Goal: Task Accomplishment & Management: Manage account settings

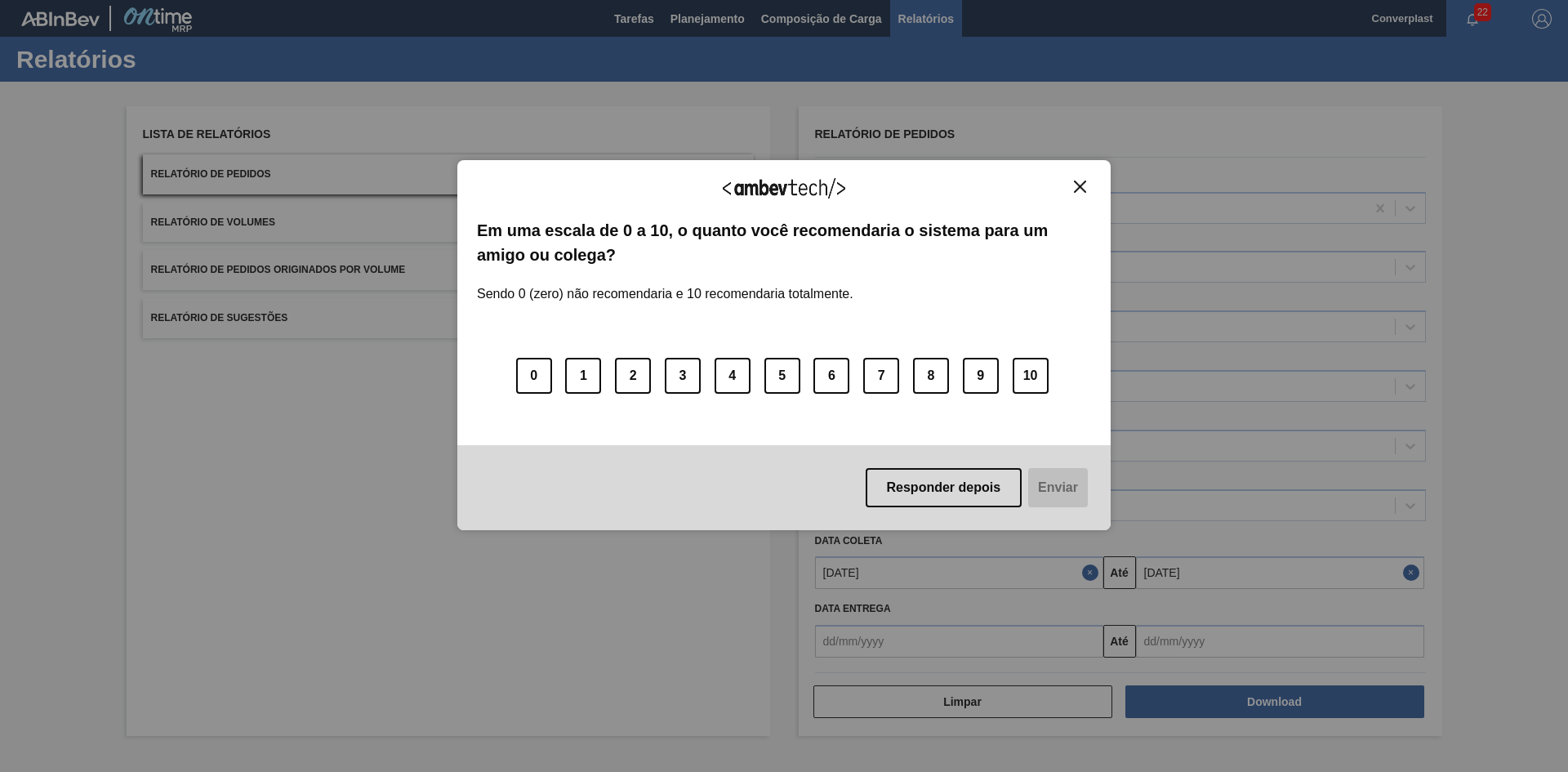
click at [1076, 195] on div "Agradecemos seu feedback!" at bounding box center [784, 198] width 614 height 38
click at [1072, 182] on button "Close" at bounding box center [1080, 187] width 22 height 14
click at [1074, 189] on img "Close" at bounding box center [1080, 187] width 12 height 12
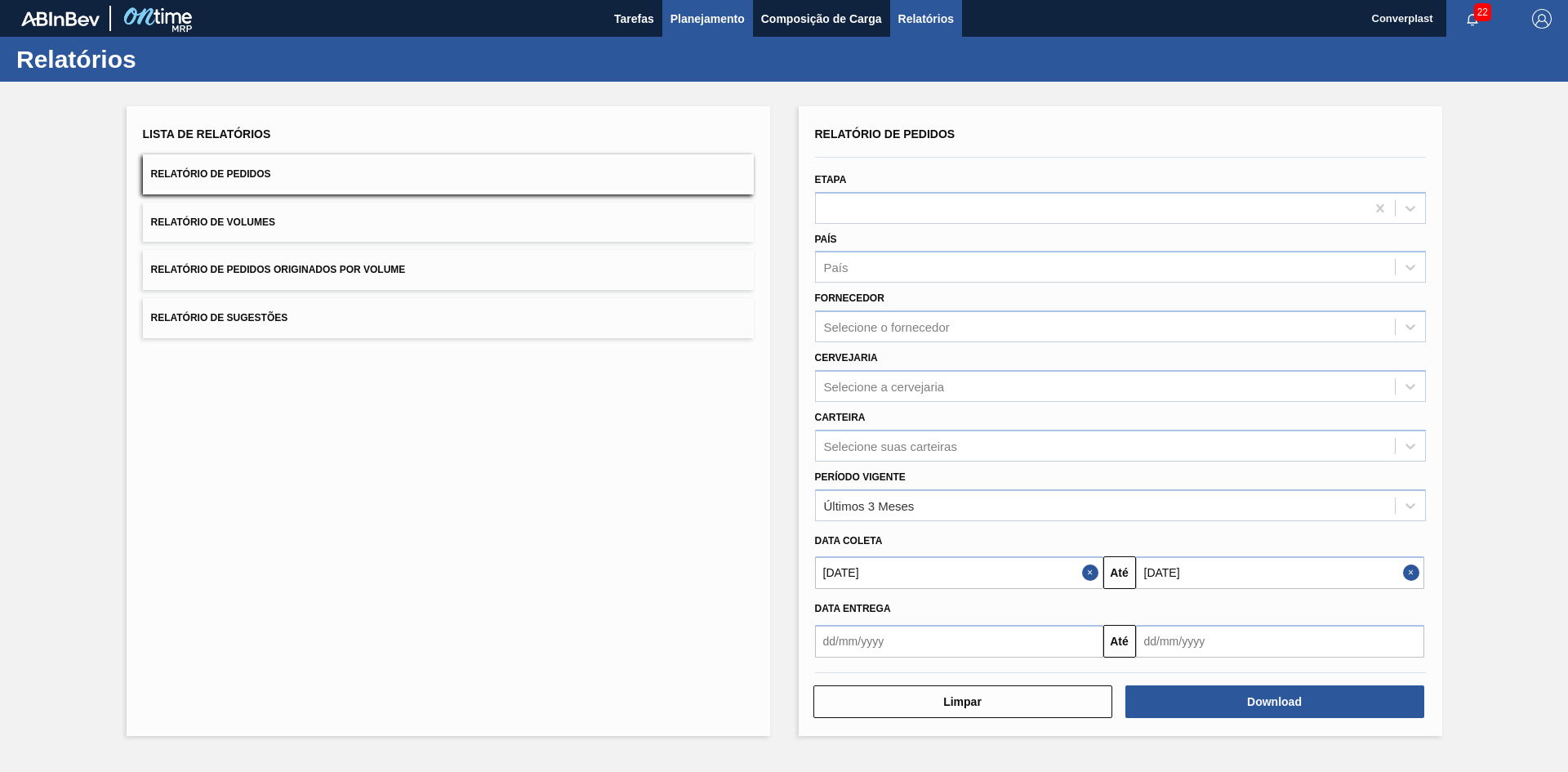
click at [717, 13] on span "Planejamento" at bounding box center [708, 19] width 74 height 19
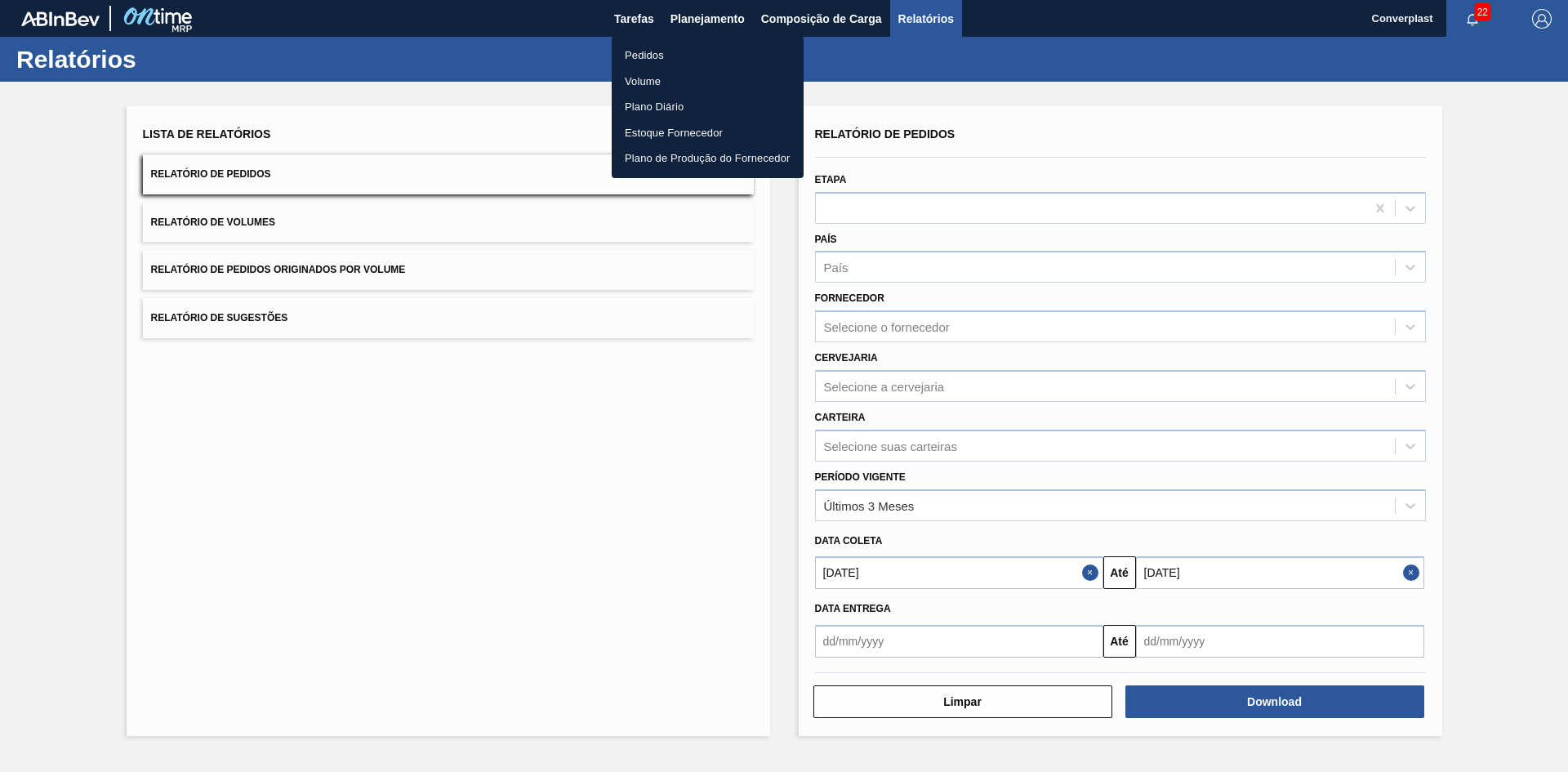
click at [667, 48] on li "Pedidos" at bounding box center [708, 56] width 192 height 27
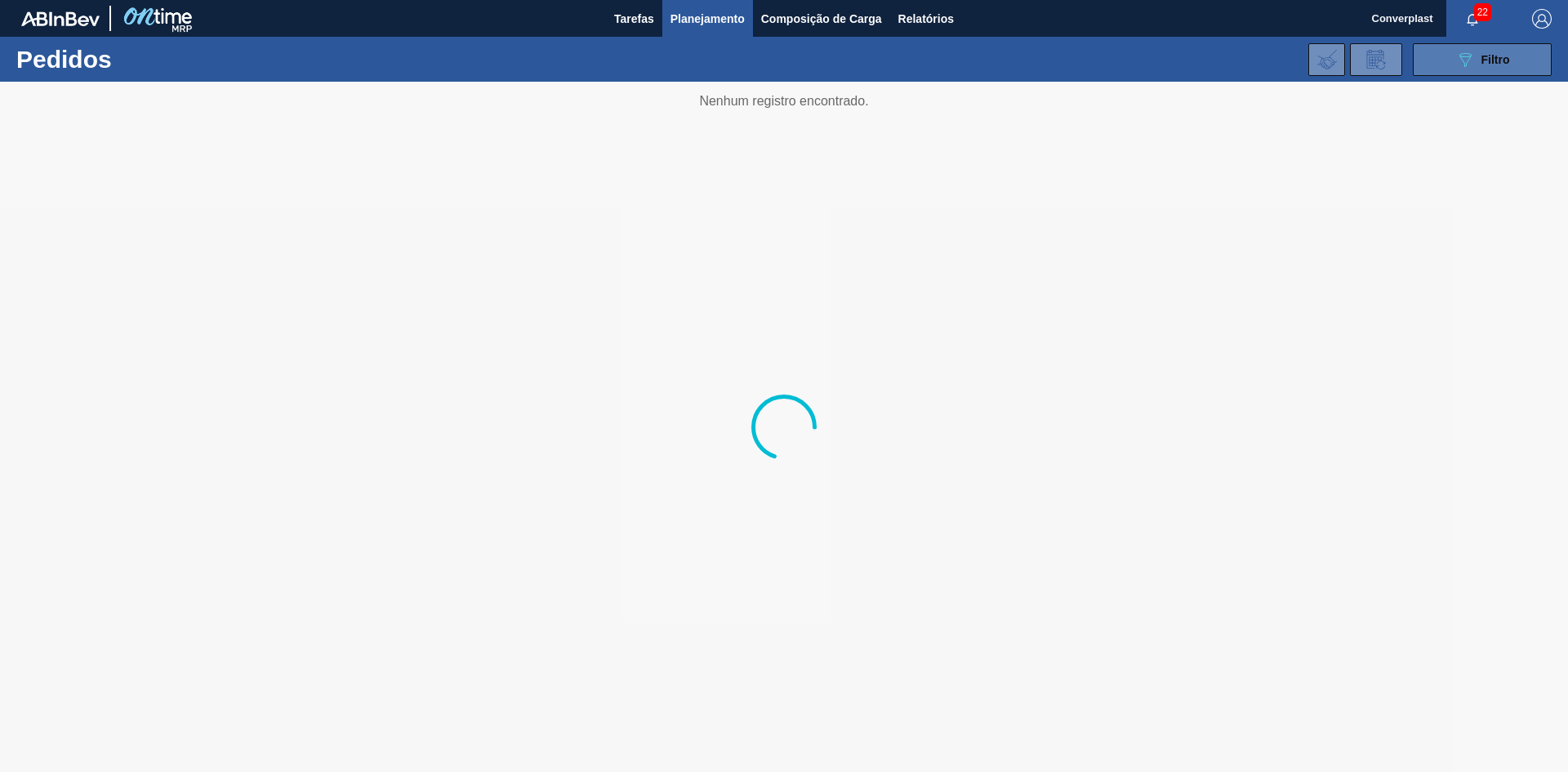
click at [1454, 56] on button "089F7B8B-B2A5-4AFE-B5C0-19BA573D28AC Filtro" at bounding box center [1482, 59] width 139 height 33
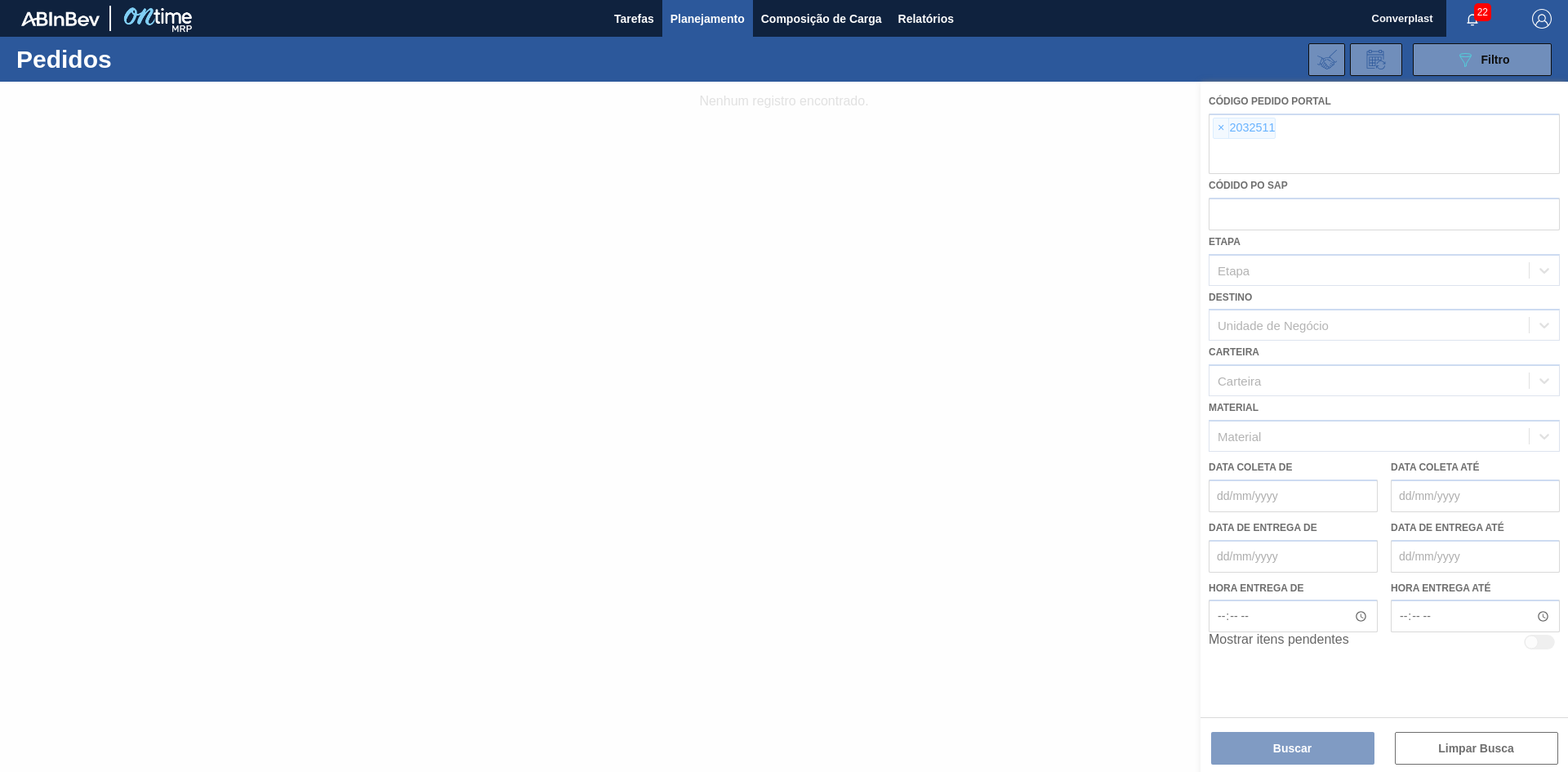
click at [1222, 127] on div at bounding box center [784, 426] width 1568 height 690
click at [1220, 127] on div at bounding box center [784, 426] width 1568 height 690
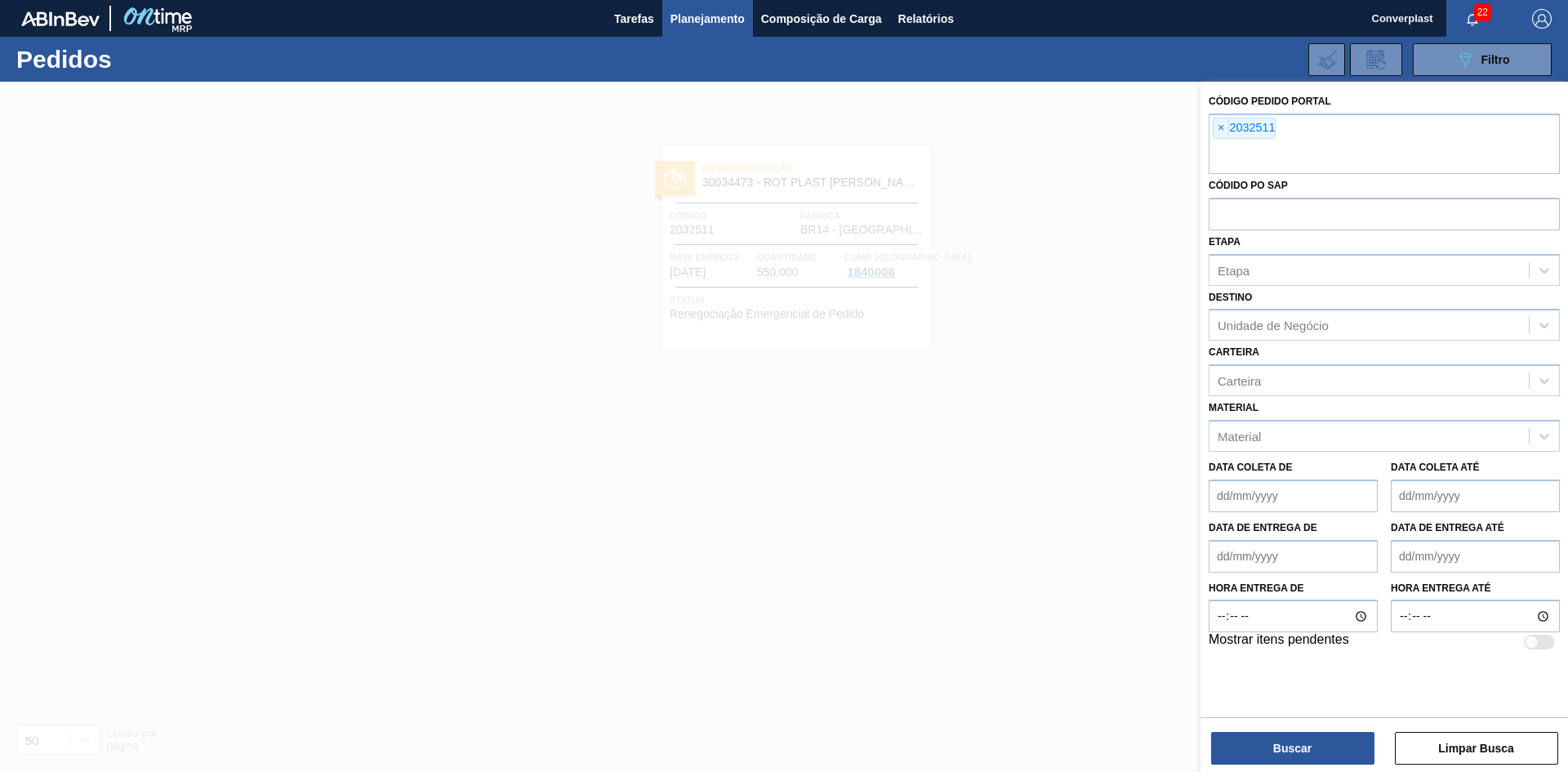
click at [1220, 127] on span "×" at bounding box center [1221, 128] width 16 height 19
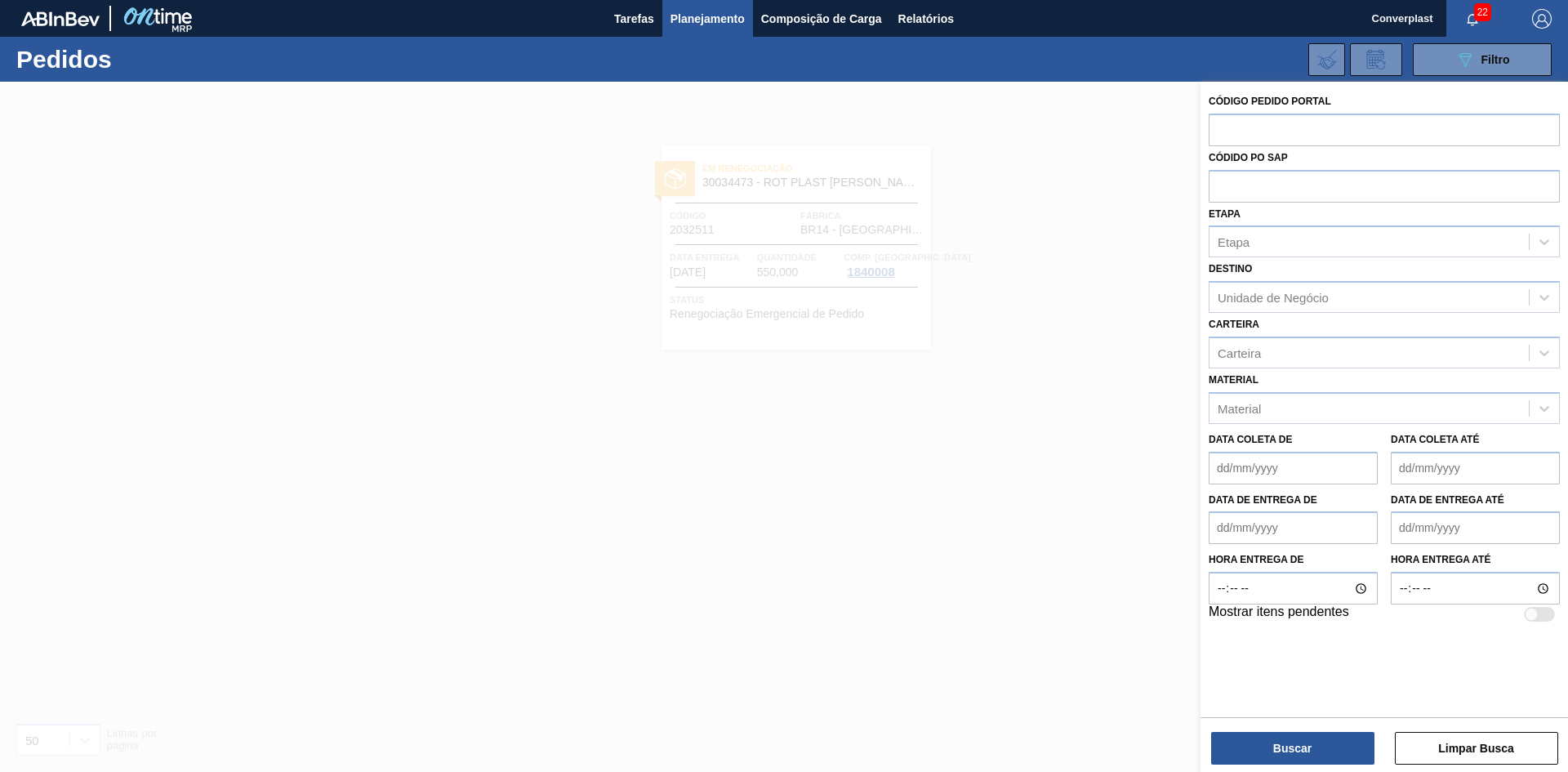
paste input "2037193"
type input "2037193"
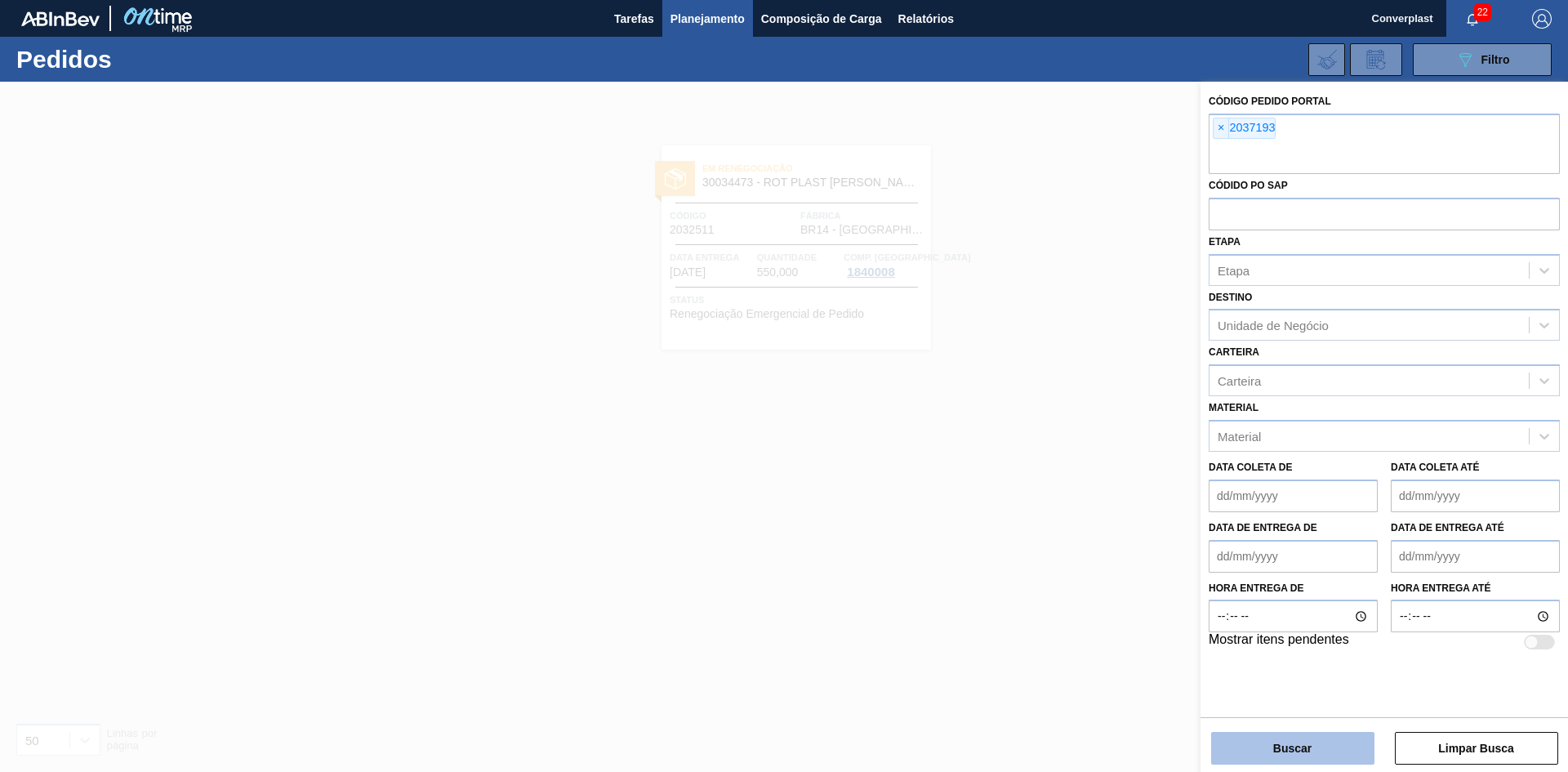
click at [1274, 754] on button "Buscar" at bounding box center [1292, 747] width 164 height 33
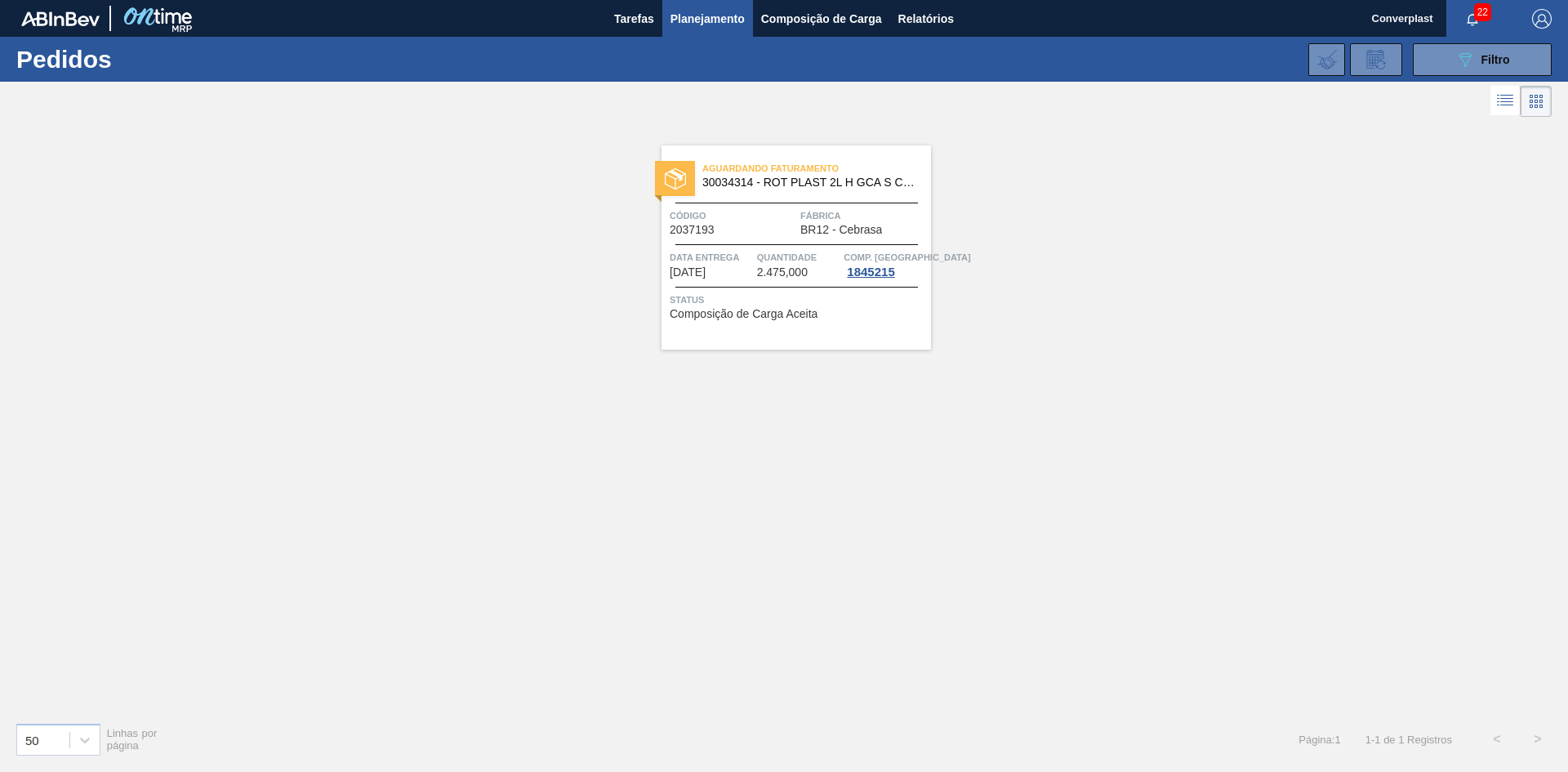
click at [788, 321] on div "Aguardando Faturamento 30034314 - ROT PLAST 2L H GCA S CL NIV25 Código 2037193 …" at bounding box center [796, 247] width 270 height 204
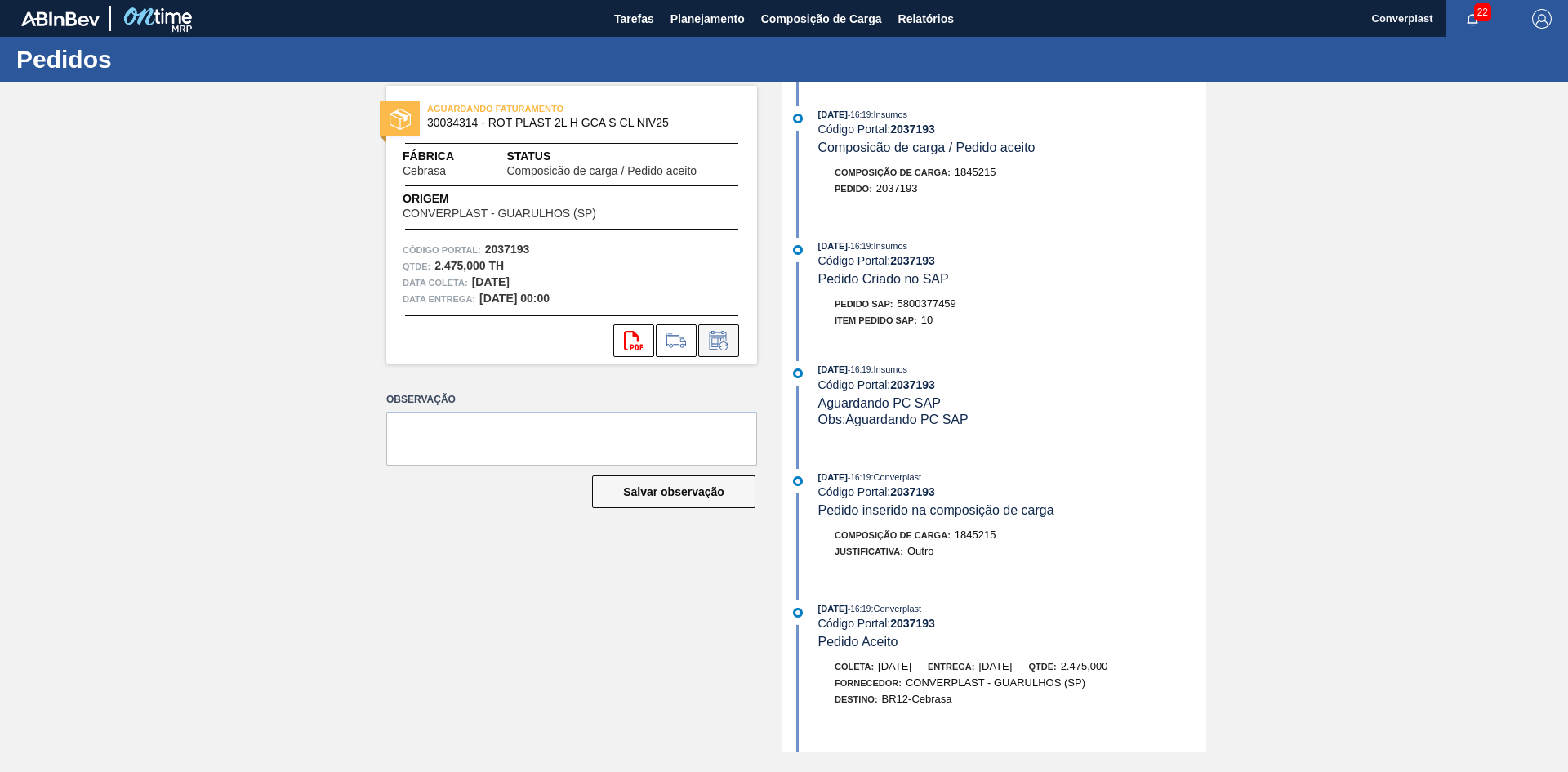
click at [718, 341] on icon at bounding box center [717, 341] width 12 height 10
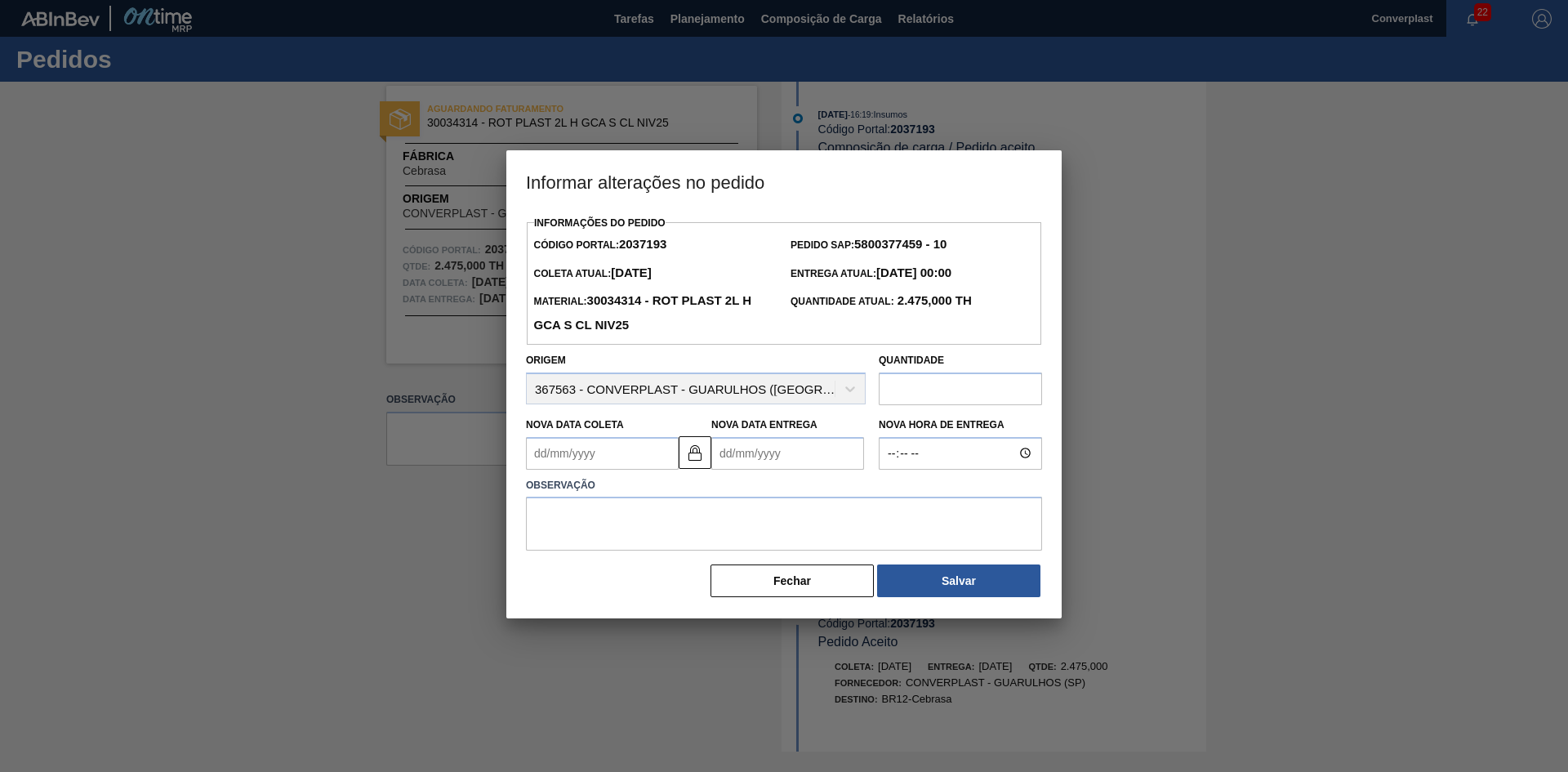
click at [551, 451] on Coleta2037193 "Nova Data Coleta" at bounding box center [602, 453] width 153 height 33
type Coleta2037193 "2"
type Entrega2037193 "[DATE]"
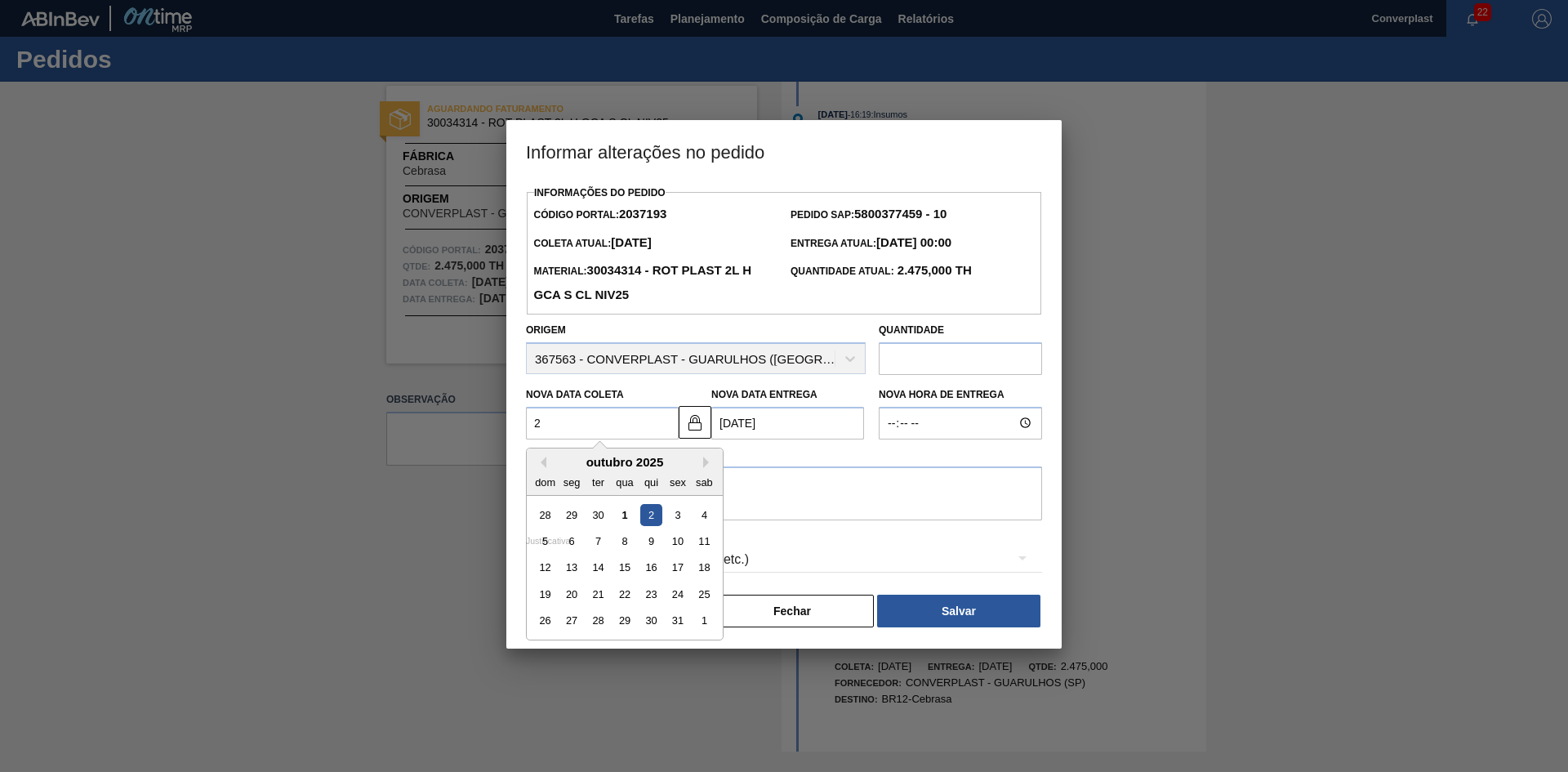
type Coleta2037193 "20"
type Entrega2037193 "[DATE]"
type Coleta2037193 "20/1"
type Entrega2037193 "[DATE]"
type Coleta2037193 "20/10"
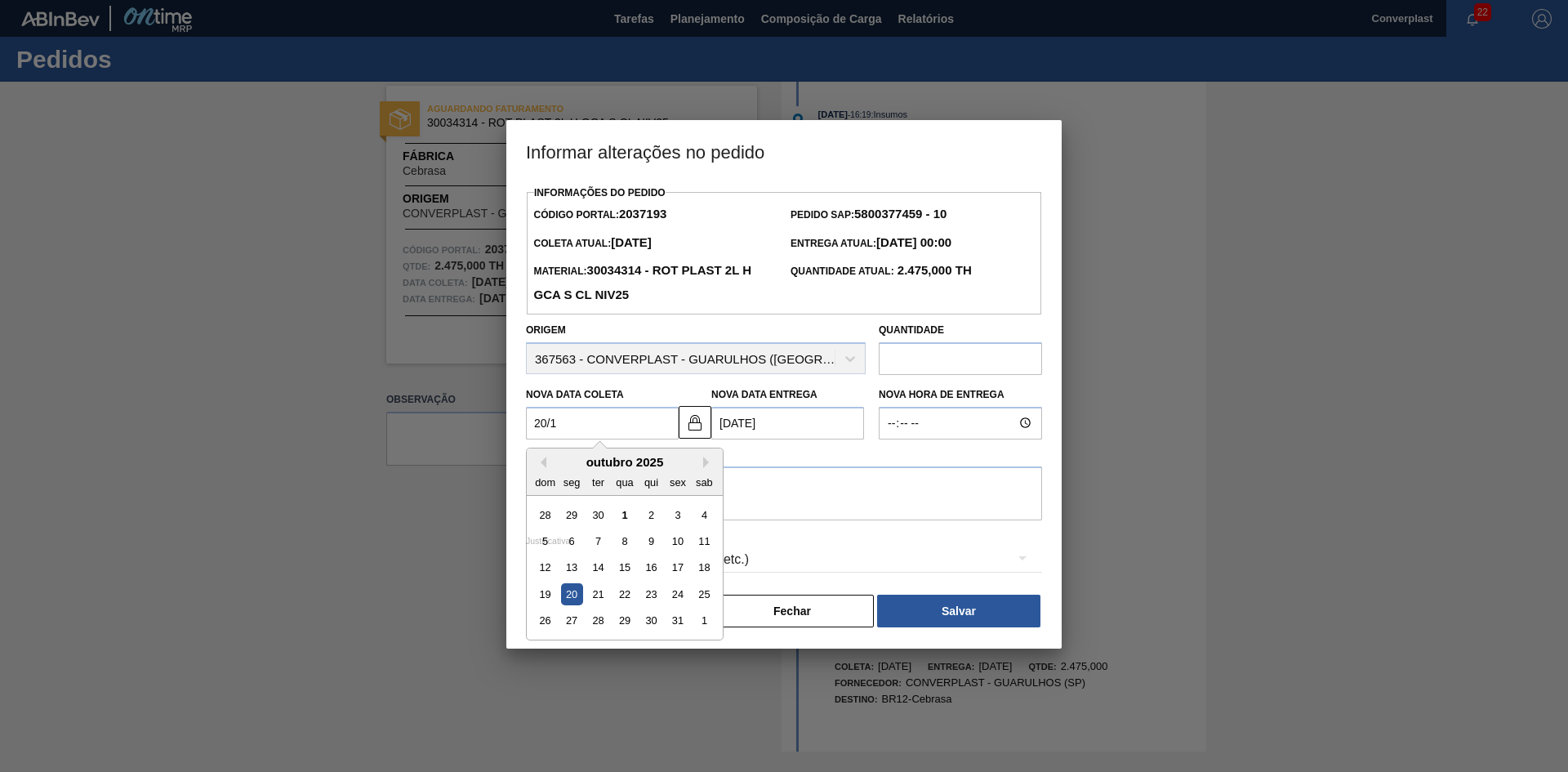
type Entrega2037193 "[DATE]"
click at [570, 603] on div "20" at bounding box center [571, 593] width 22 height 22
type Coleta2037193 "[DATE]"
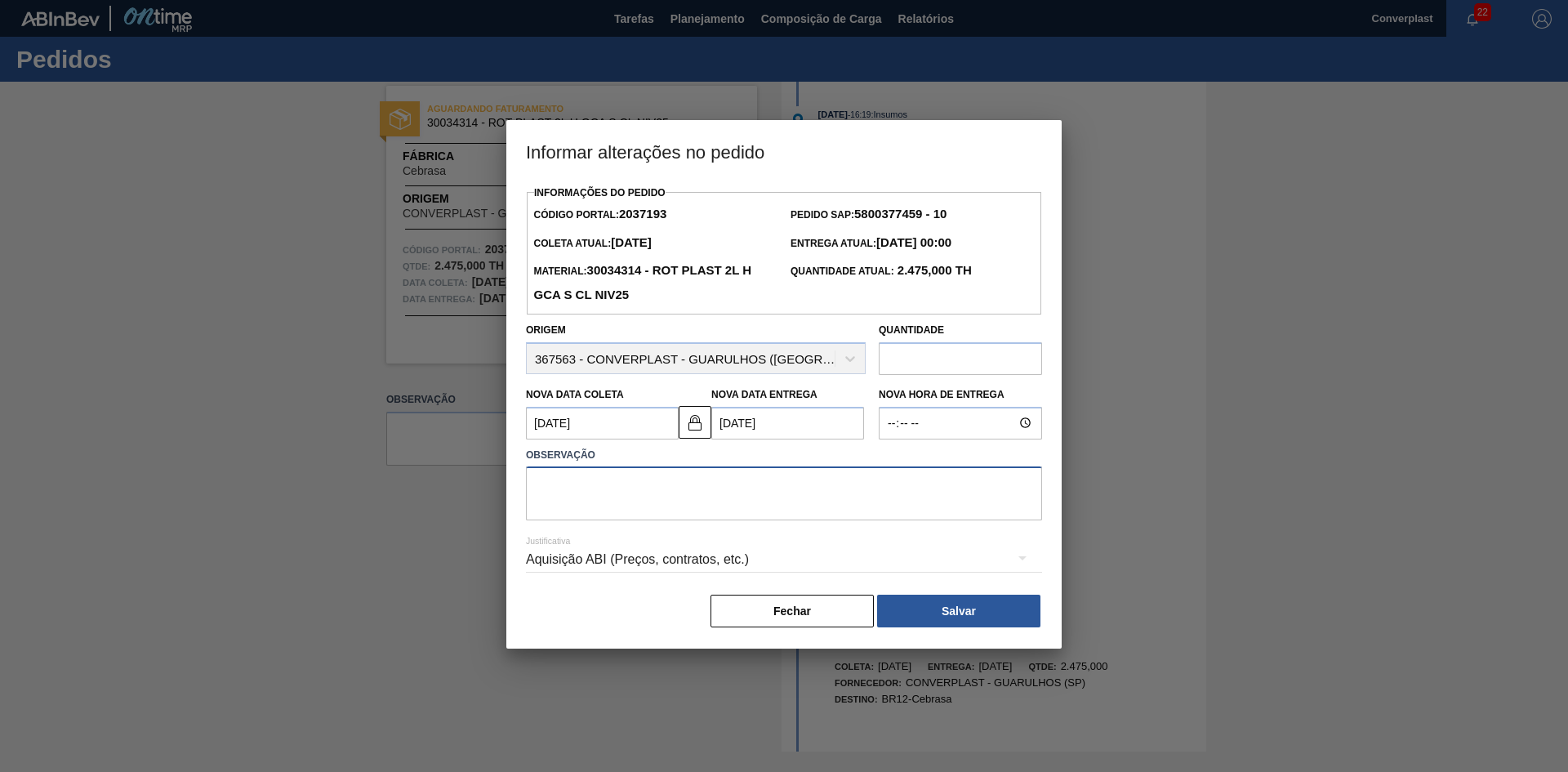
click at [623, 491] on textarea at bounding box center [784, 493] width 516 height 54
type textarea "ajuste data"
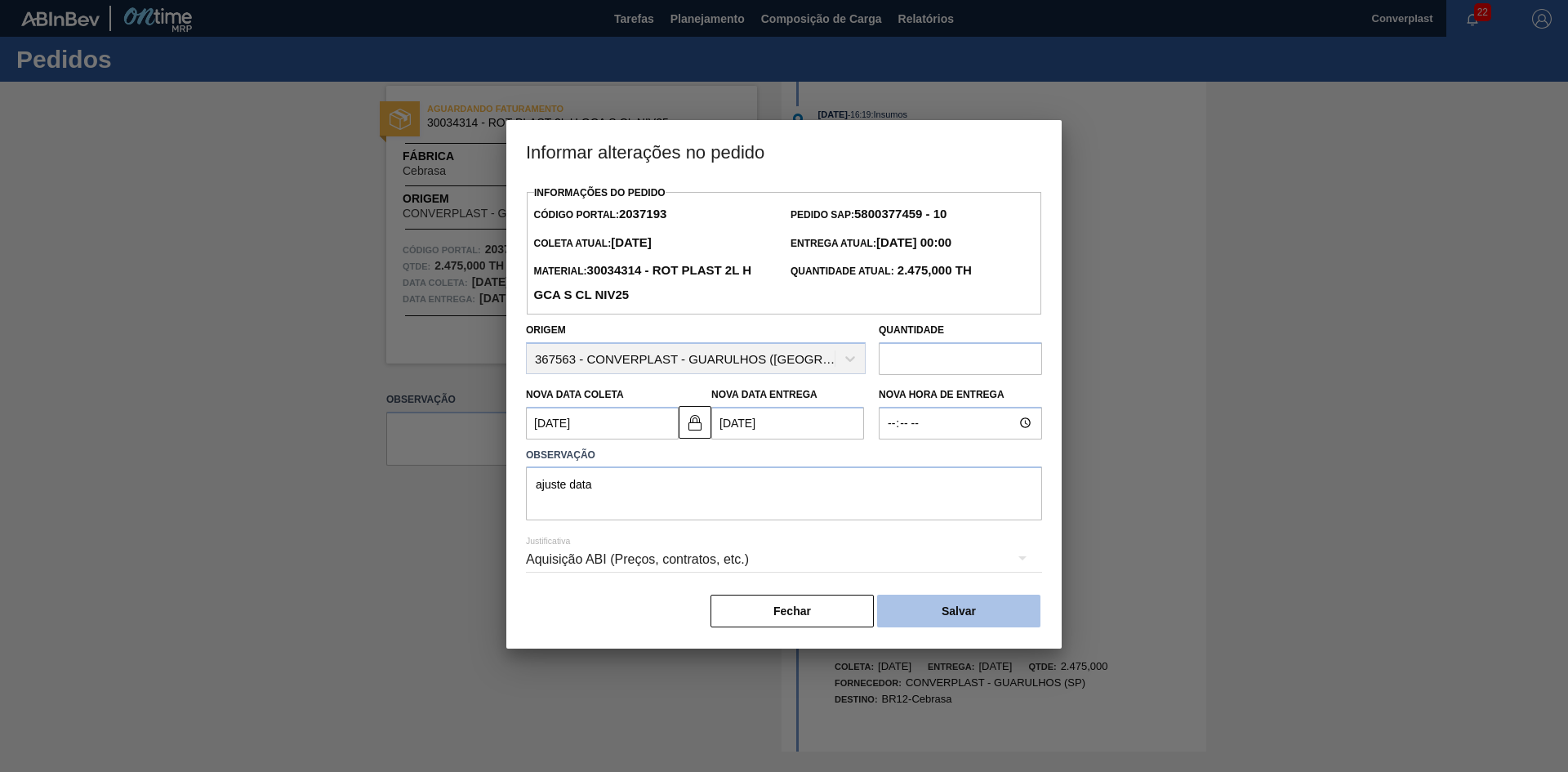
click at [952, 600] on button "Salvar" at bounding box center [959, 610] width 164 height 33
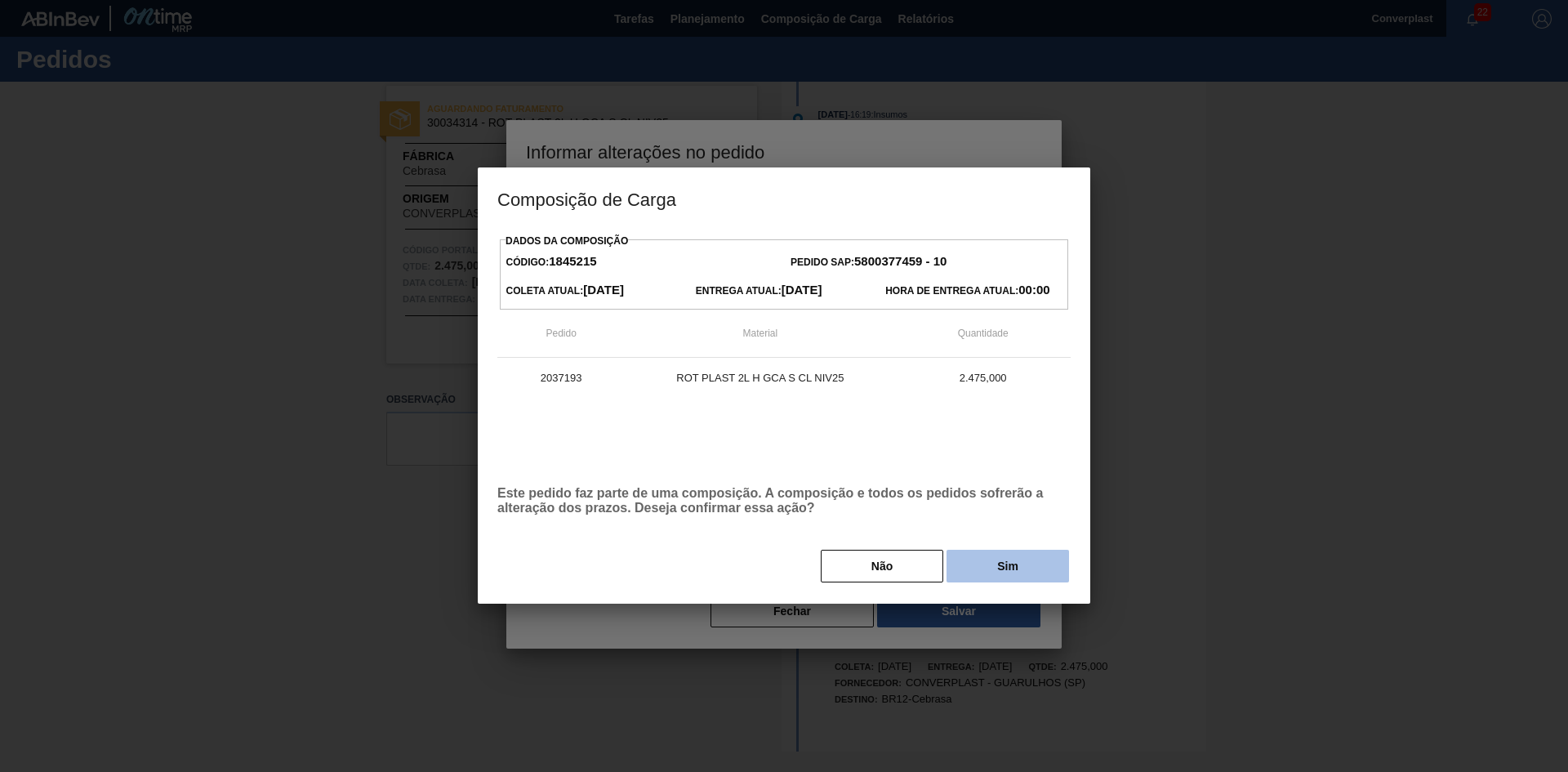
click at [991, 577] on button "Sim" at bounding box center [1007, 565] width 123 height 33
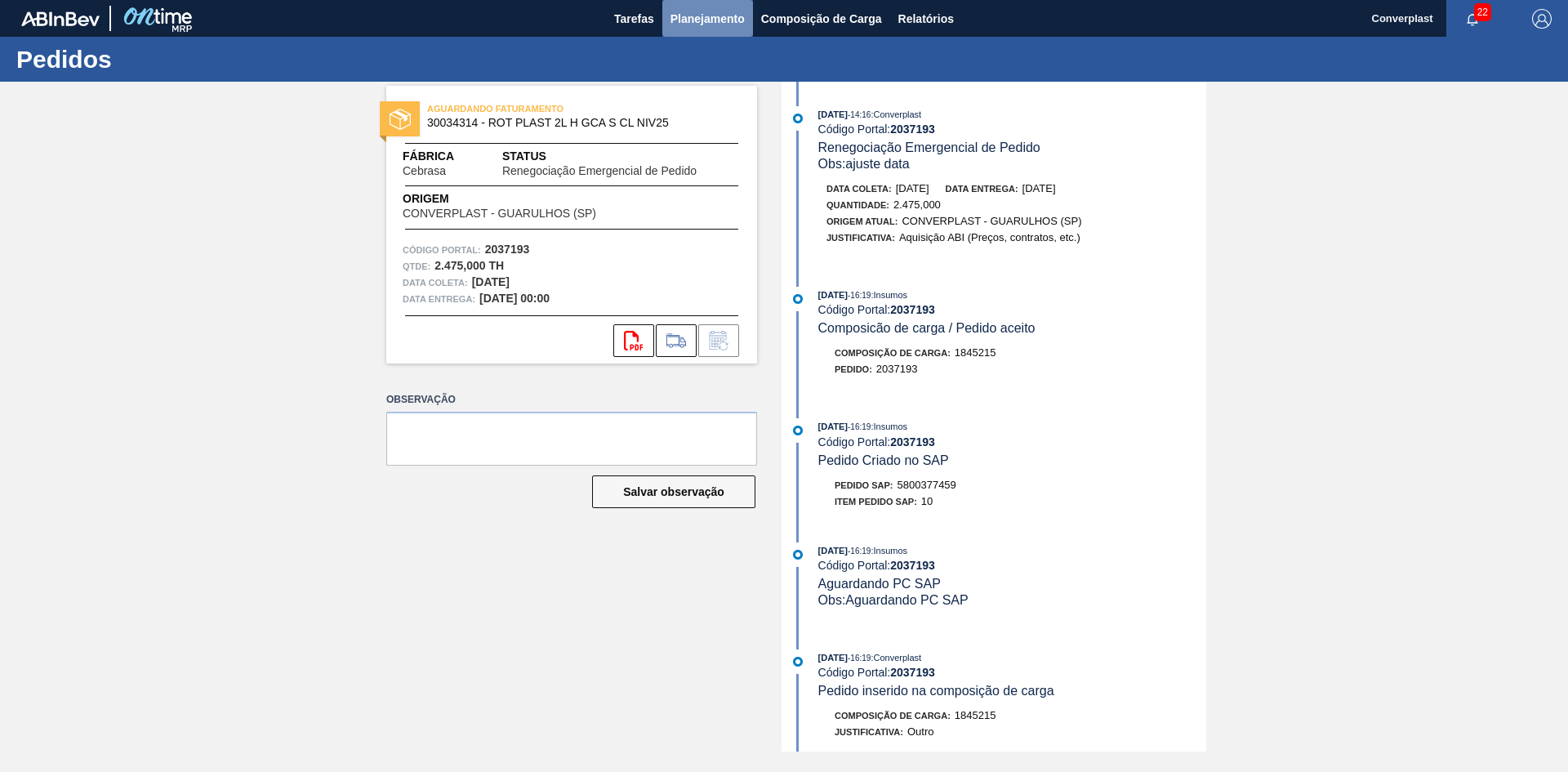
click at [697, 9] on span "Planejamento" at bounding box center [708, 19] width 74 height 19
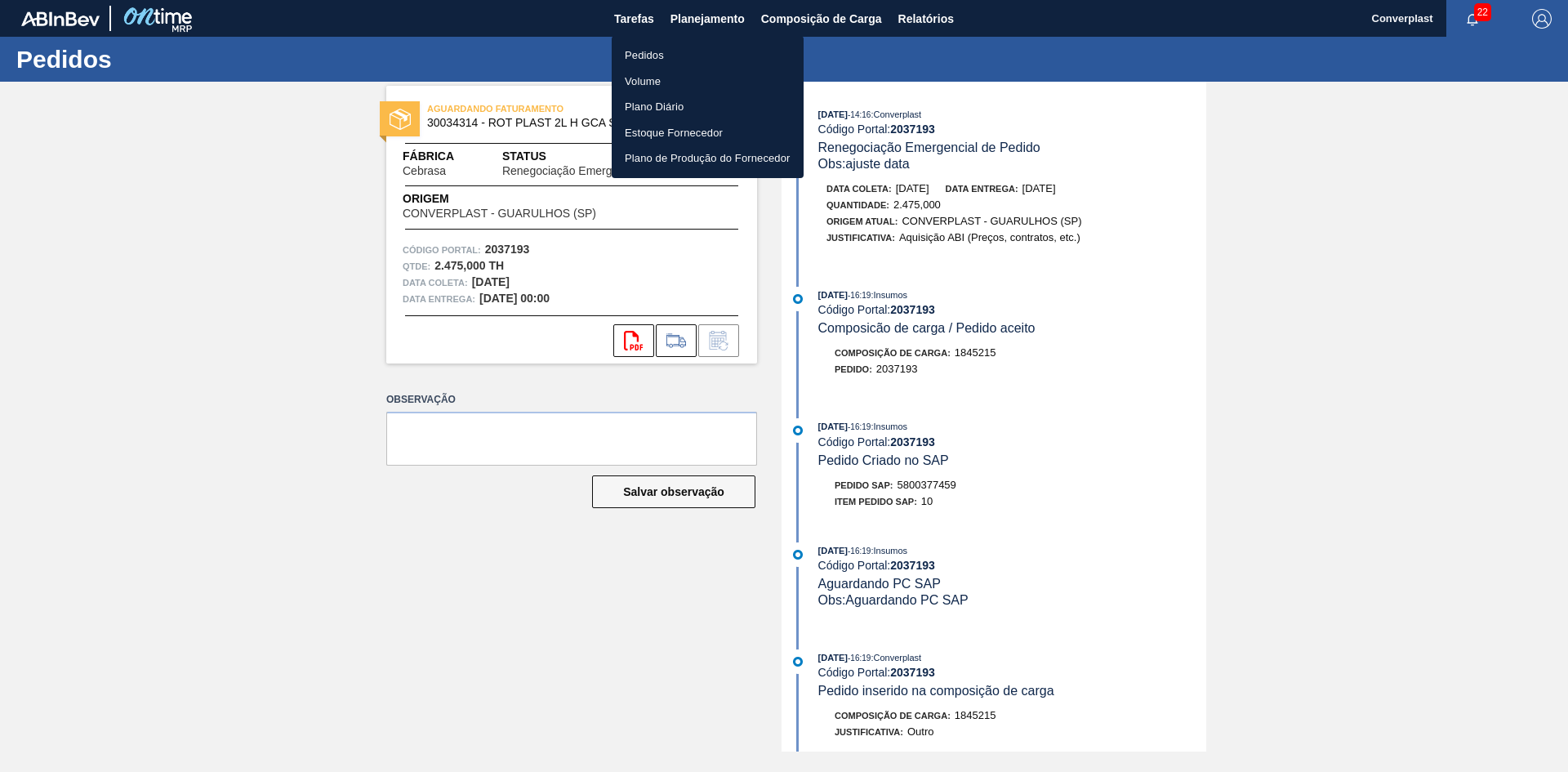
click at [654, 57] on li "Pedidos" at bounding box center [708, 56] width 192 height 27
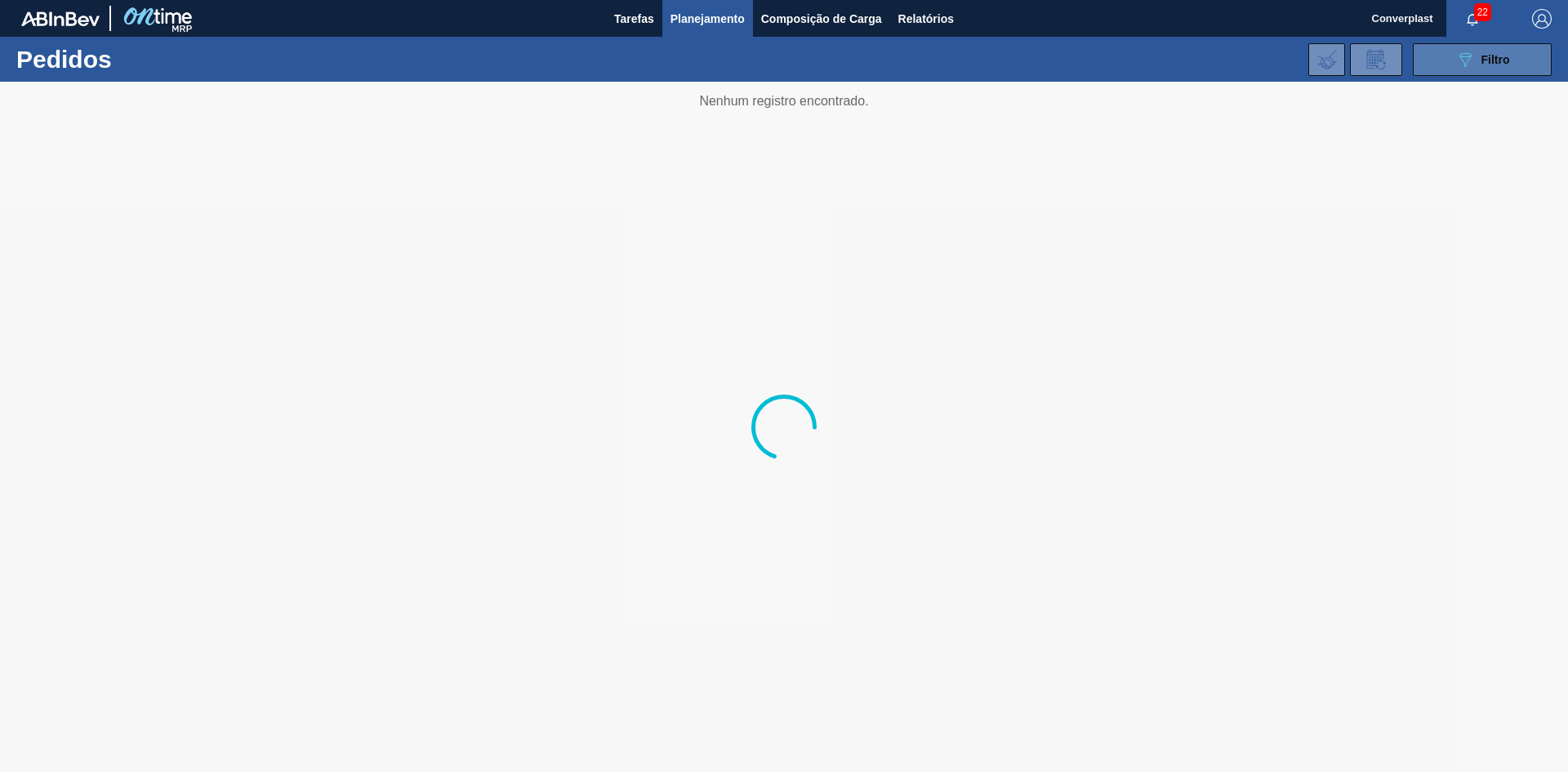
click at [1468, 69] on button "089F7B8B-B2A5-4AFE-B5C0-19BA573D28AC Filtro" at bounding box center [1482, 59] width 139 height 33
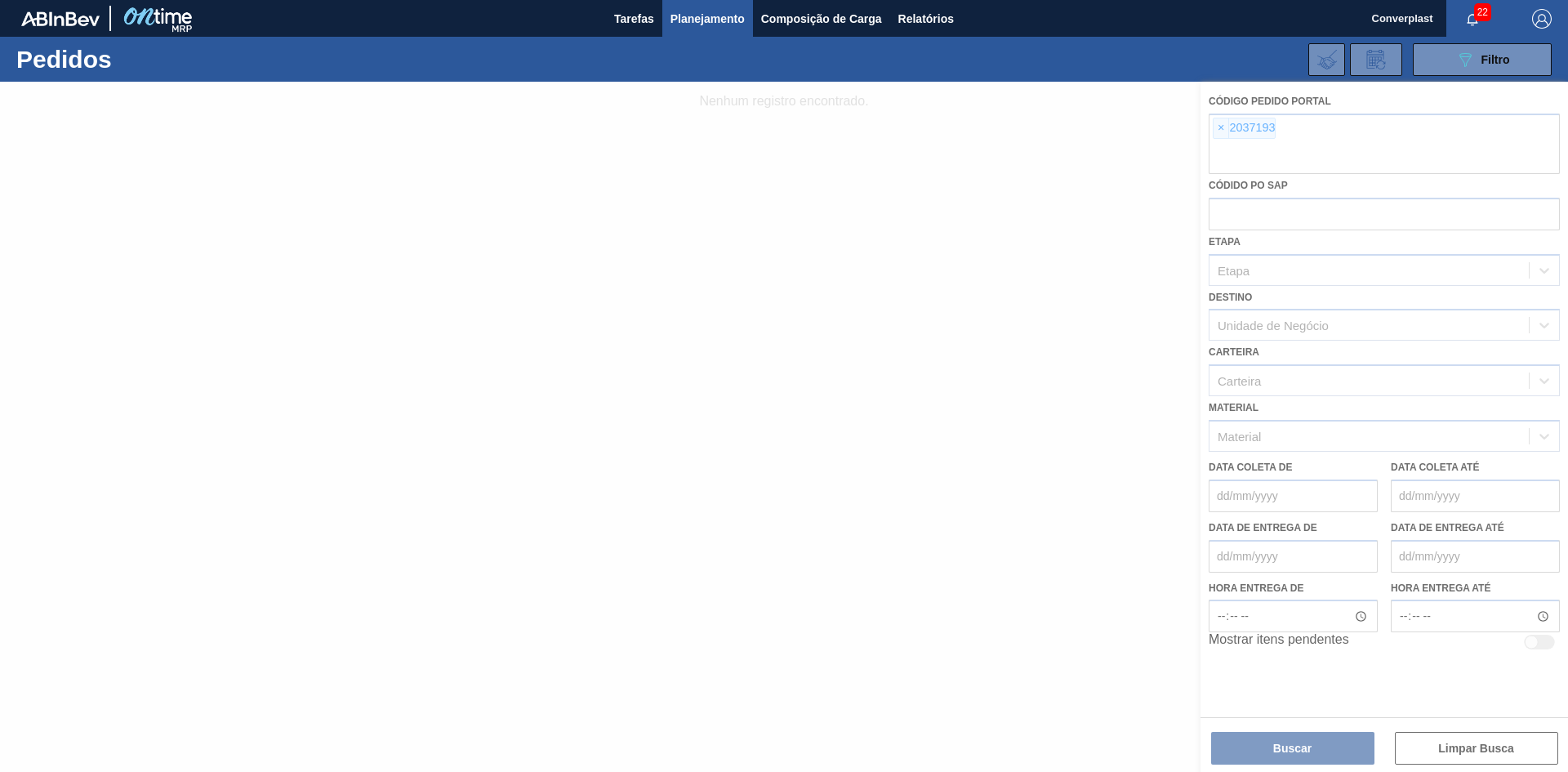
click at [1221, 126] on div at bounding box center [784, 426] width 1568 height 690
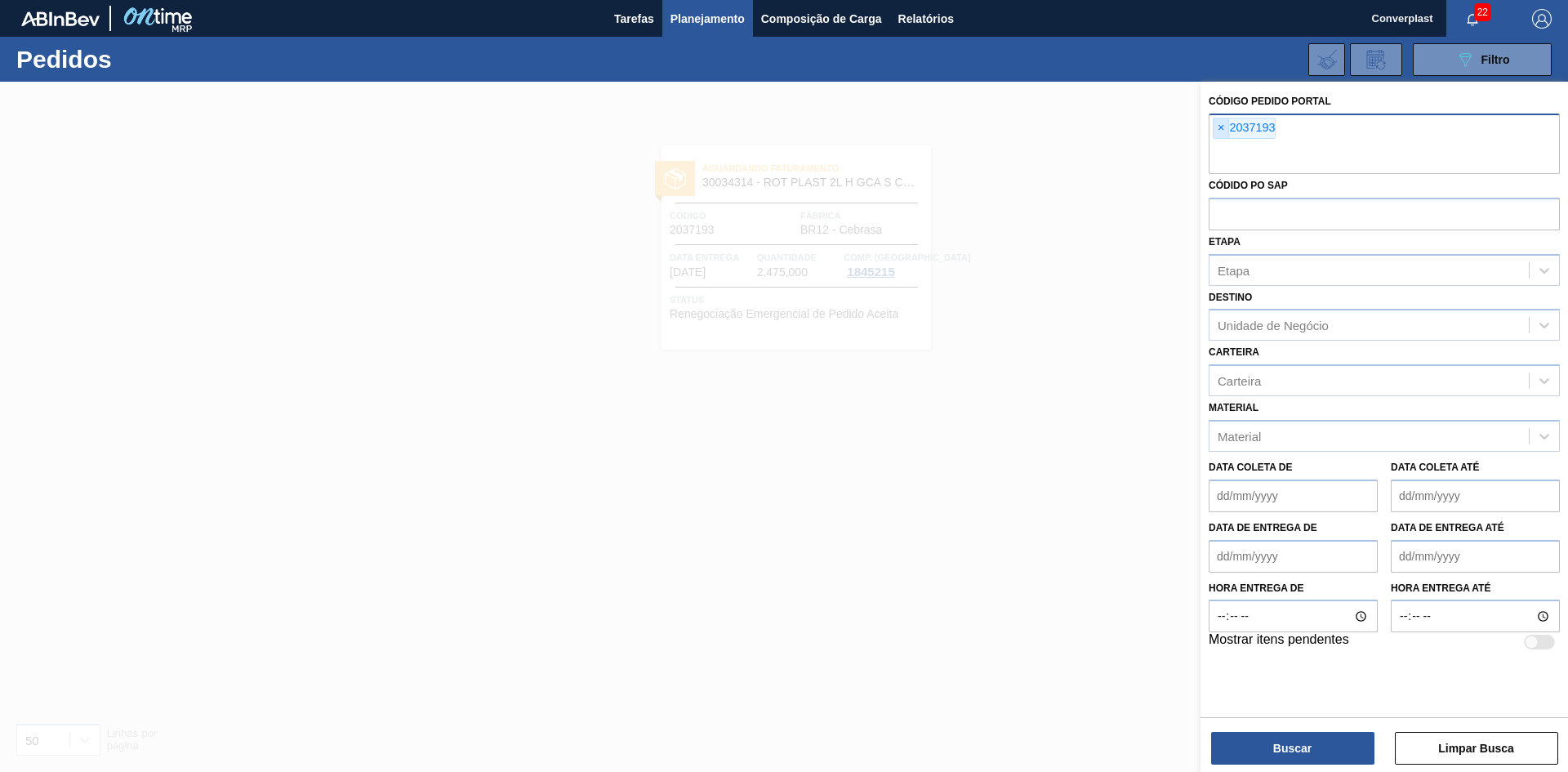
click at [1218, 130] on span "×" at bounding box center [1221, 128] width 16 height 19
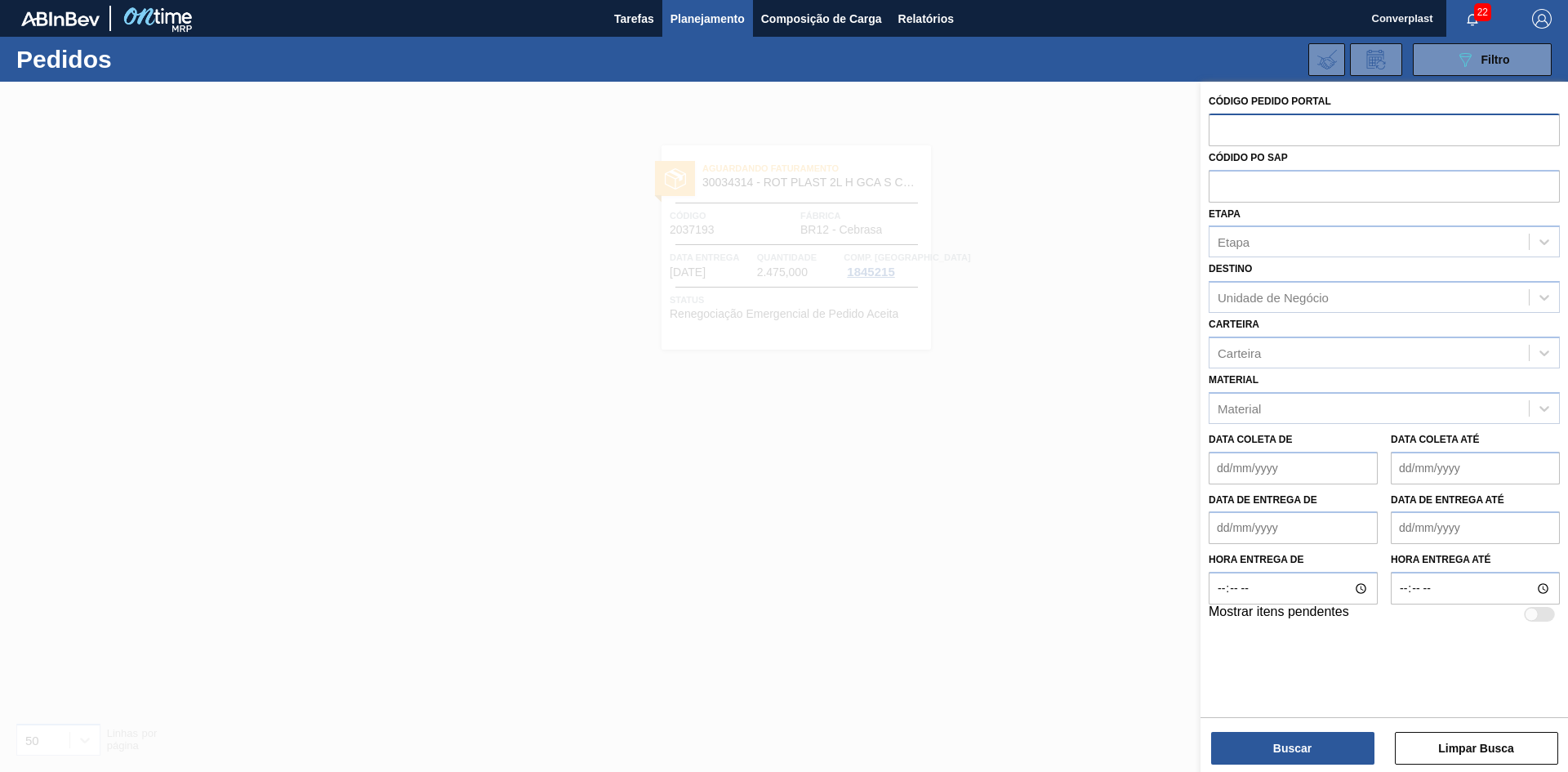
paste input "2032495"
type input "2032495"
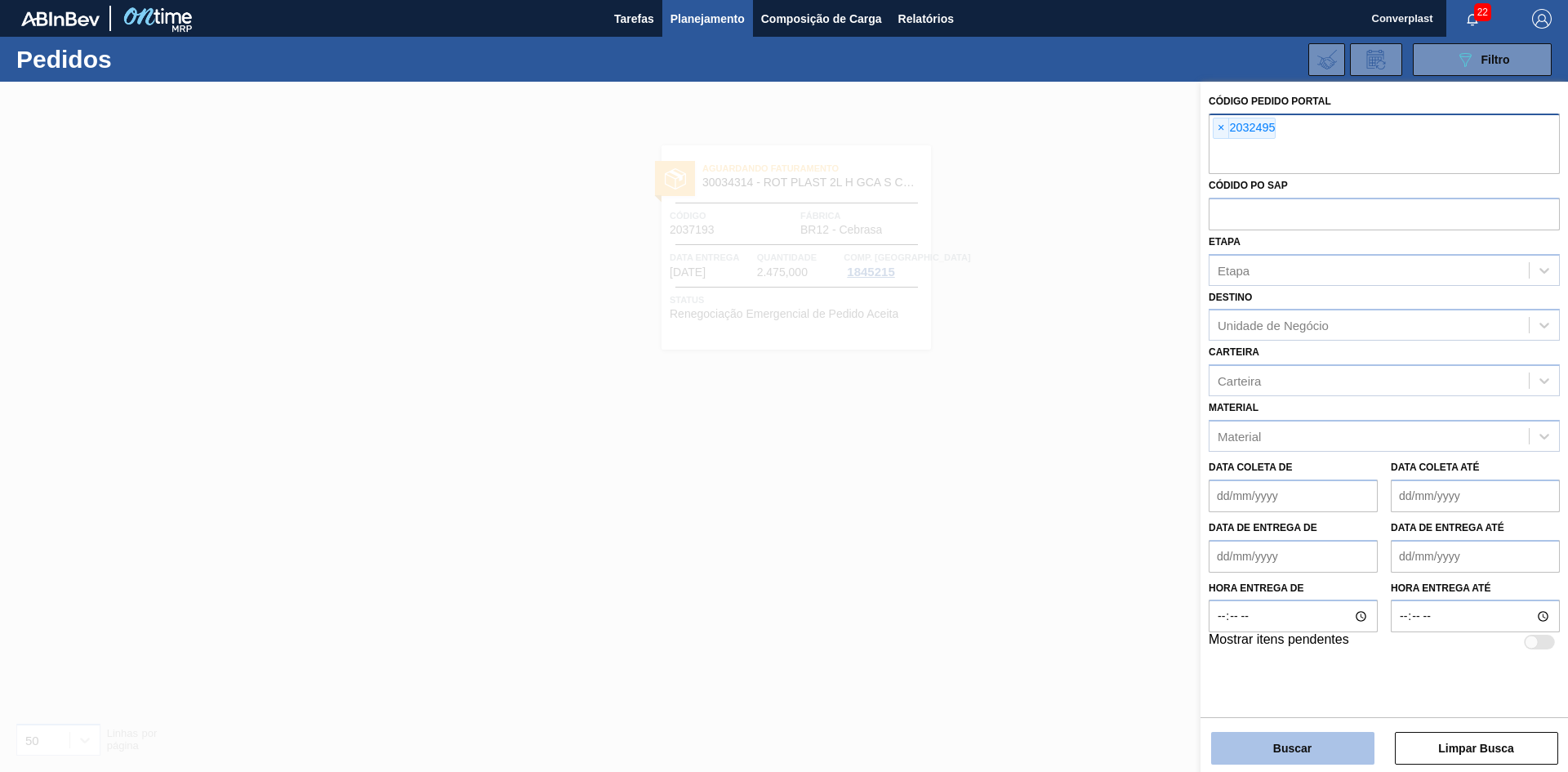
click at [1319, 753] on button "Buscar" at bounding box center [1292, 747] width 164 height 33
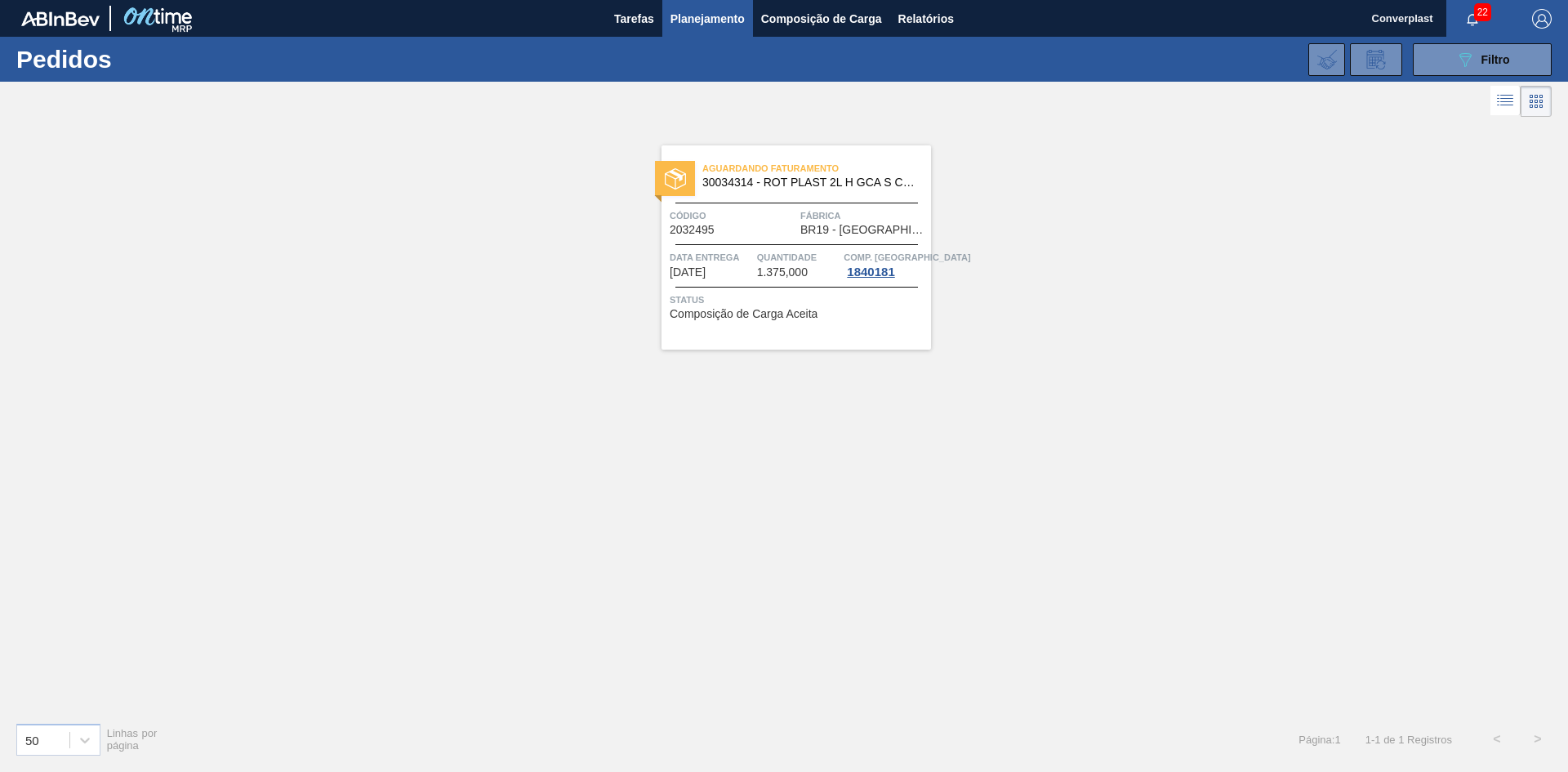
click at [807, 234] on span "BR19 - [GEOGRAPHIC_DATA]" at bounding box center [863, 230] width 126 height 12
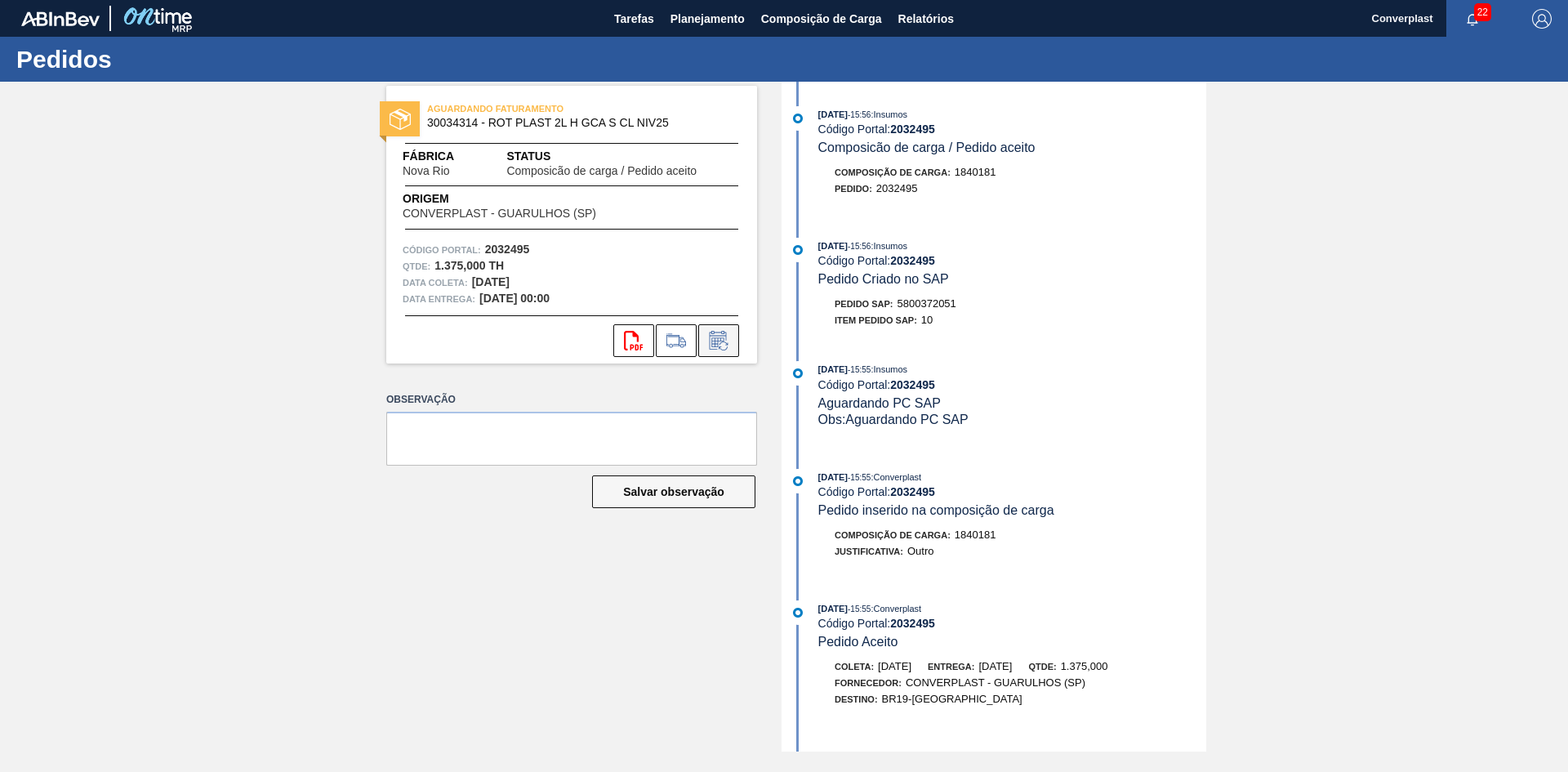
click at [722, 352] on button at bounding box center [719, 340] width 41 height 33
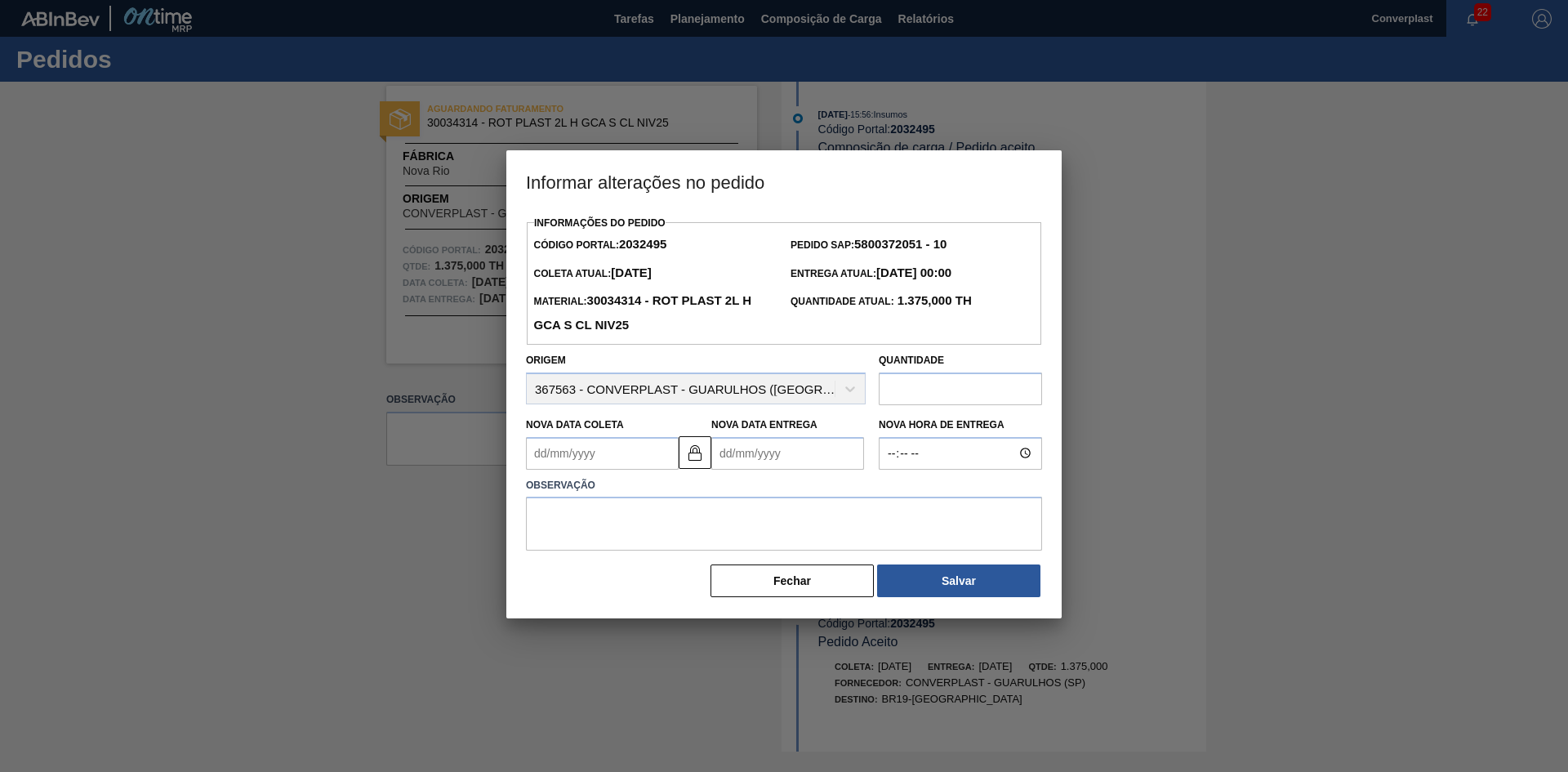
click at [730, 453] on Entrega2032495 "Nova Data Entrega" at bounding box center [787, 453] width 153 height 33
type Coleta2032495 "[DATE]"
type Entrega2032495 "1"
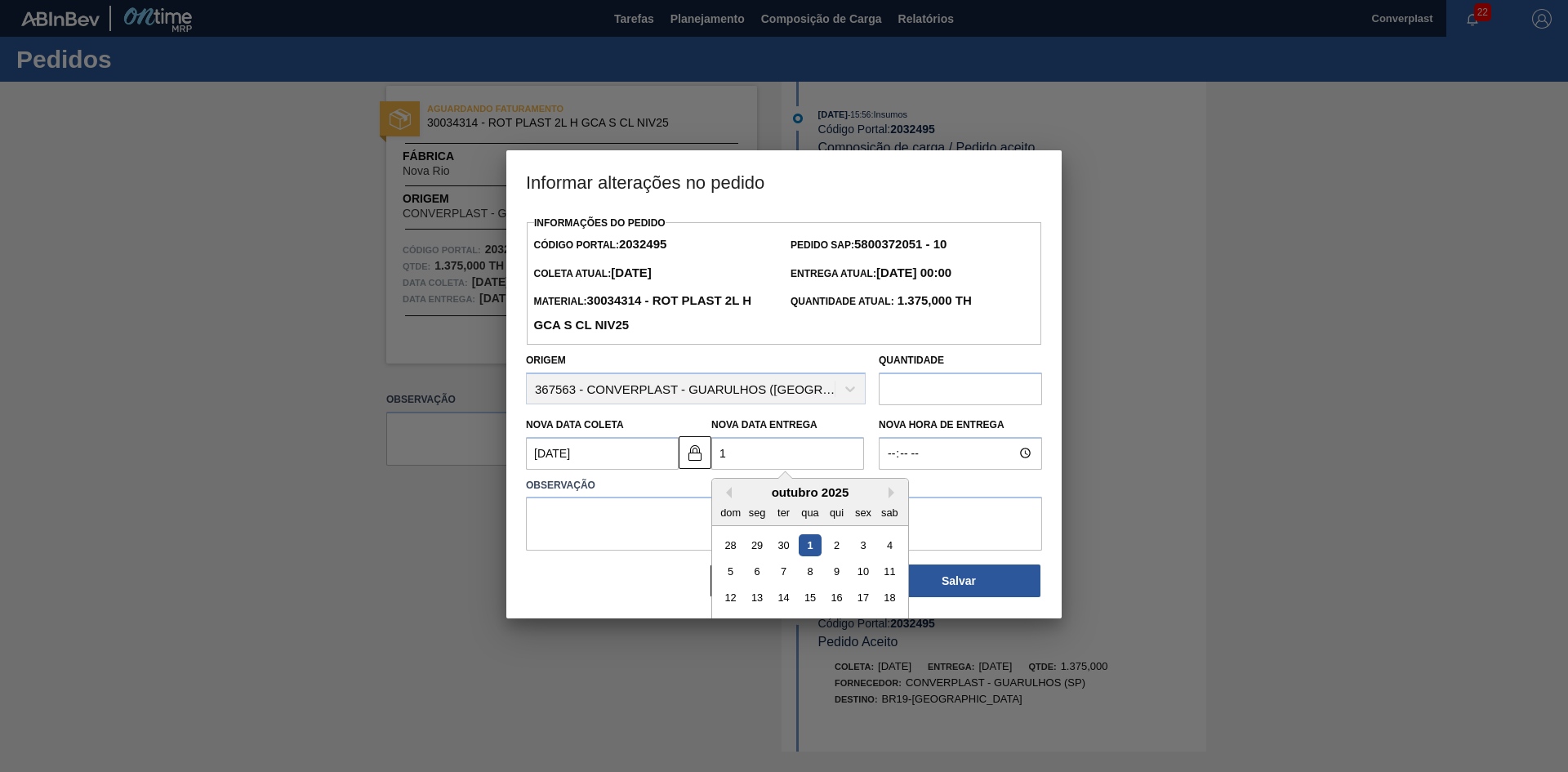
type Coleta2032495 "[DATE]"
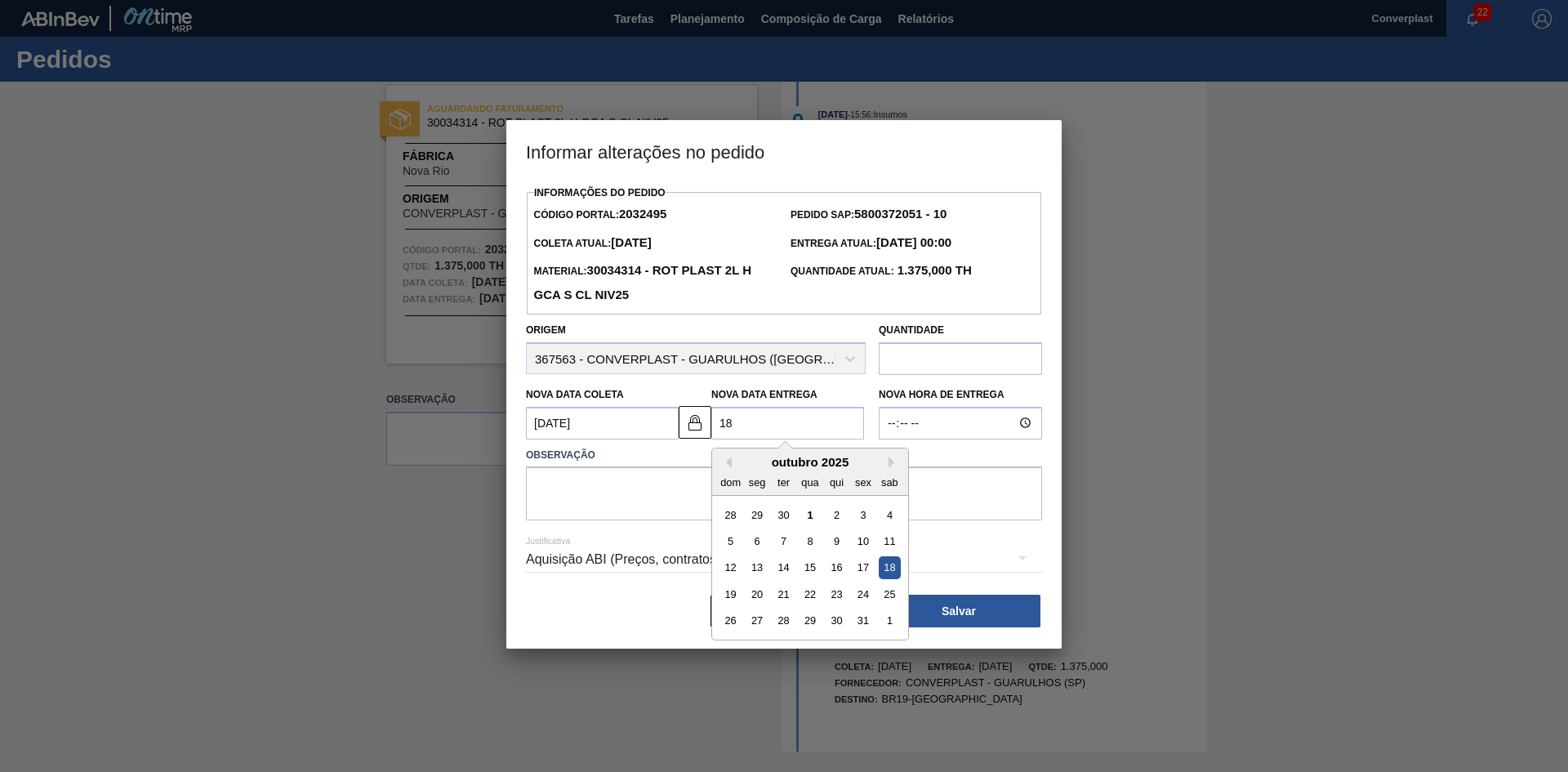
type Entrega2032495 "18/"
type Coleta2032495 "[DATE]"
type Entrega2032495 "18/1"
type Coleta2032495 "[DATE]"
click at [886, 573] on div "18" at bounding box center [890, 567] width 22 height 22
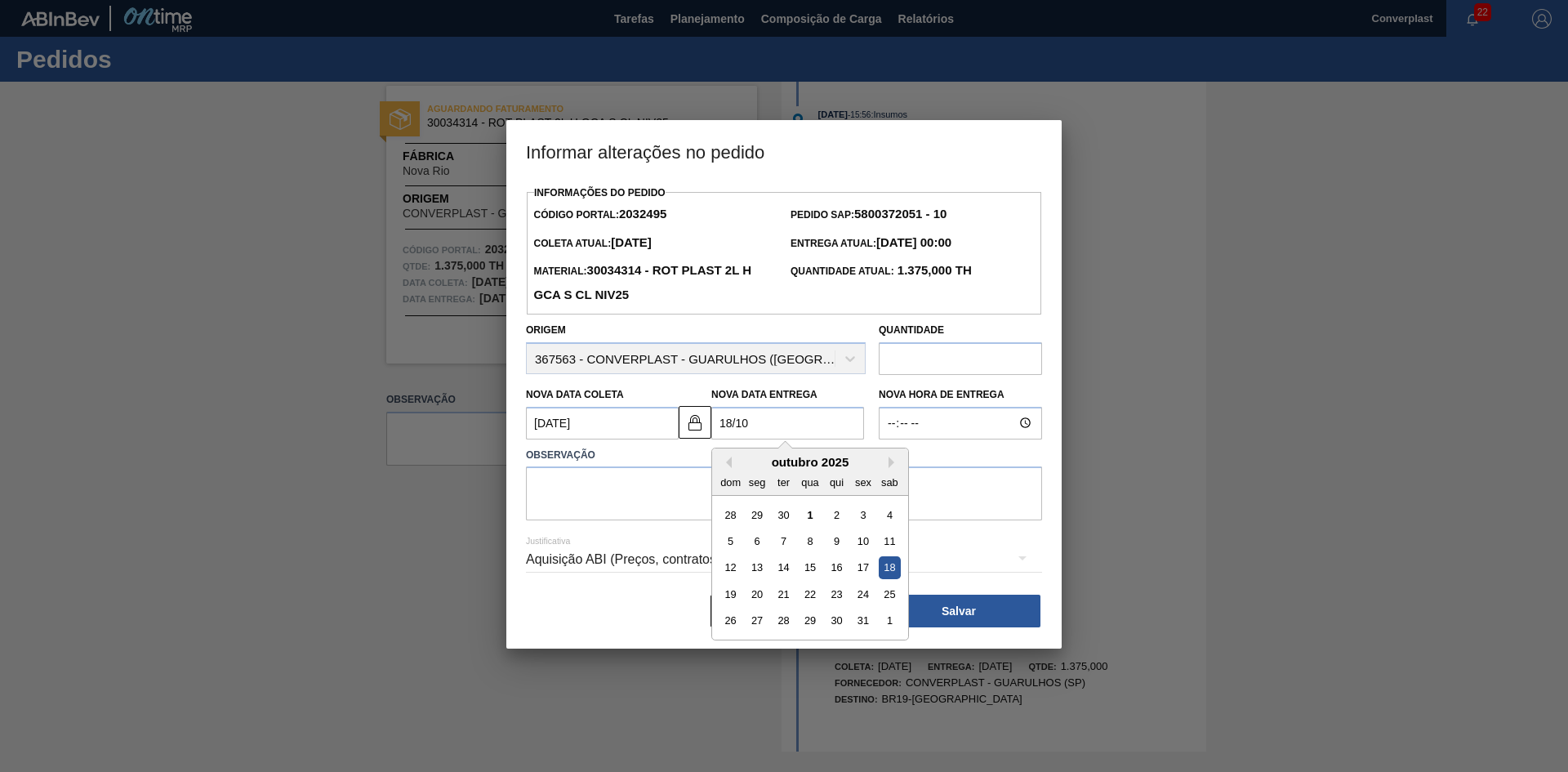
type Entrega2032495 "[DATE]"
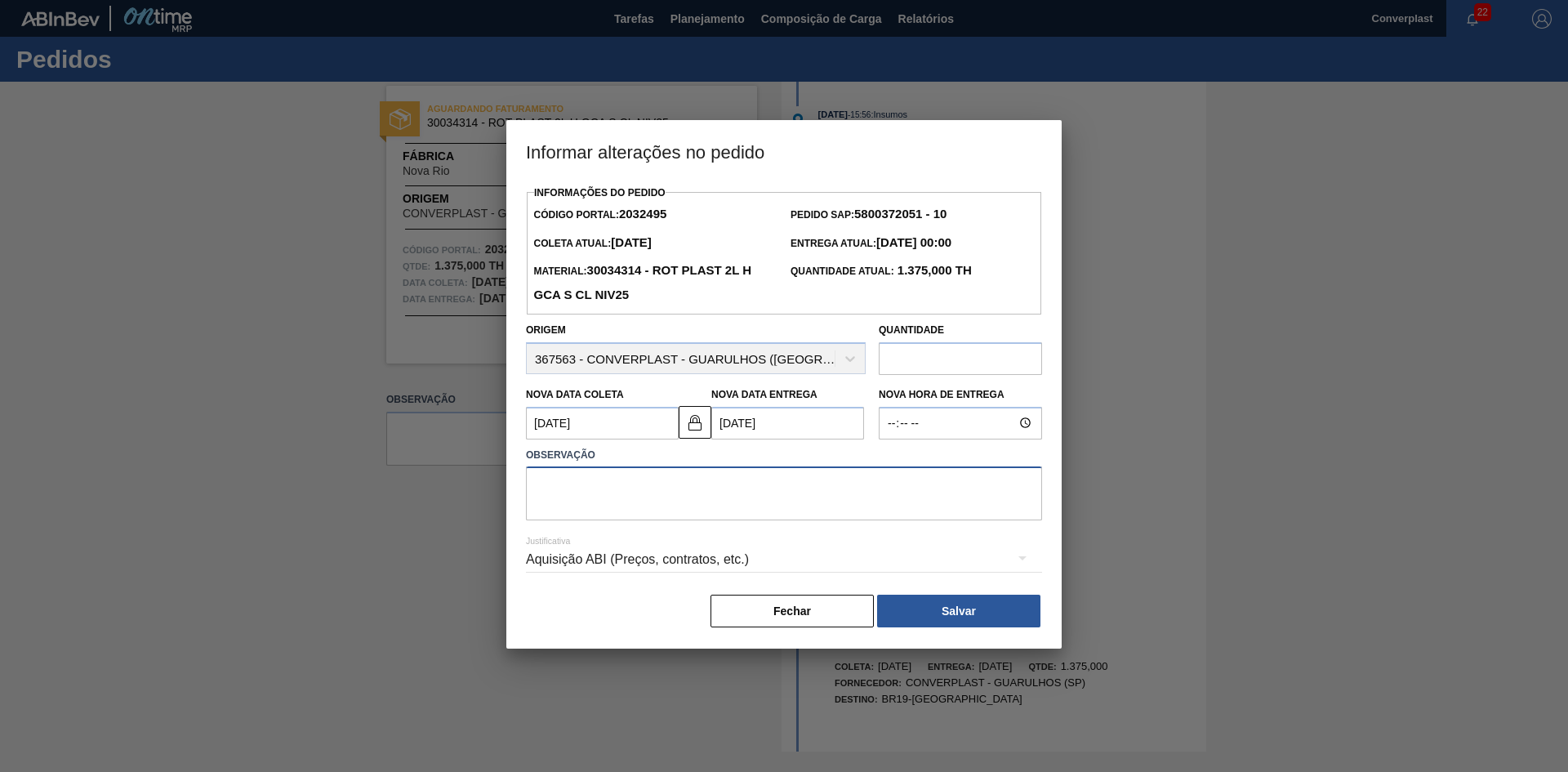
click at [649, 509] on textarea at bounding box center [784, 493] width 516 height 54
type textarea "ajuste data"
click at [692, 428] on img at bounding box center [695, 422] width 19 height 19
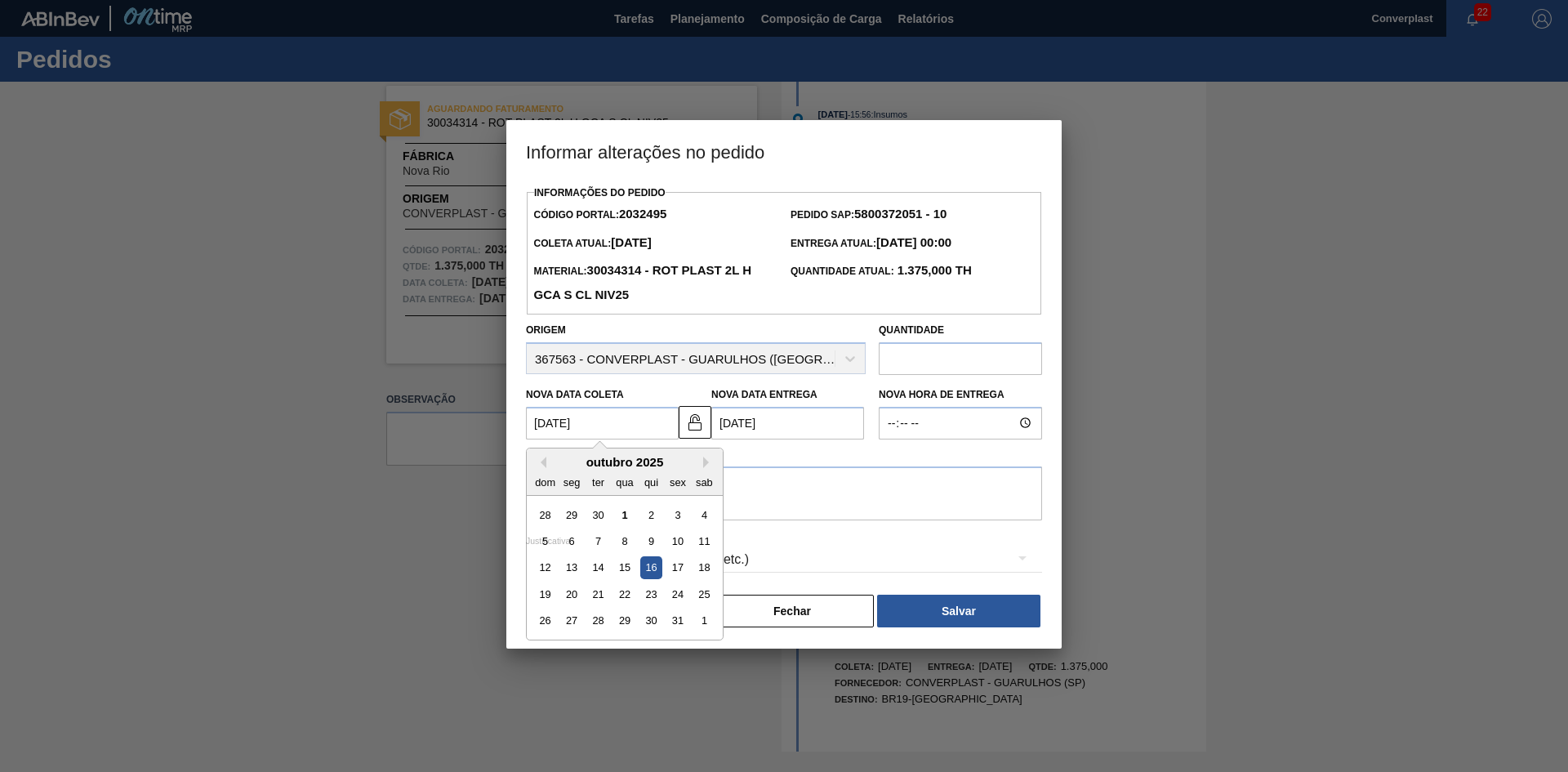
drag, startPoint x: 545, startPoint y: 430, endPoint x: 409, endPoint y: 427, distance: 136.0
click at [409, 427] on div "Informar alterações no pedido Informações do Pedido Código Portal: 2032495 Pedi…" at bounding box center [784, 386] width 1568 height 772
type Coleta2032495 "[DATE]"
click at [805, 496] on textarea "ajuste data" at bounding box center [784, 493] width 516 height 54
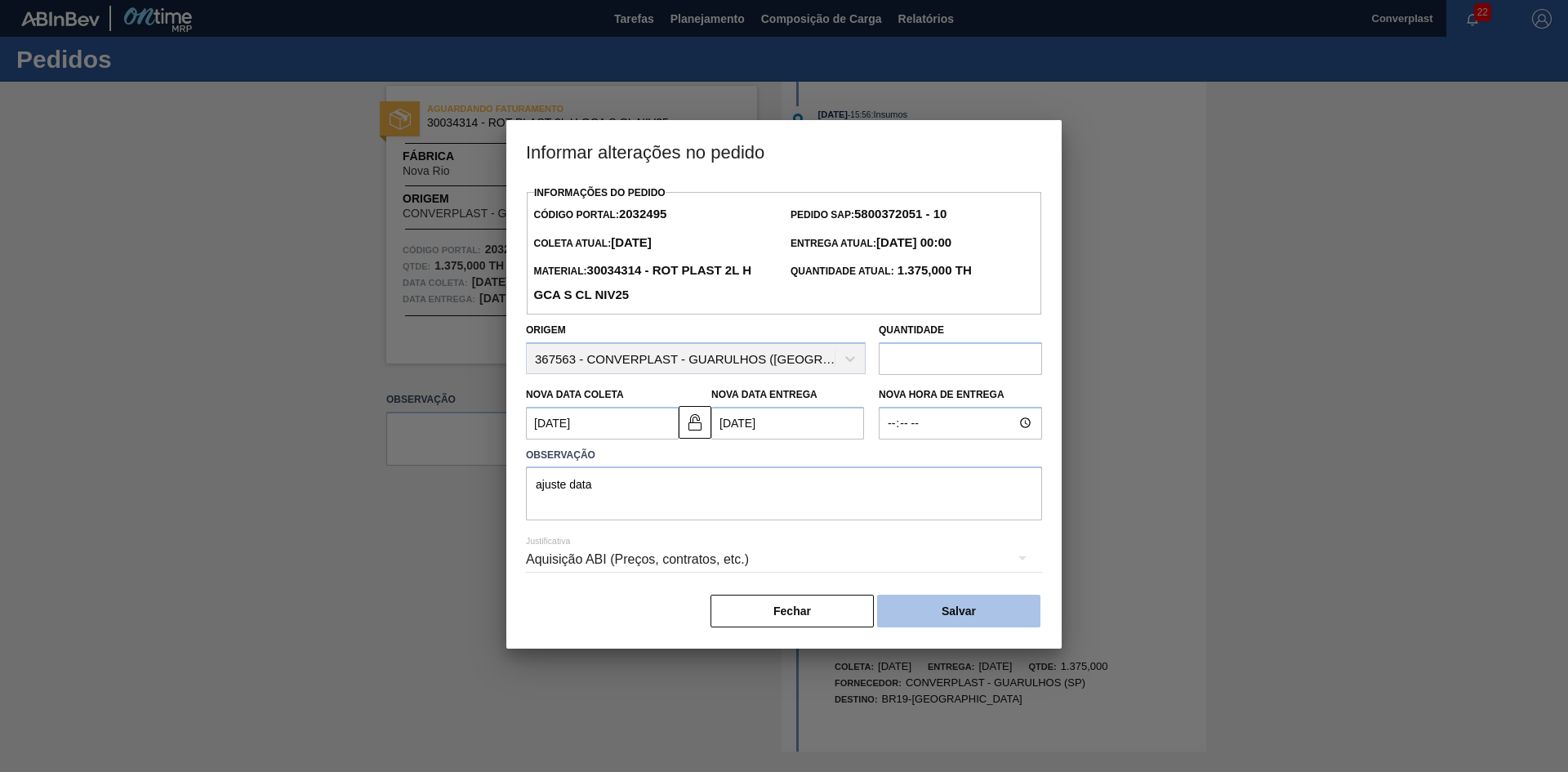
click at [975, 621] on button "Salvar" at bounding box center [959, 610] width 164 height 33
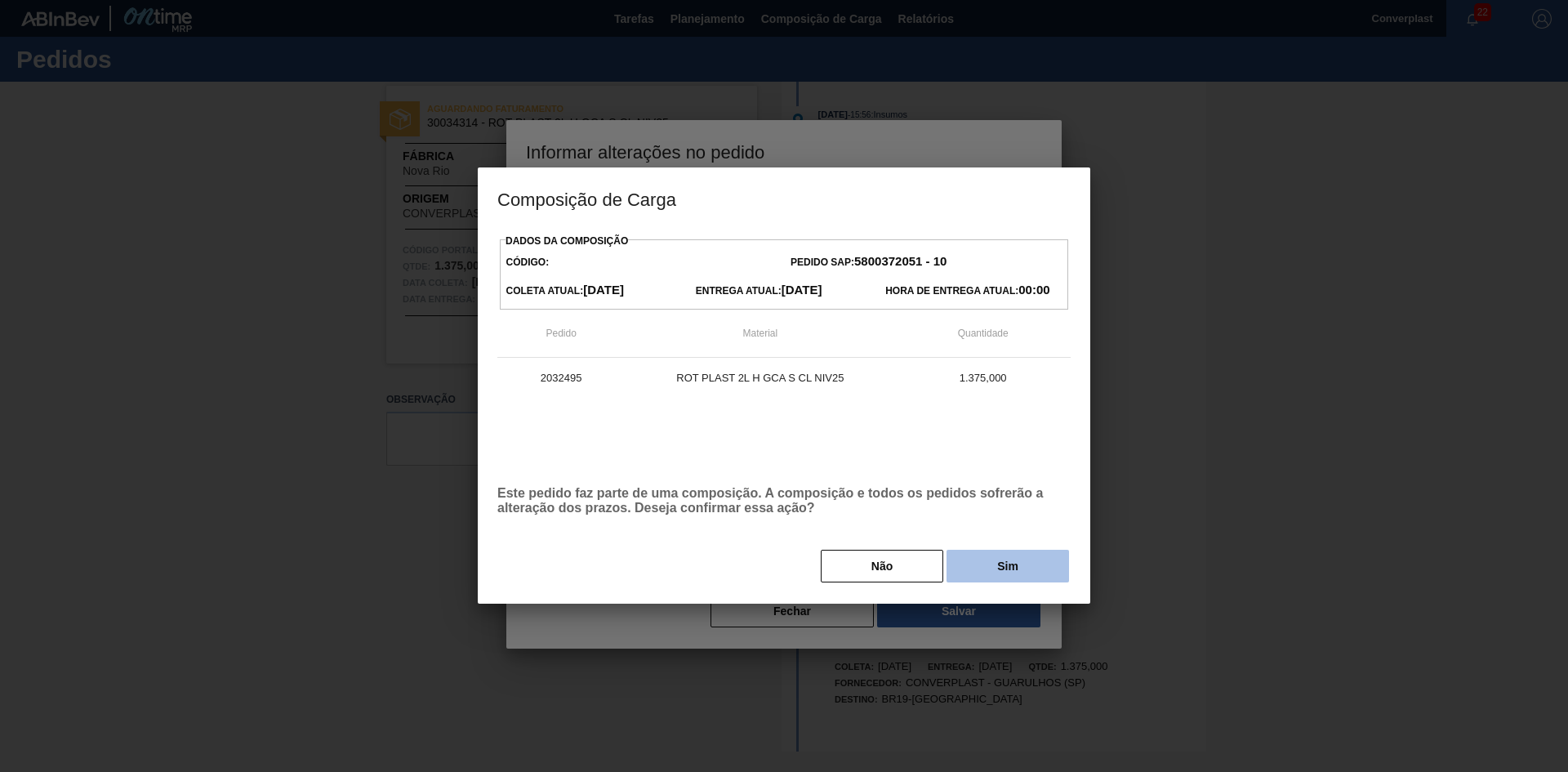
click at [995, 559] on button "Sim" at bounding box center [1007, 565] width 123 height 33
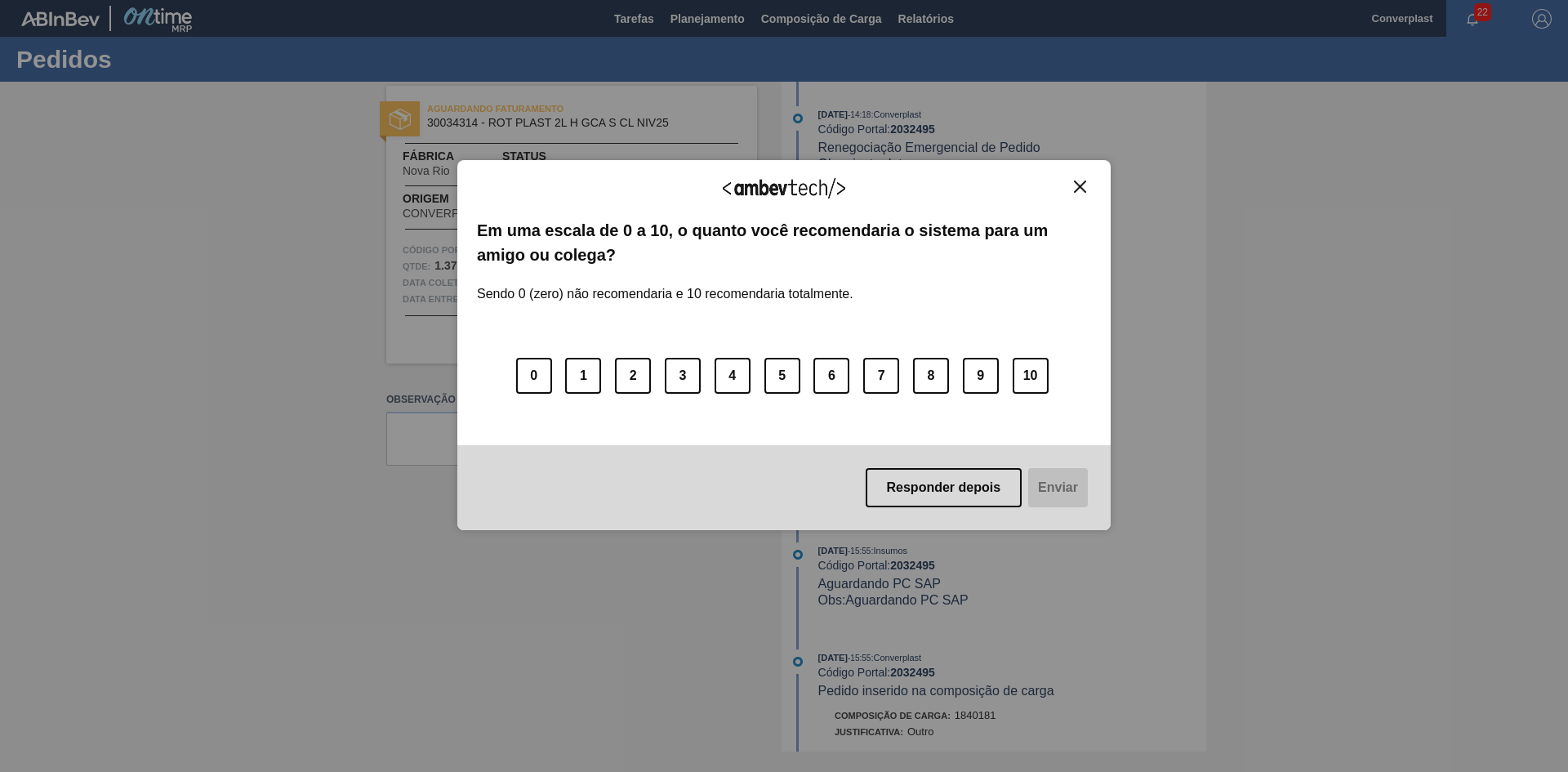
click at [1077, 191] on img "Close" at bounding box center [1080, 187] width 12 height 12
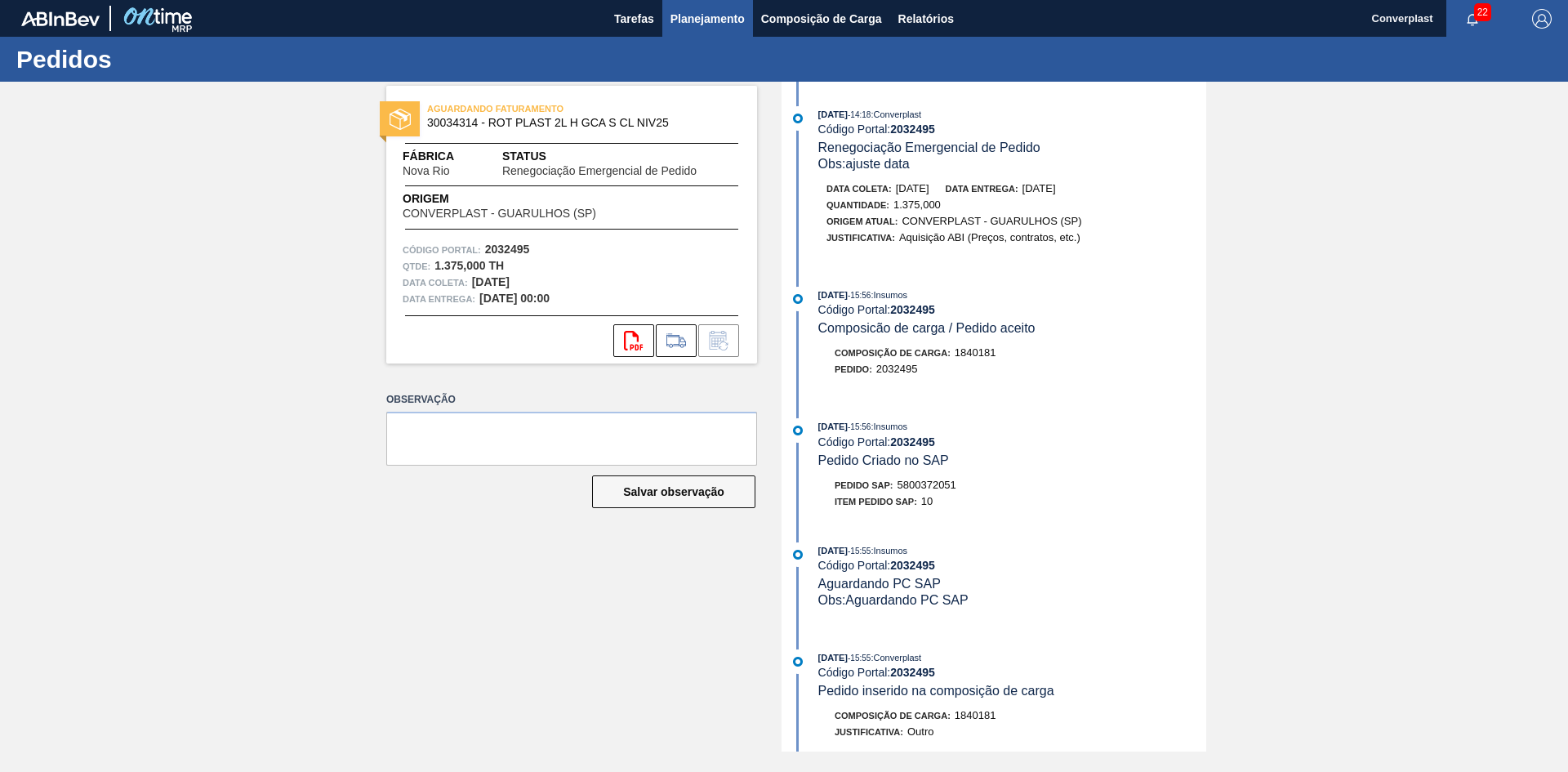
click at [717, 24] on span "Planejamento" at bounding box center [708, 19] width 74 height 19
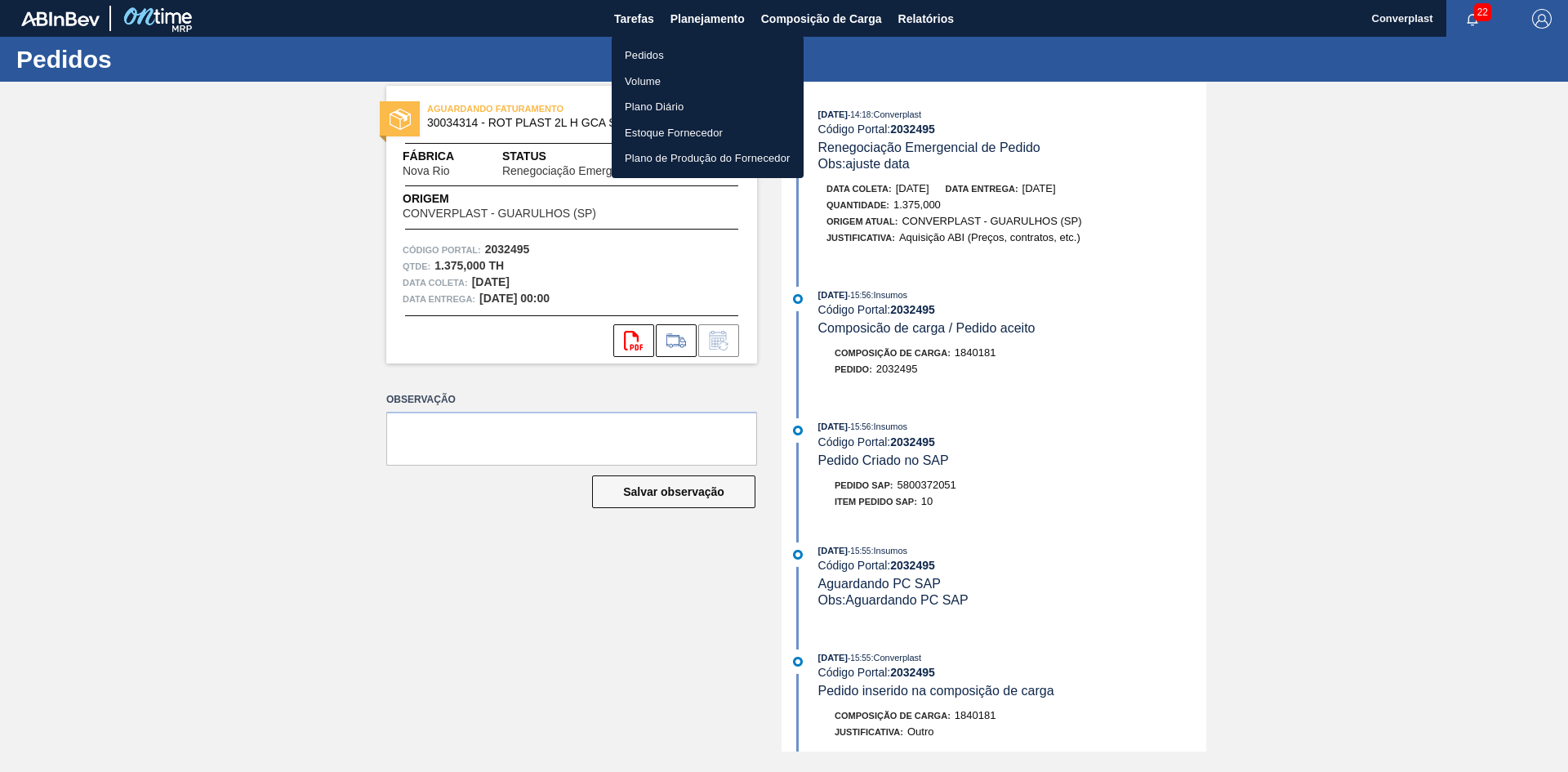
click at [640, 63] on li "Pedidos" at bounding box center [708, 56] width 192 height 27
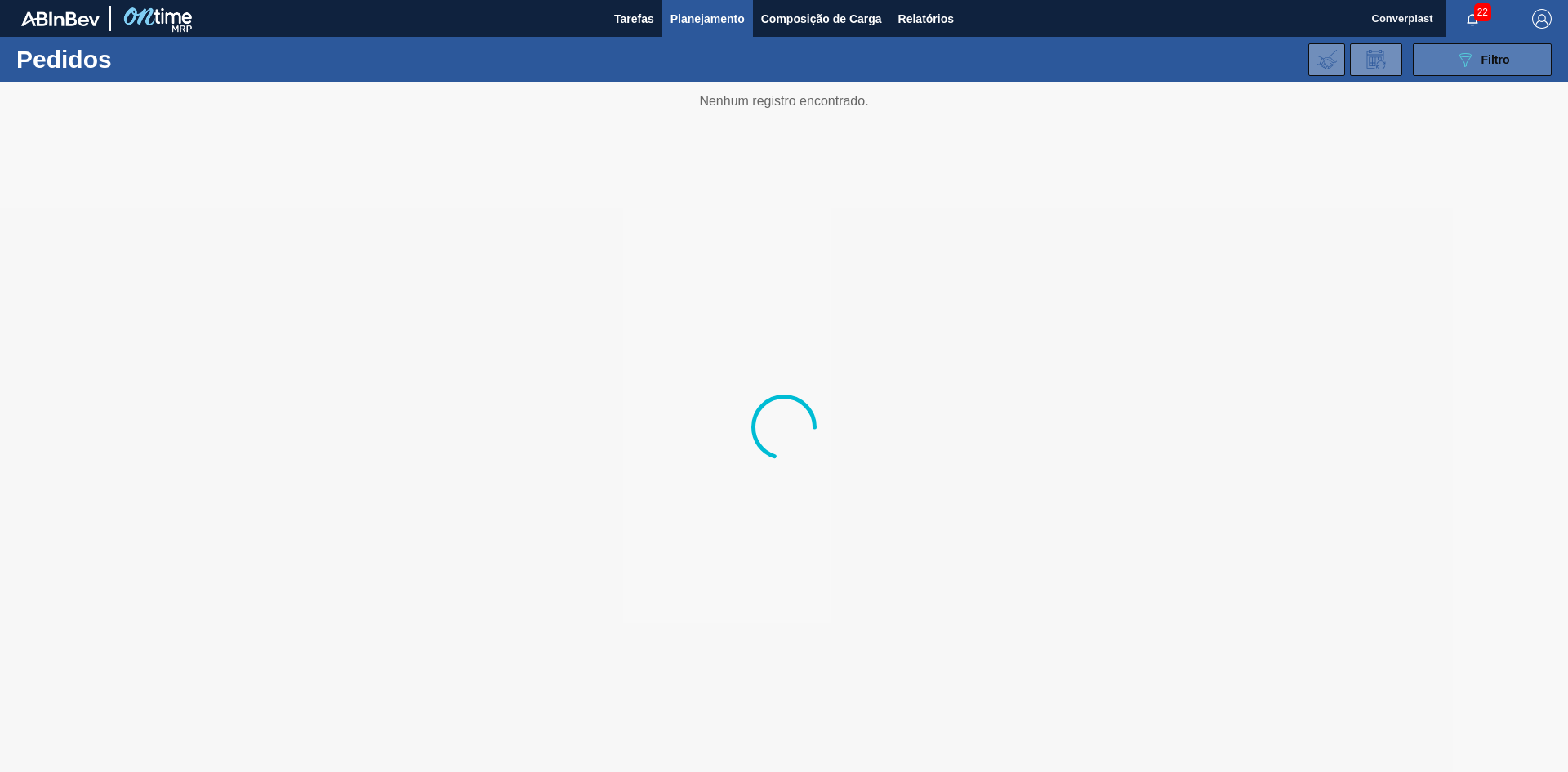
click at [1461, 69] on icon "089F7B8B-B2A5-4AFE-B5C0-19BA573D28AC" at bounding box center [1465, 59] width 19 height 19
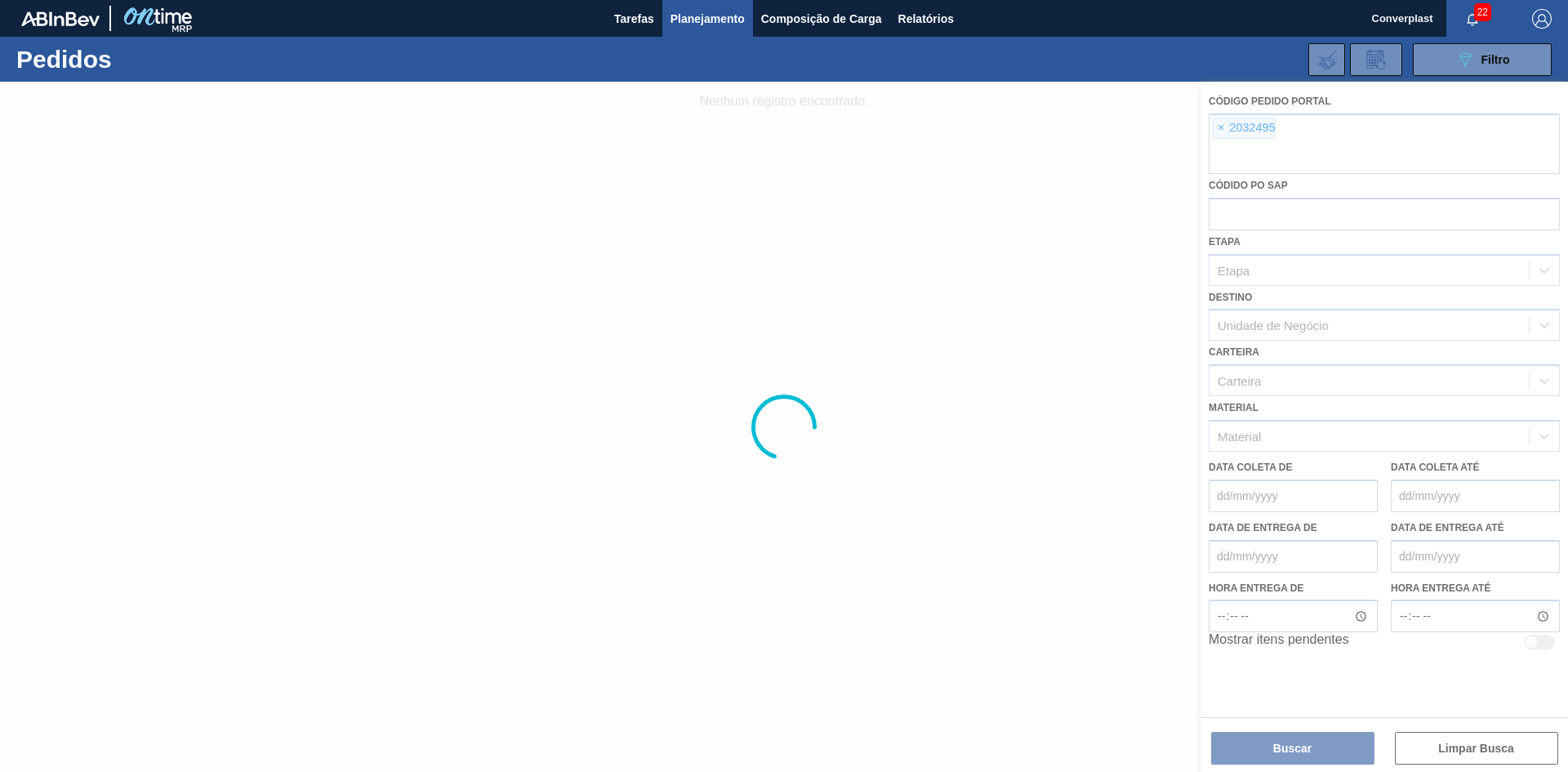
click at [1218, 129] on div at bounding box center [784, 426] width 1568 height 690
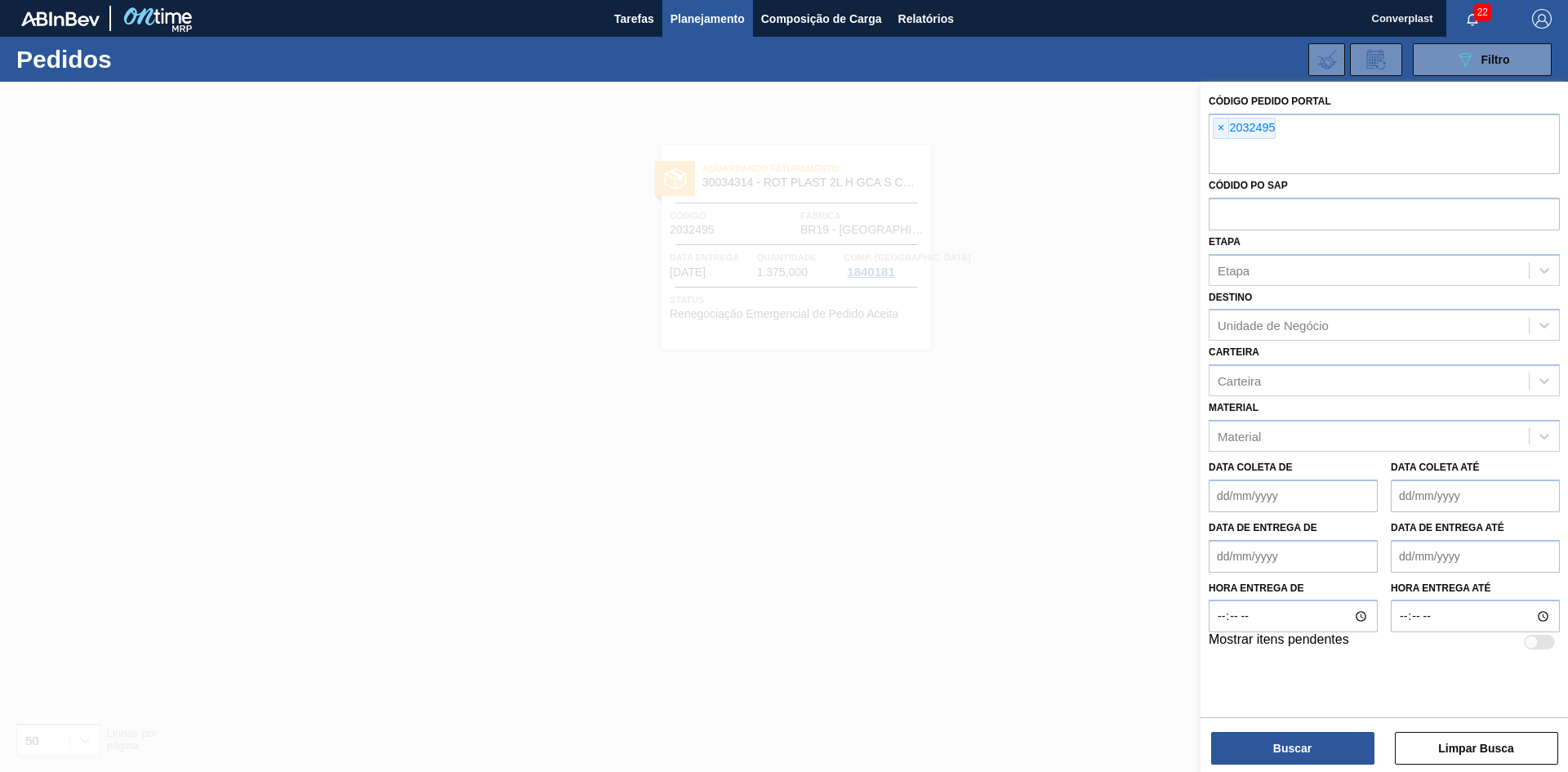
click at [1222, 132] on span "×" at bounding box center [1221, 128] width 16 height 19
paste input "2031748"
type input "2031748"
click at [1290, 747] on button "Buscar" at bounding box center [1292, 747] width 164 height 33
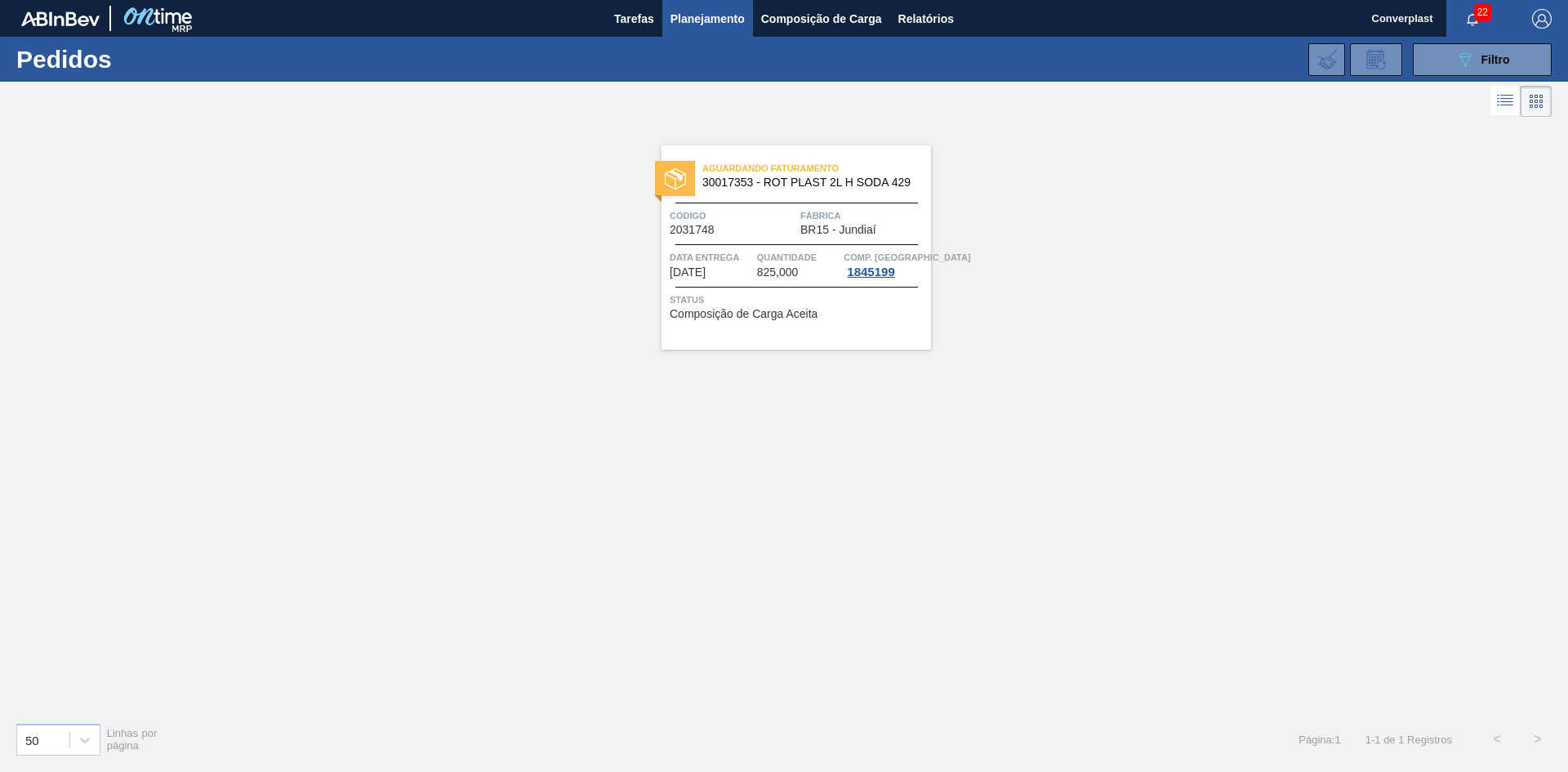
click at [760, 323] on div "Aguardando Faturamento 30017353 - ROT PLAST 2L H SODA 429 Código 2031748 Fábric…" at bounding box center [796, 247] width 270 height 204
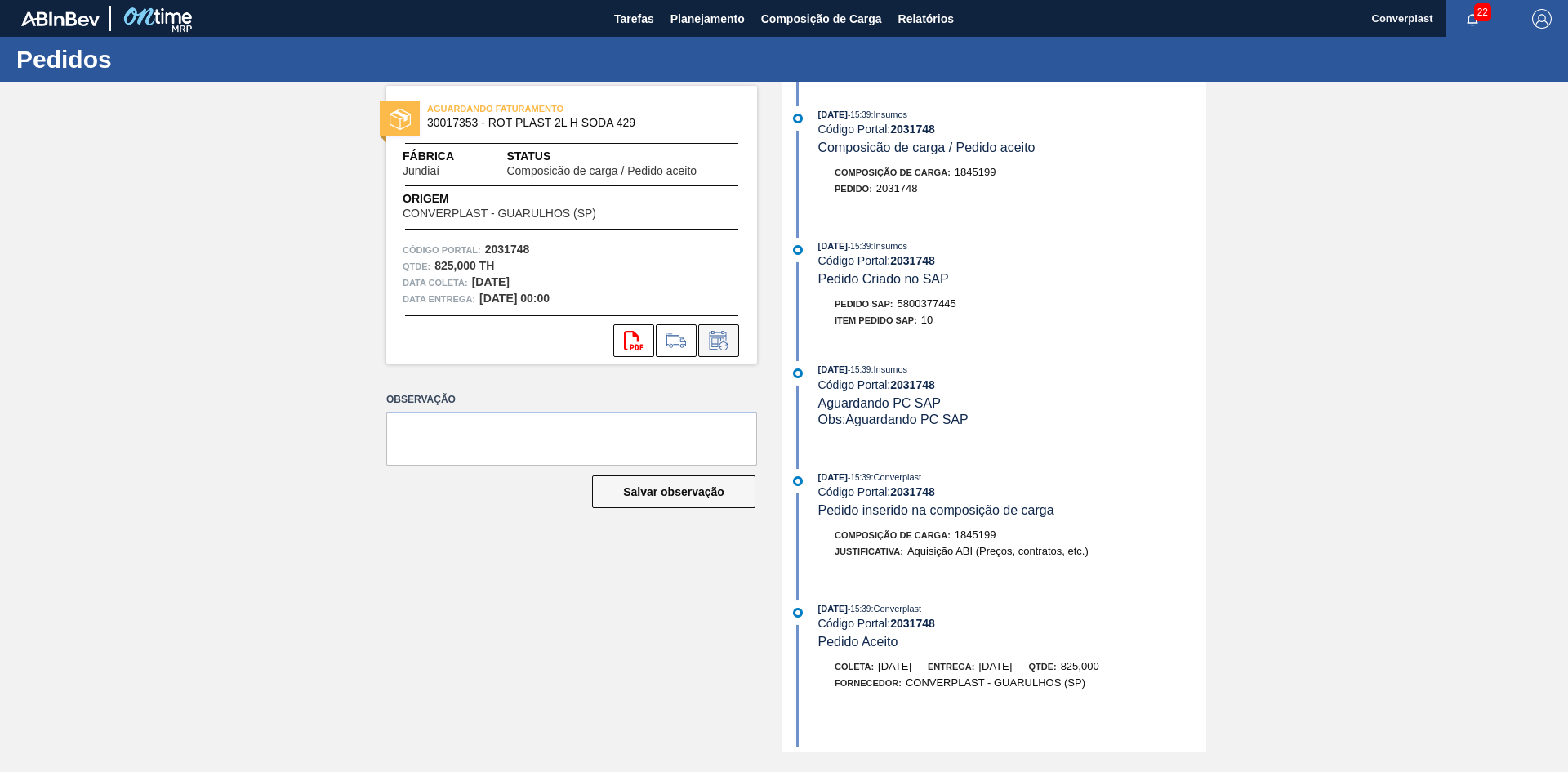
click at [708, 346] on icon at bounding box center [719, 340] width 27 height 19
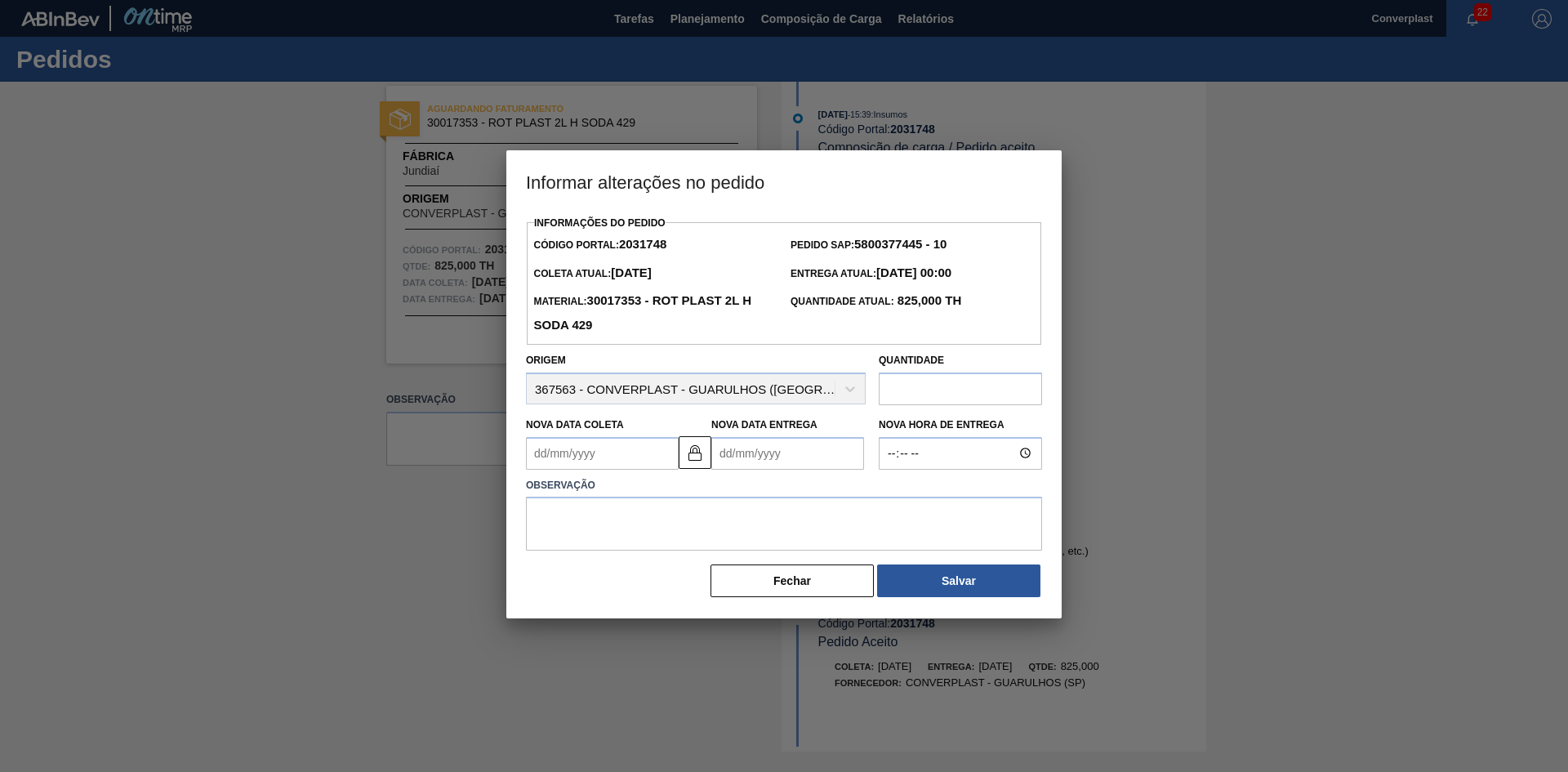
click at [724, 462] on Entrega2031748 "Nova Data Entrega" at bounding box center [787, 453] width 153 height 33
type Coleta2031748 "[DATE]"
type Entrega2031748 "1"
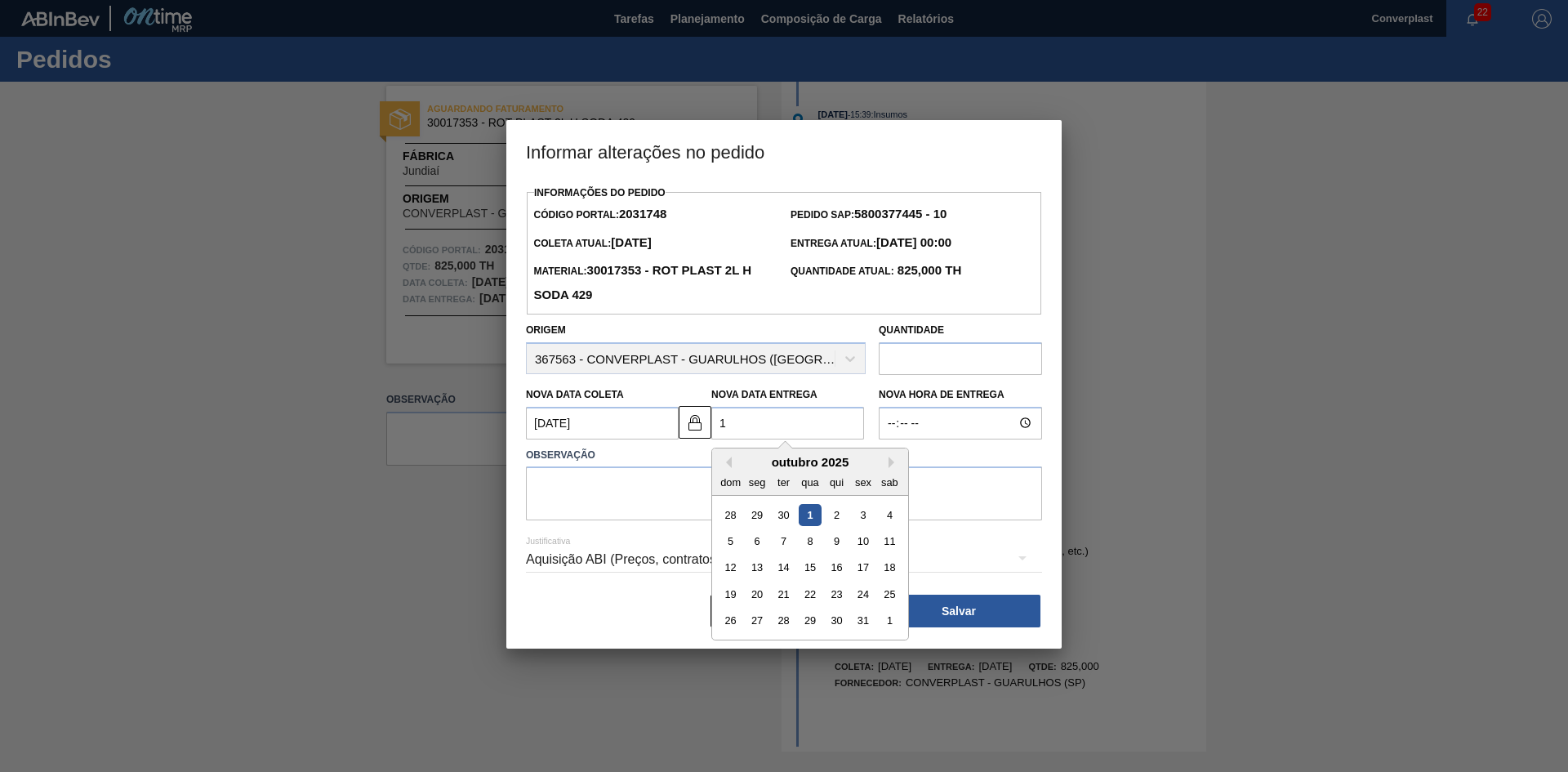
type Coleta2031748 "[DATE]"
type Entrega2031748 "13"
type Coleta2031748 "[DATE]"
type Entrega2031748 "1"
type Coleta2031748 "[DATE]"
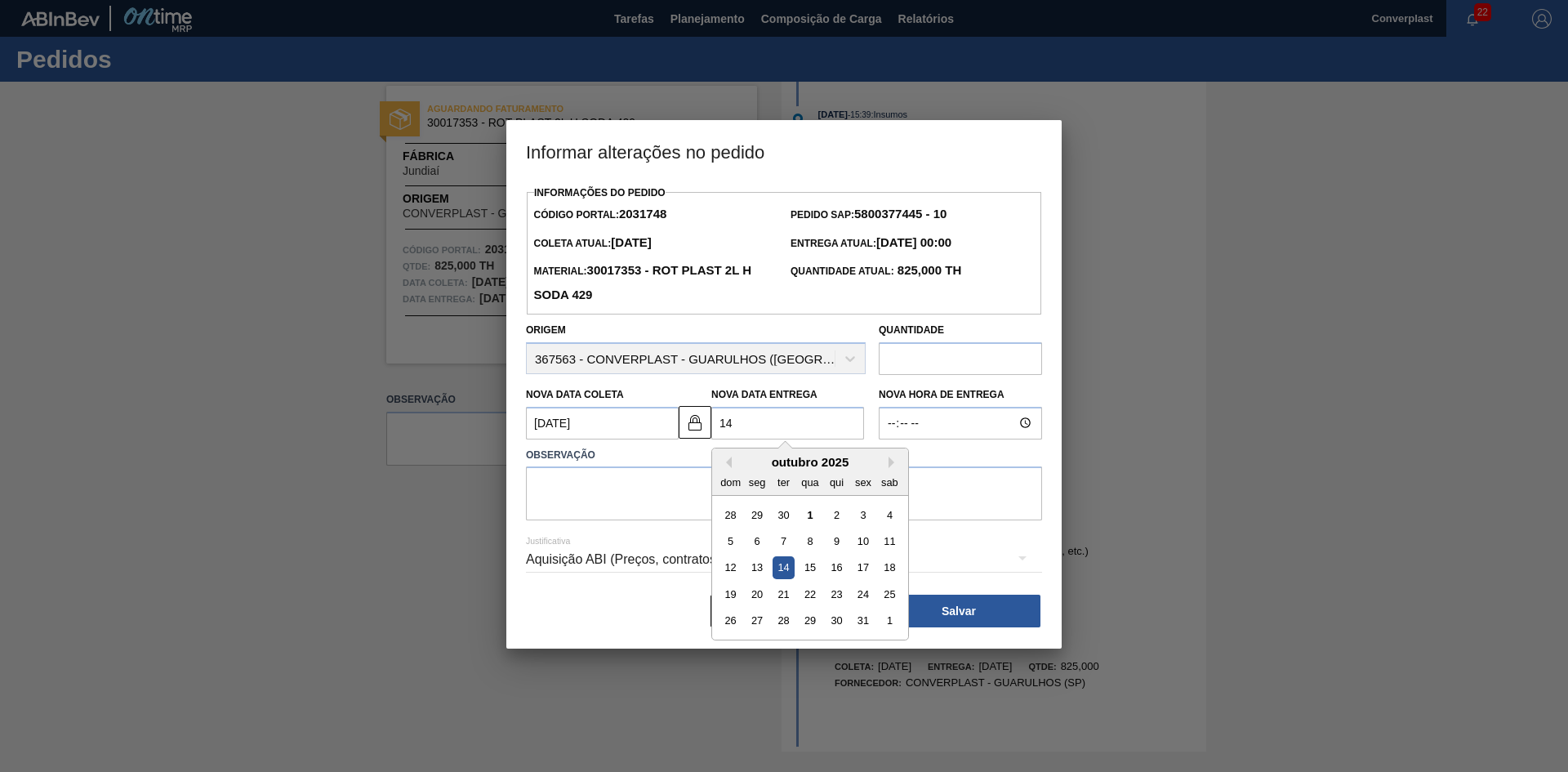
type Entrega2031748 "14/"
type Coleta2031748 "[DATE]"
type Entrega2031748 "14/1"
type Coleta2031748 "[DATE]"
click at [784, 572] on div "14" at bounding box center [784, 567] width 22 height 22
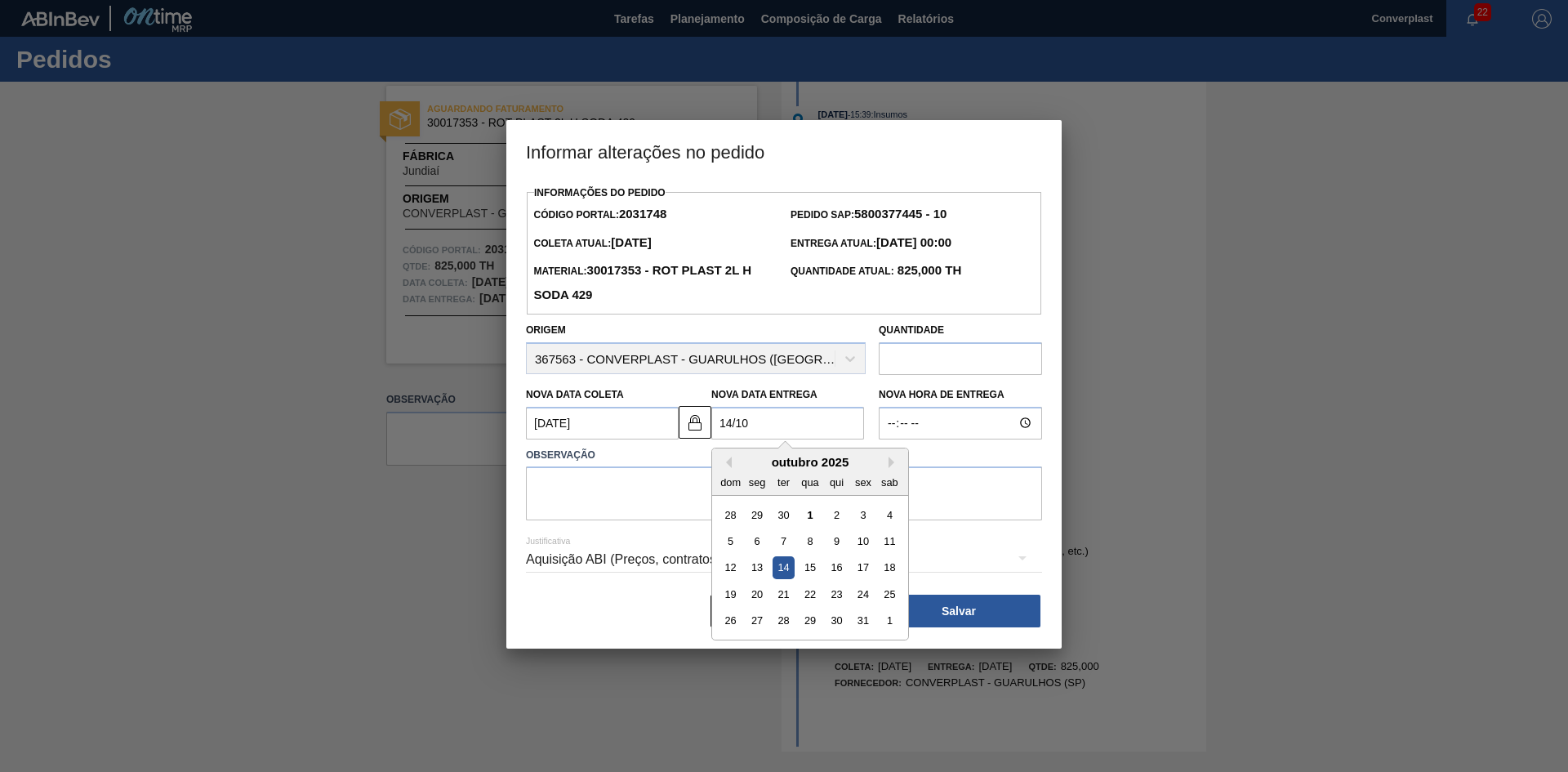
type Entrega2031748 "[DATE]"
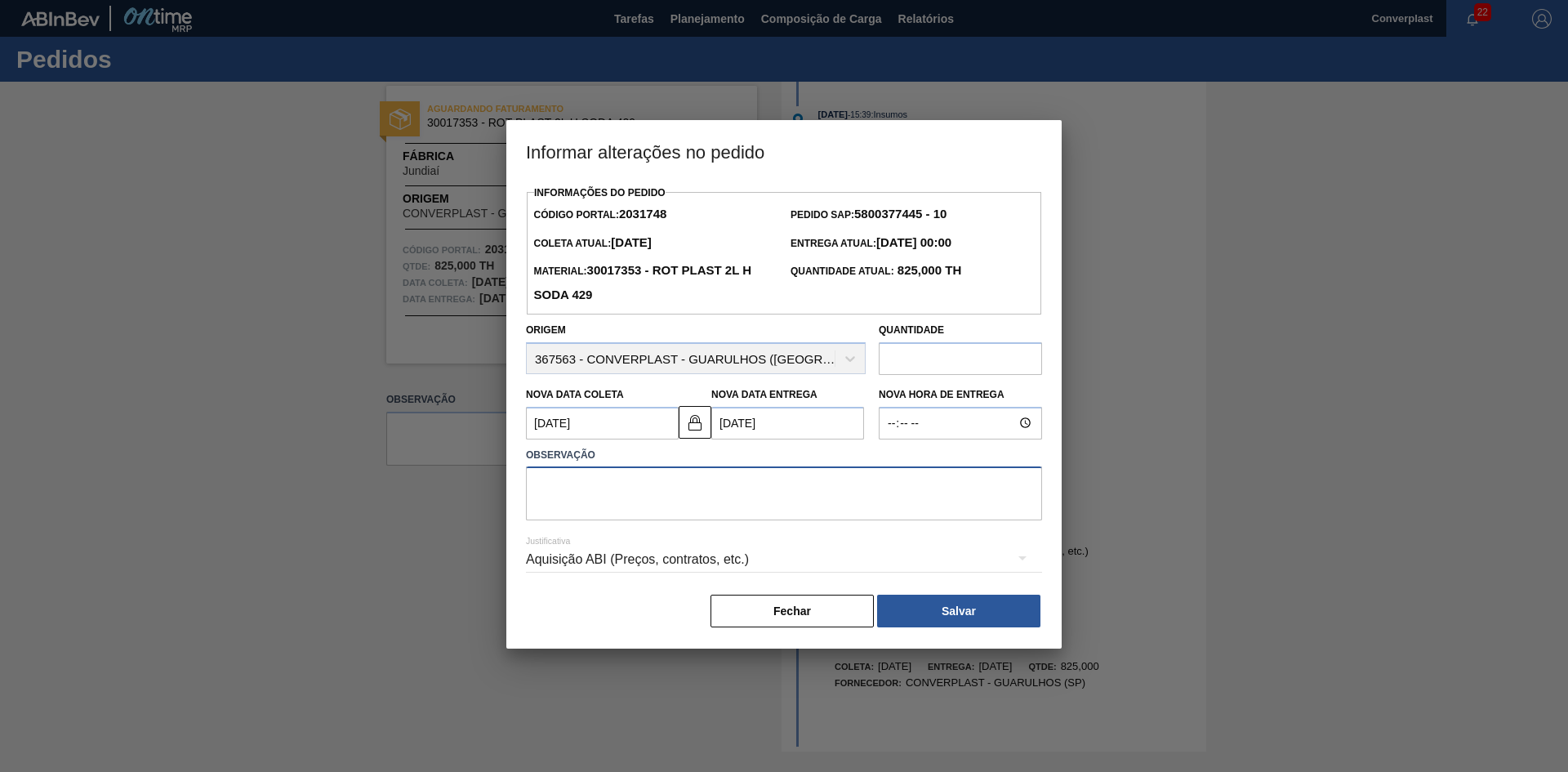
click at [655, 497] on textarea at bounding box center [784, 493] width 516 height 54
type textarea "ajuste data"
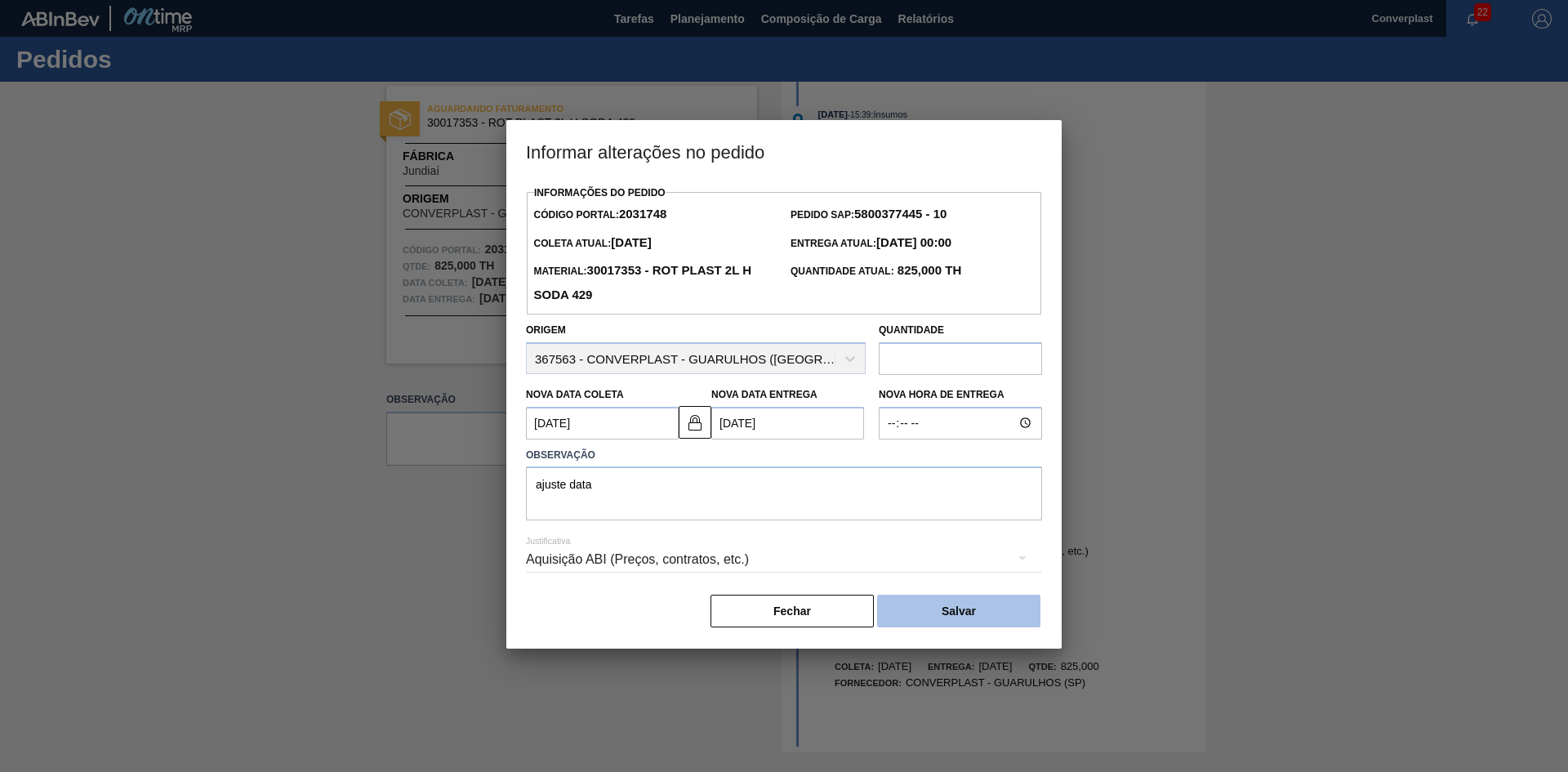
click at [951, 623] on button "Salvar" at bounding box center [959, 610] width 164 height 33
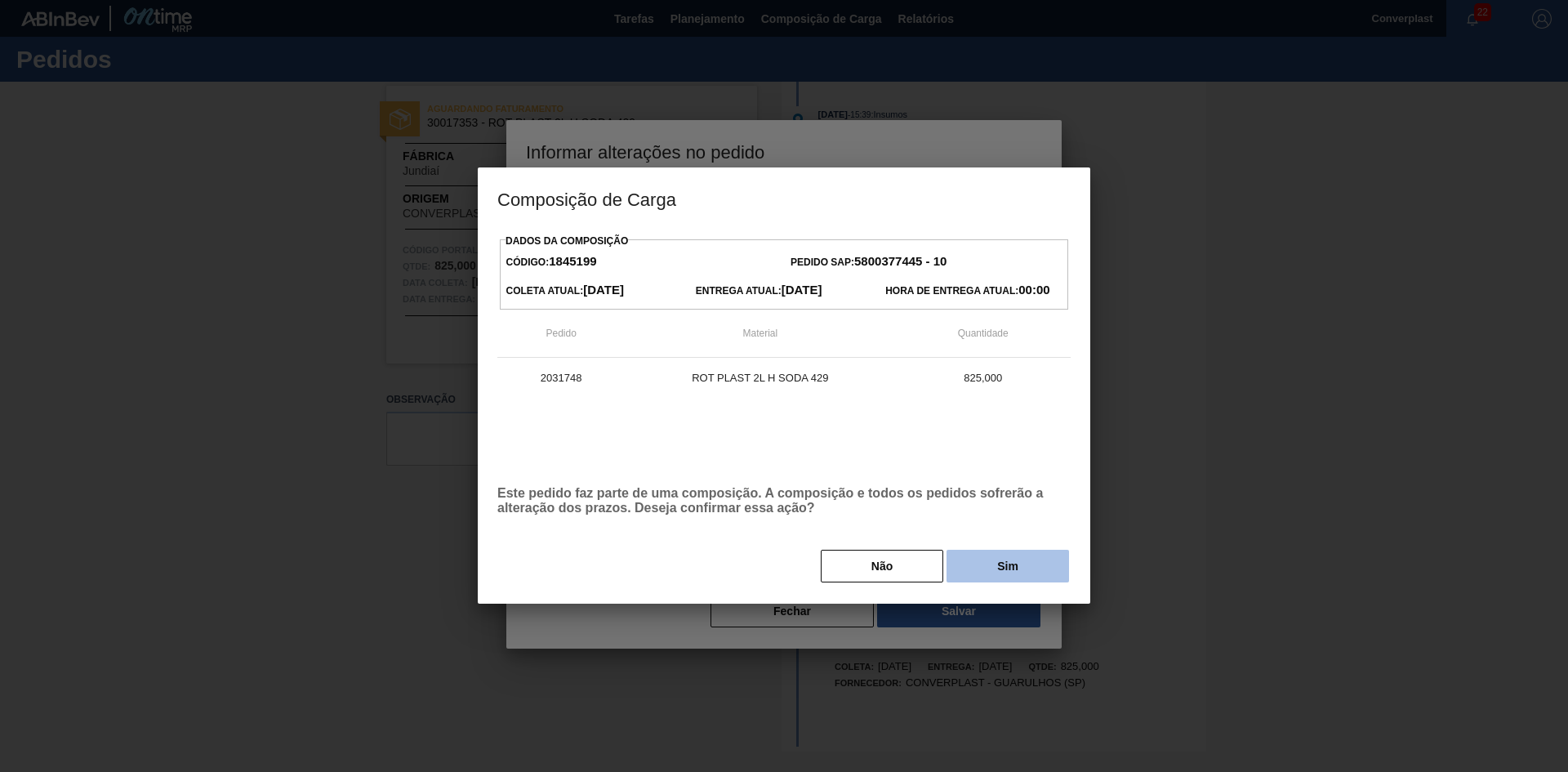
click at [1018, 573] on button "Sim" at bounding box center [1007, 565] width 123 height 33
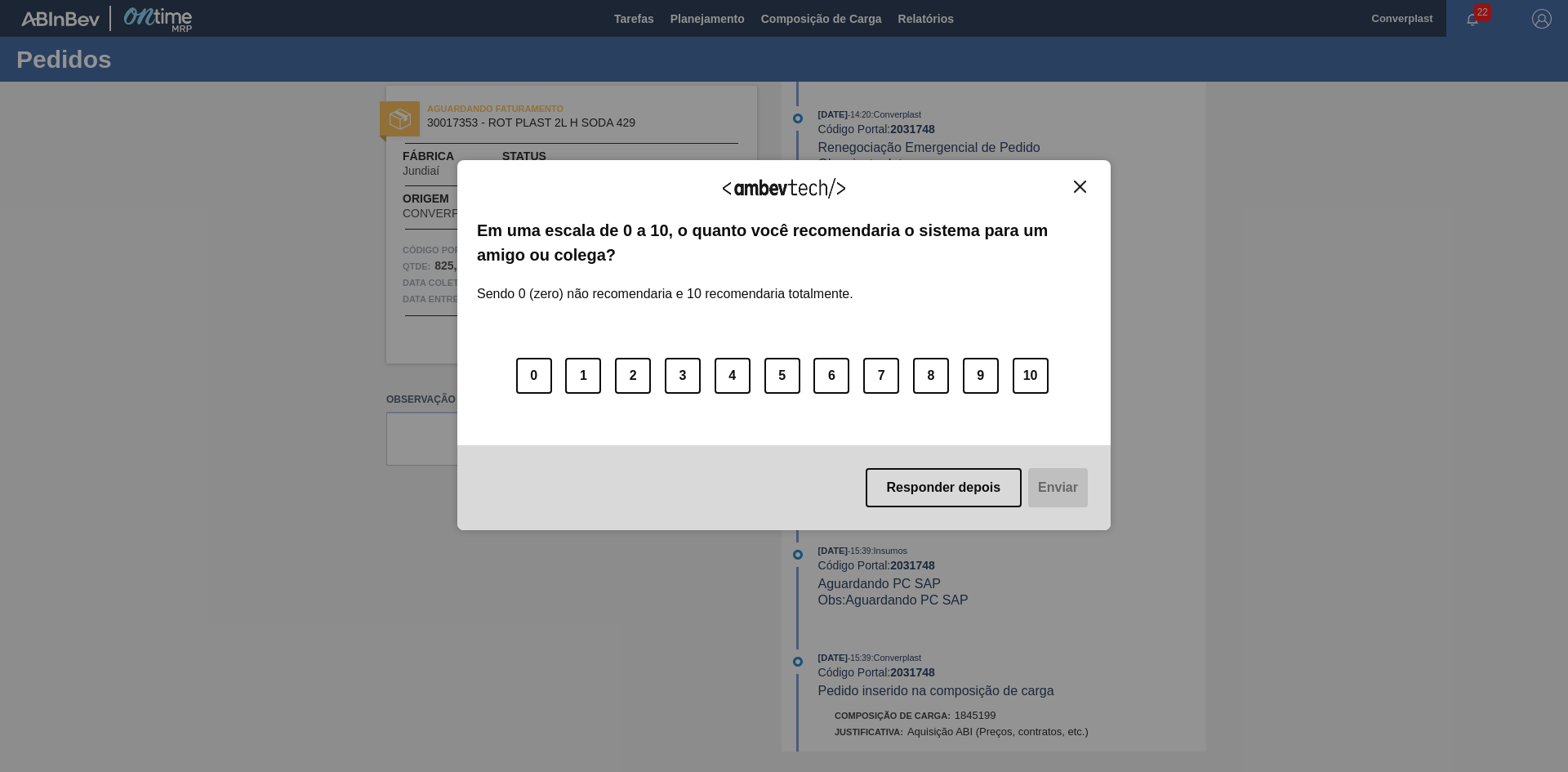
click at [1083, 188] on img "Close" at bounding box center [1080, 187] width 12 height 12
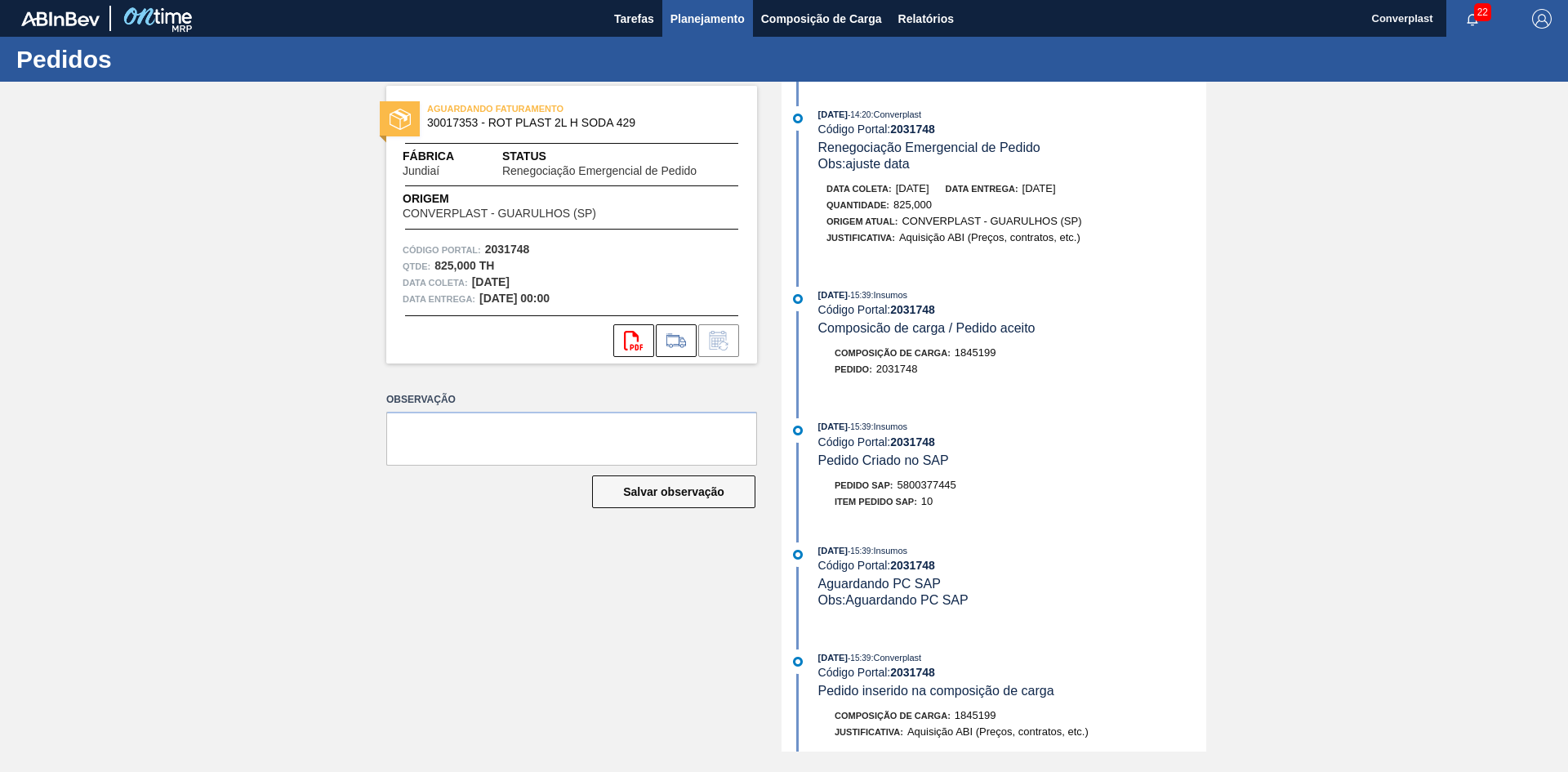
click at [701, 26] on span "Planejamento" at bounding box center [708, 19] width 74 height 19
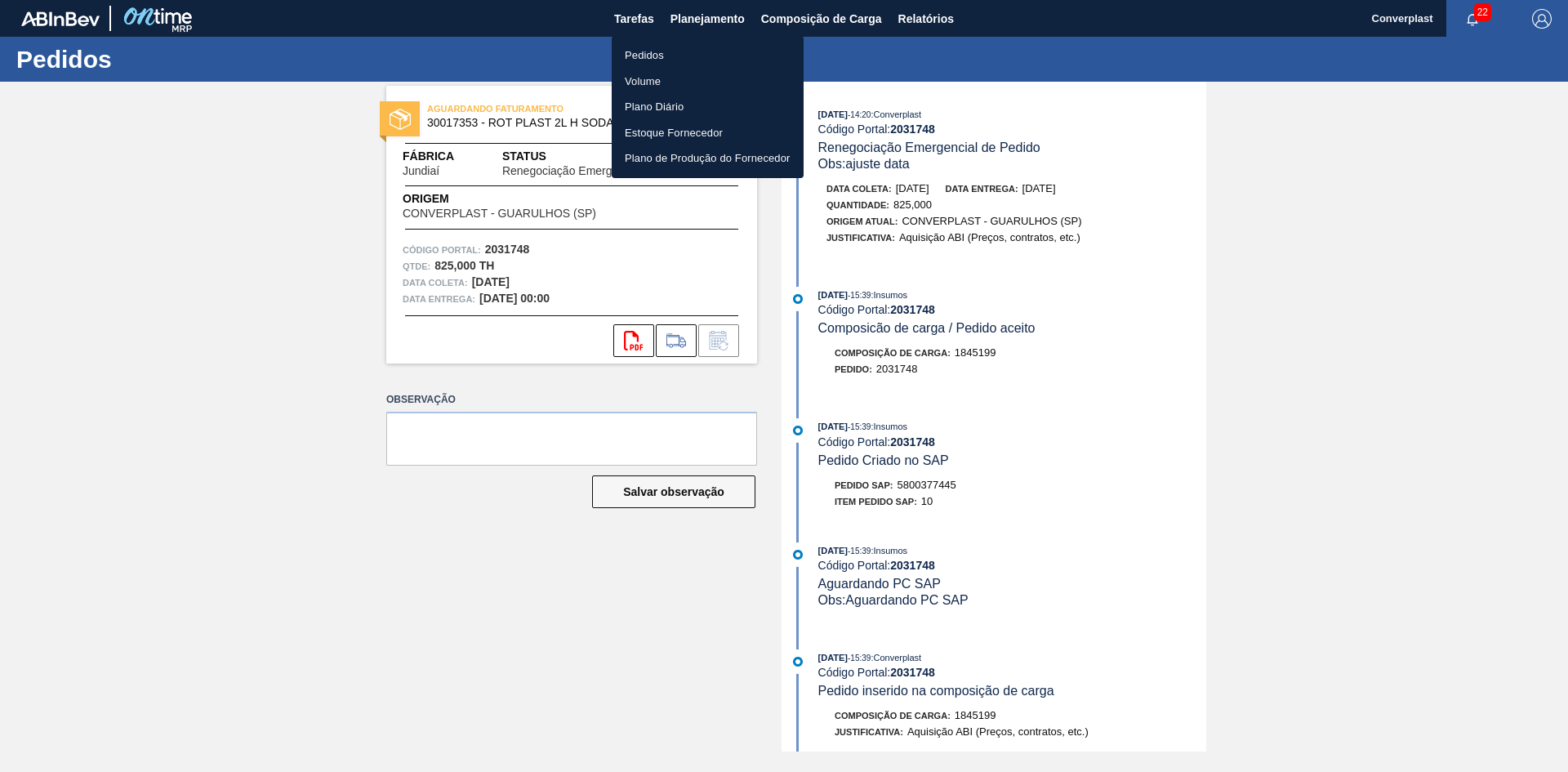
click at [668, 62] on li "Pedidos" at bounding box center [708, 56] width 192 height 27
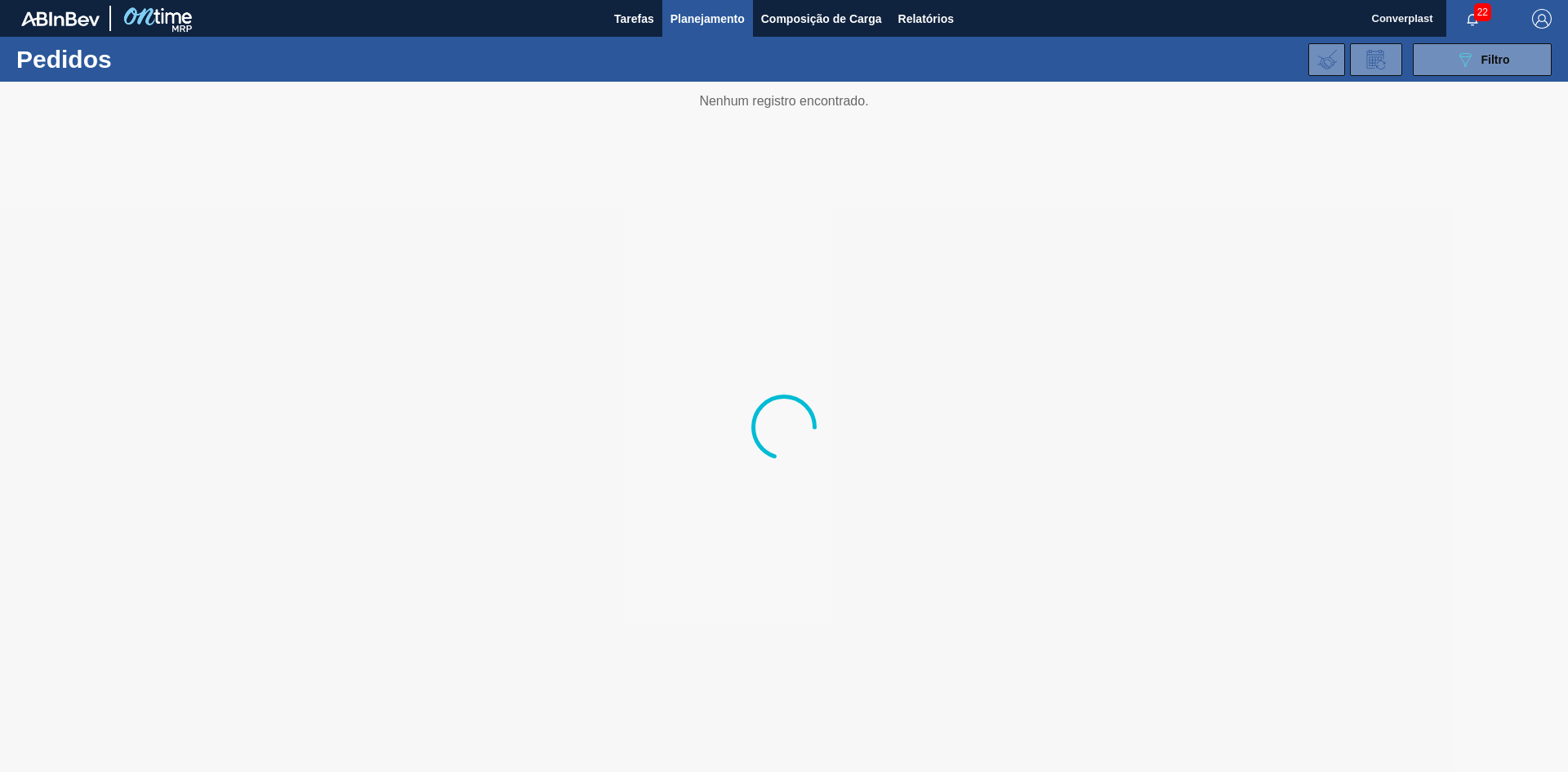
click at [1504, 78] on div "089F7B8B-B2A5-4AFE-B5C0-19BA573D28AC Filtro Código Pedido Portal × 2031748 Códi…" at bounding box center [910, 59] width 1299 height 49
click at [1501, 66] on div "089F7B8B-B2A5-4AFE-B5C0-19BA573D28AC Filtro" at bounding box center [1483, 59] width 55 height 19
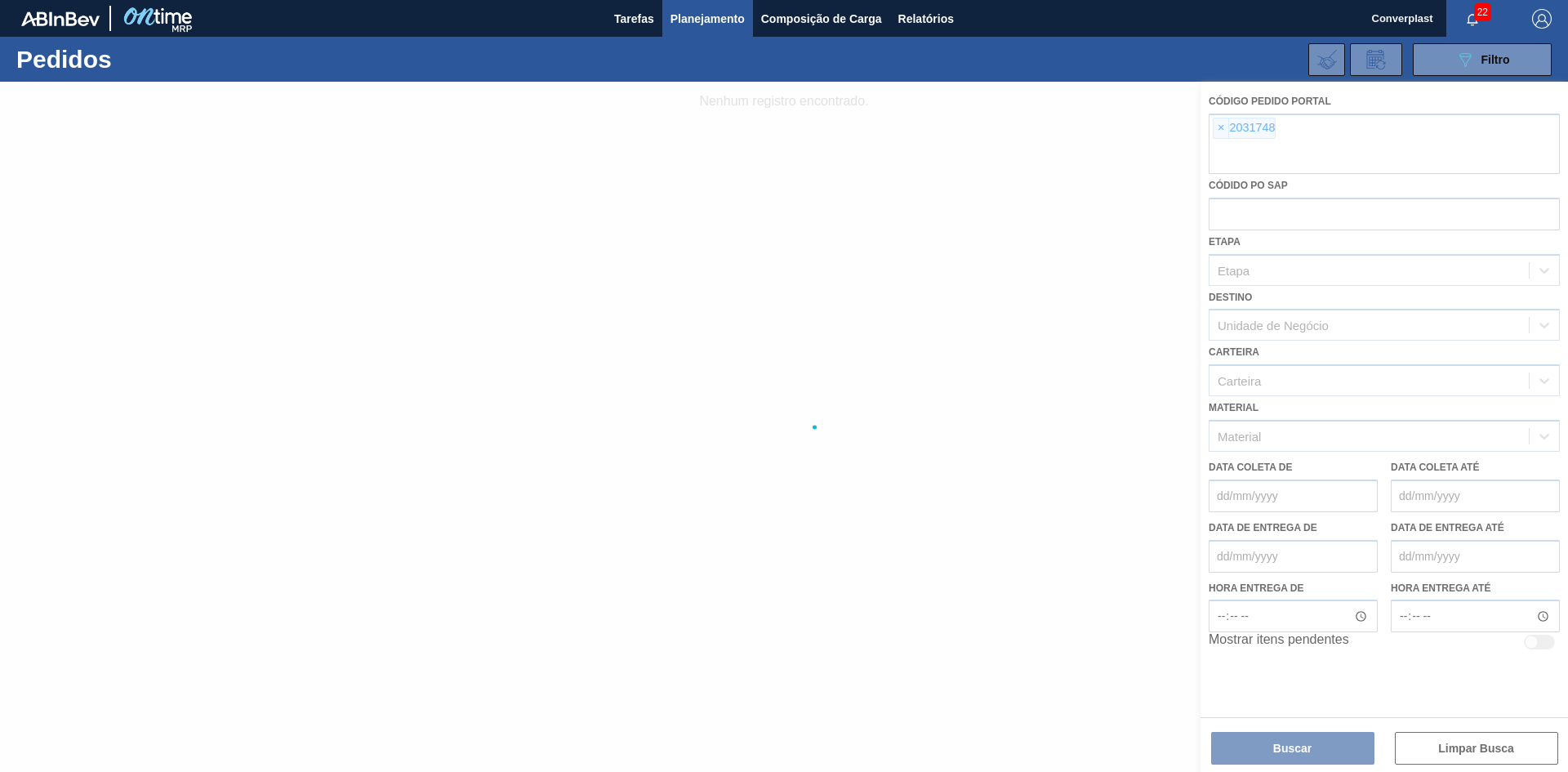
click at [1217, 126] on div at bounding box center [784, 426] width 1568 height 690
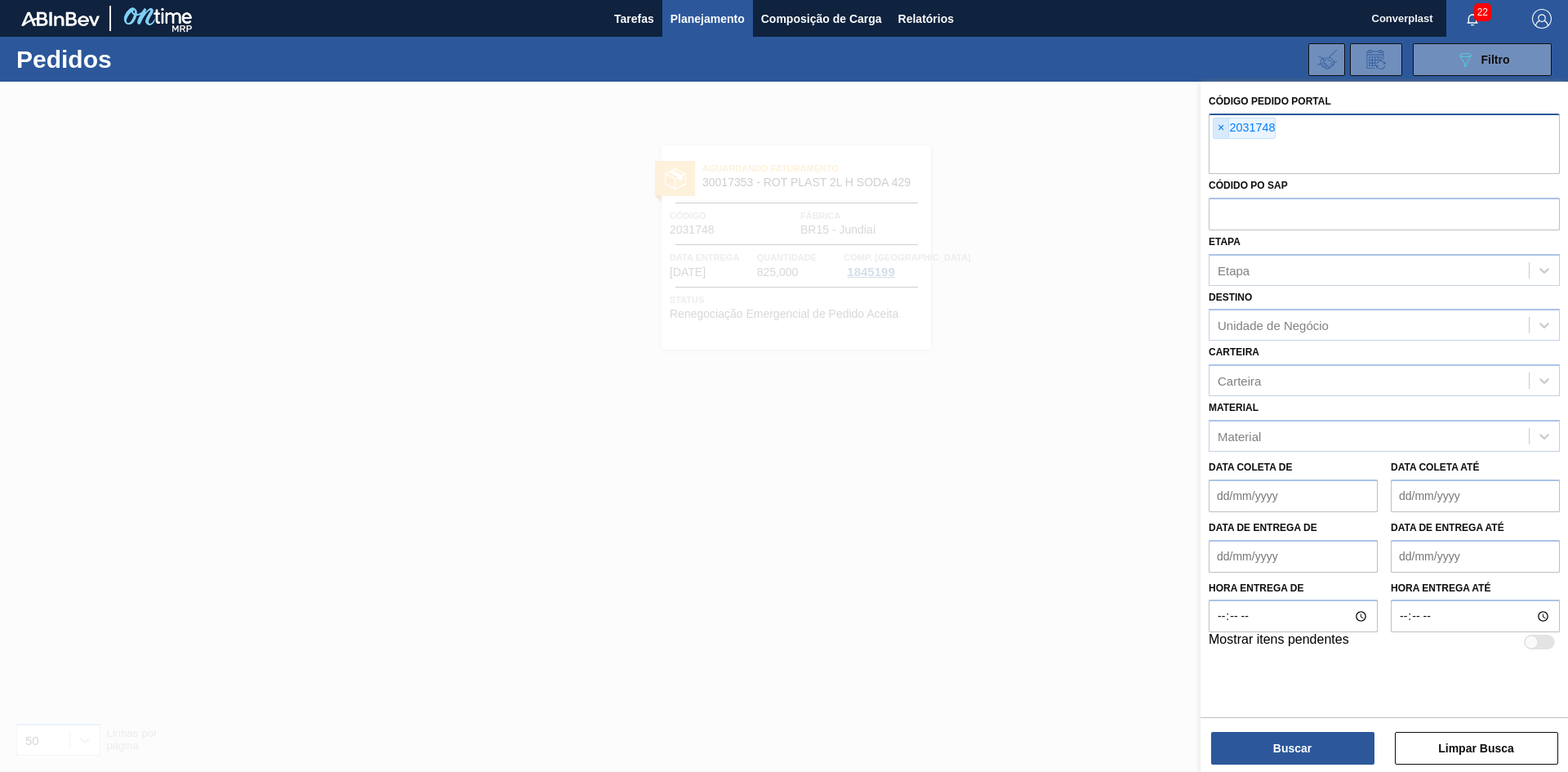
click at [1220, 126] on span "×" at bounding box center [1221, 128] width 16 height 19
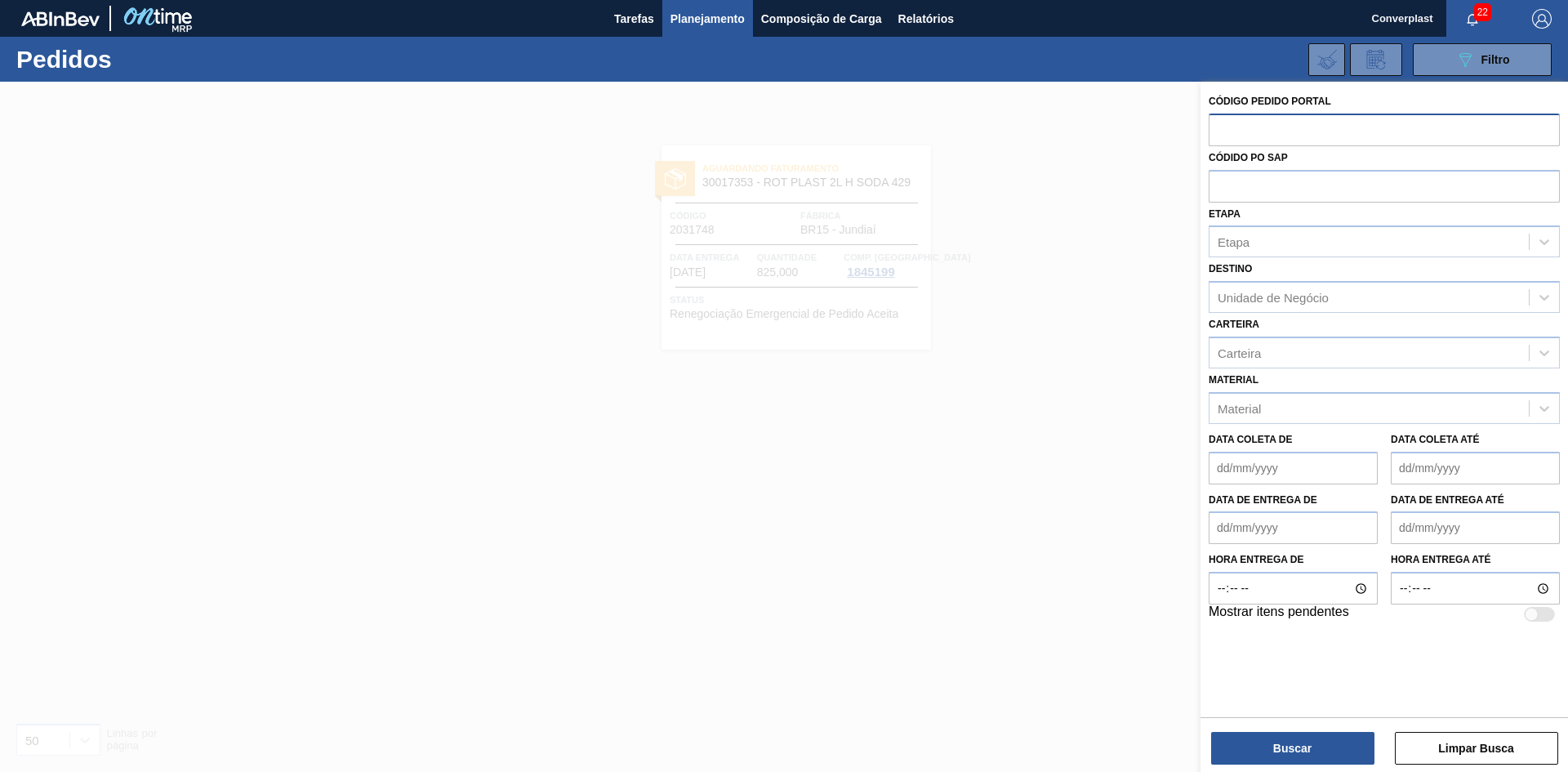
paste input "2027663"
type input "2027663"
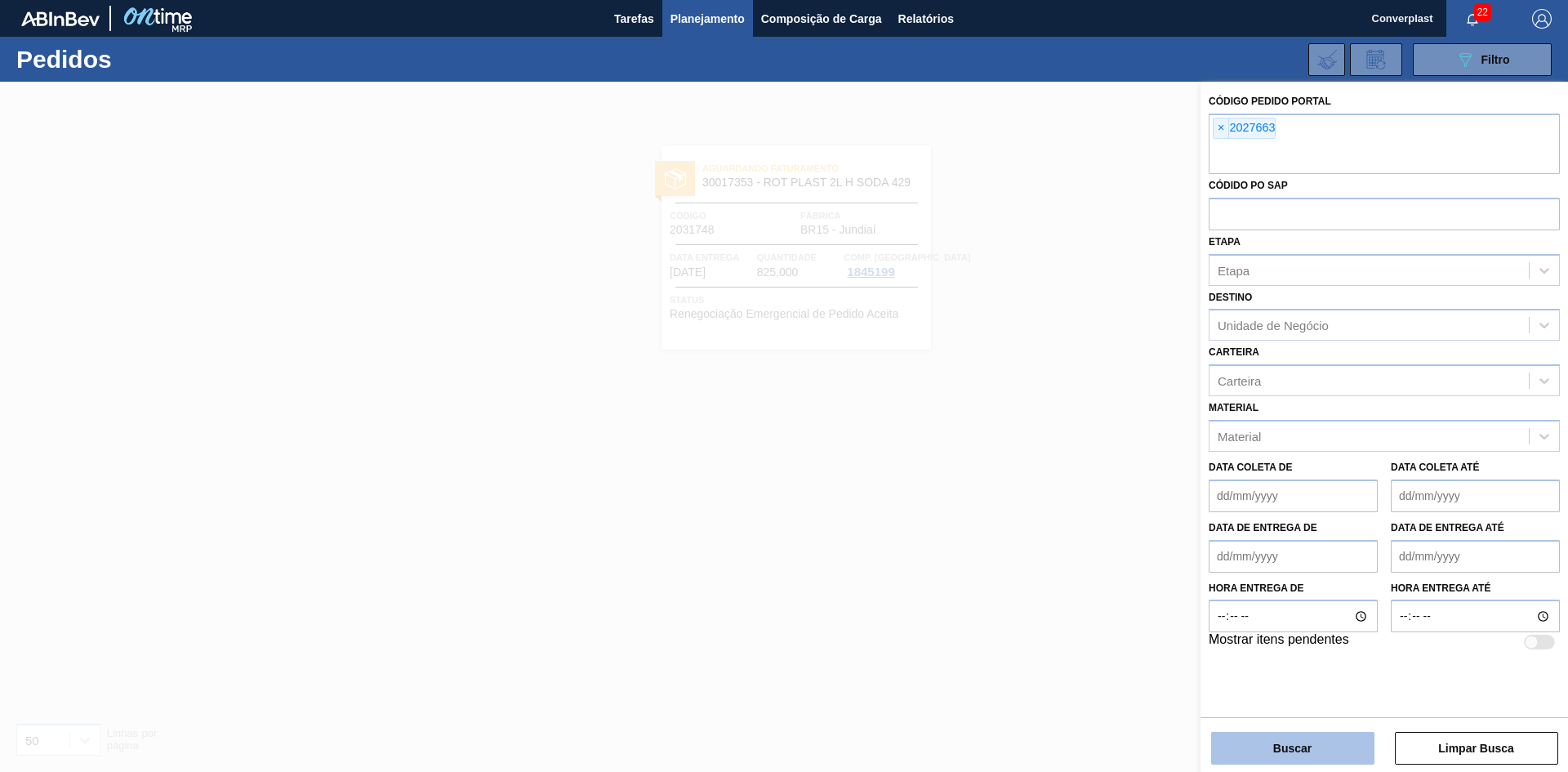
click at [1278, 734] on button "Buscar" at bounding box center [1292, 747] width 164 height 33
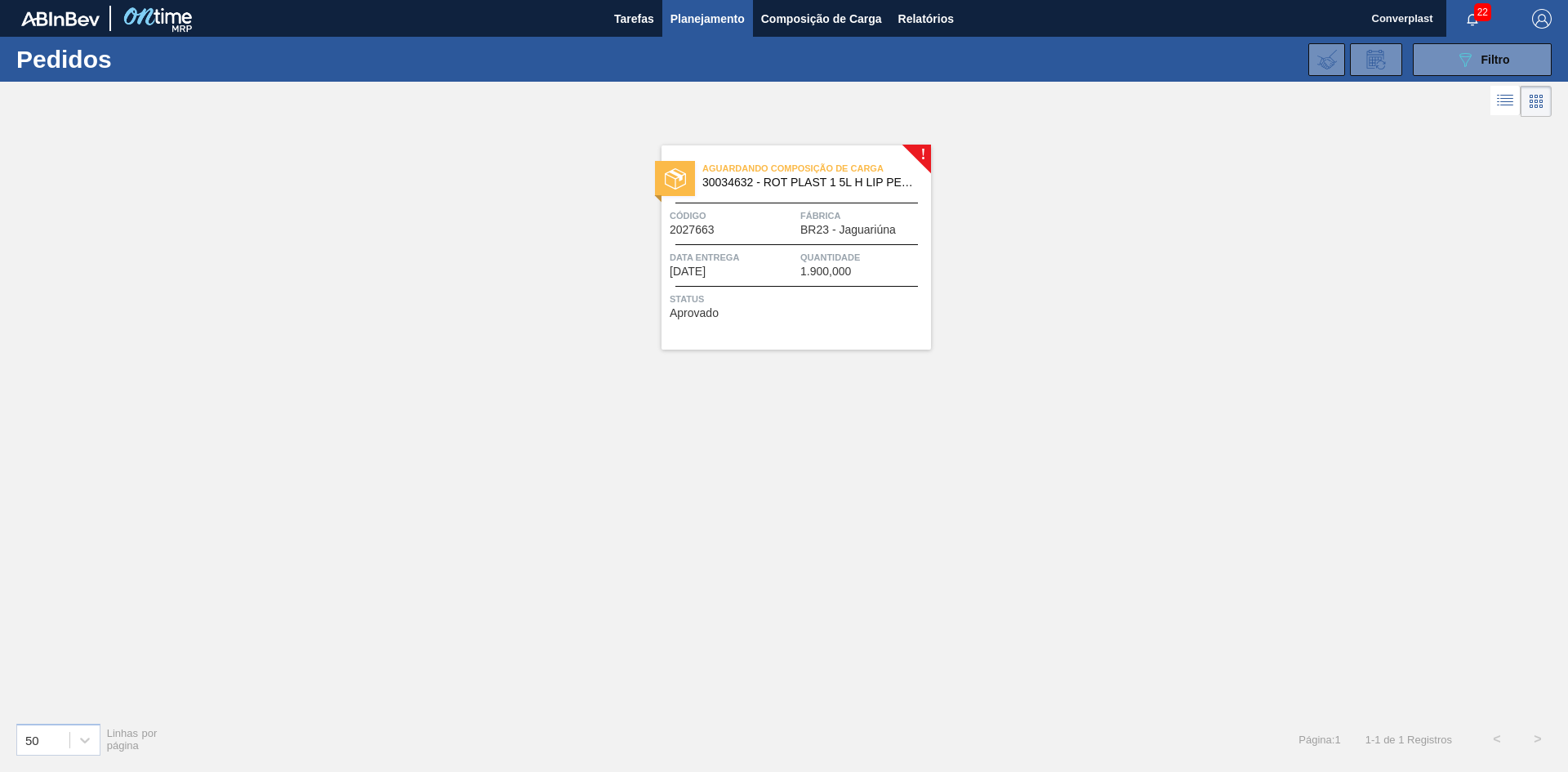
click at [802, 220] on span "Fábrica" at bounding box center [863, 216] width 126 height 16
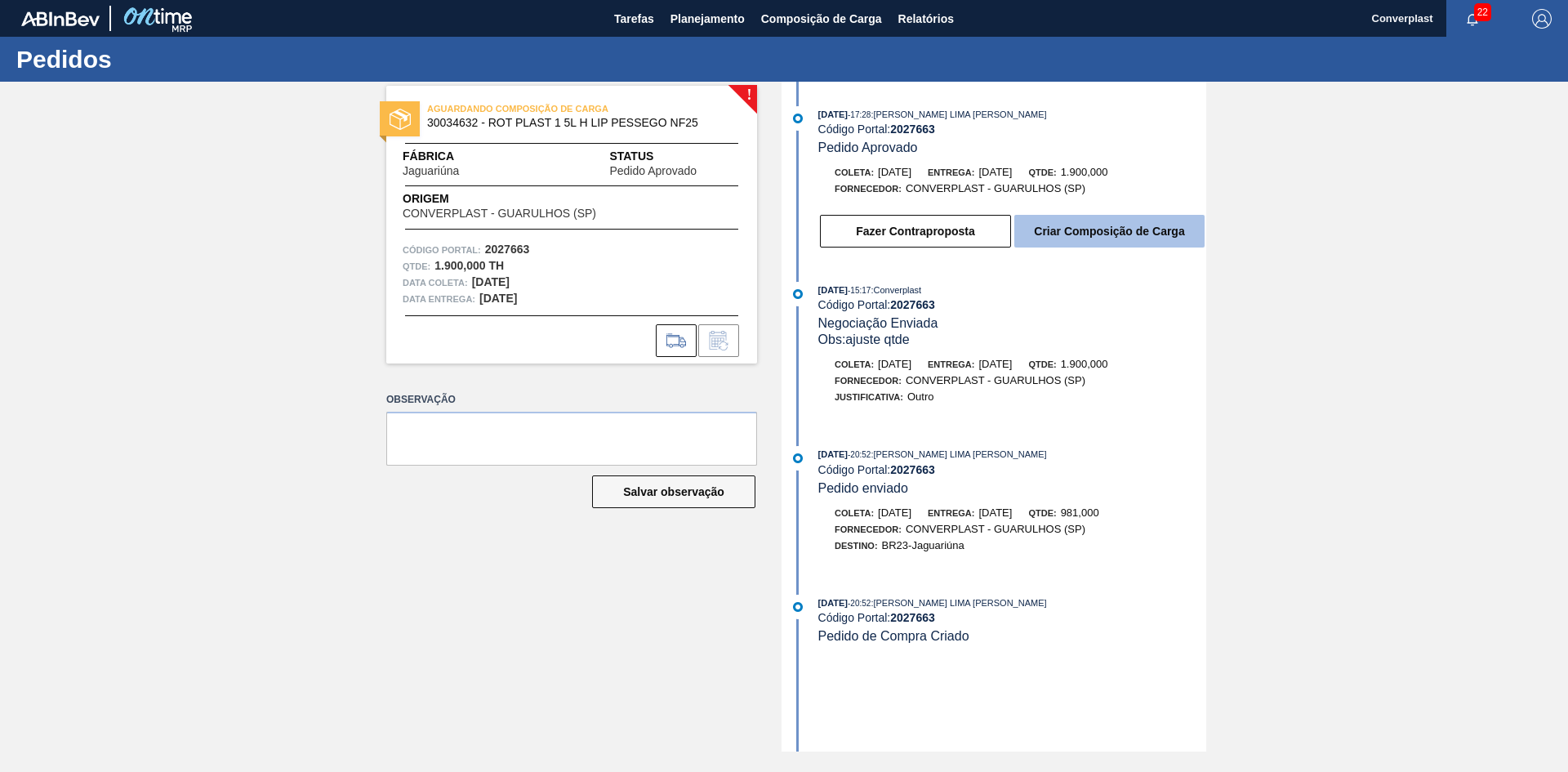
click at [1114, 232] on button "Criar Composição de Carga" at bounding box center [1109, 231] width 190 height 33
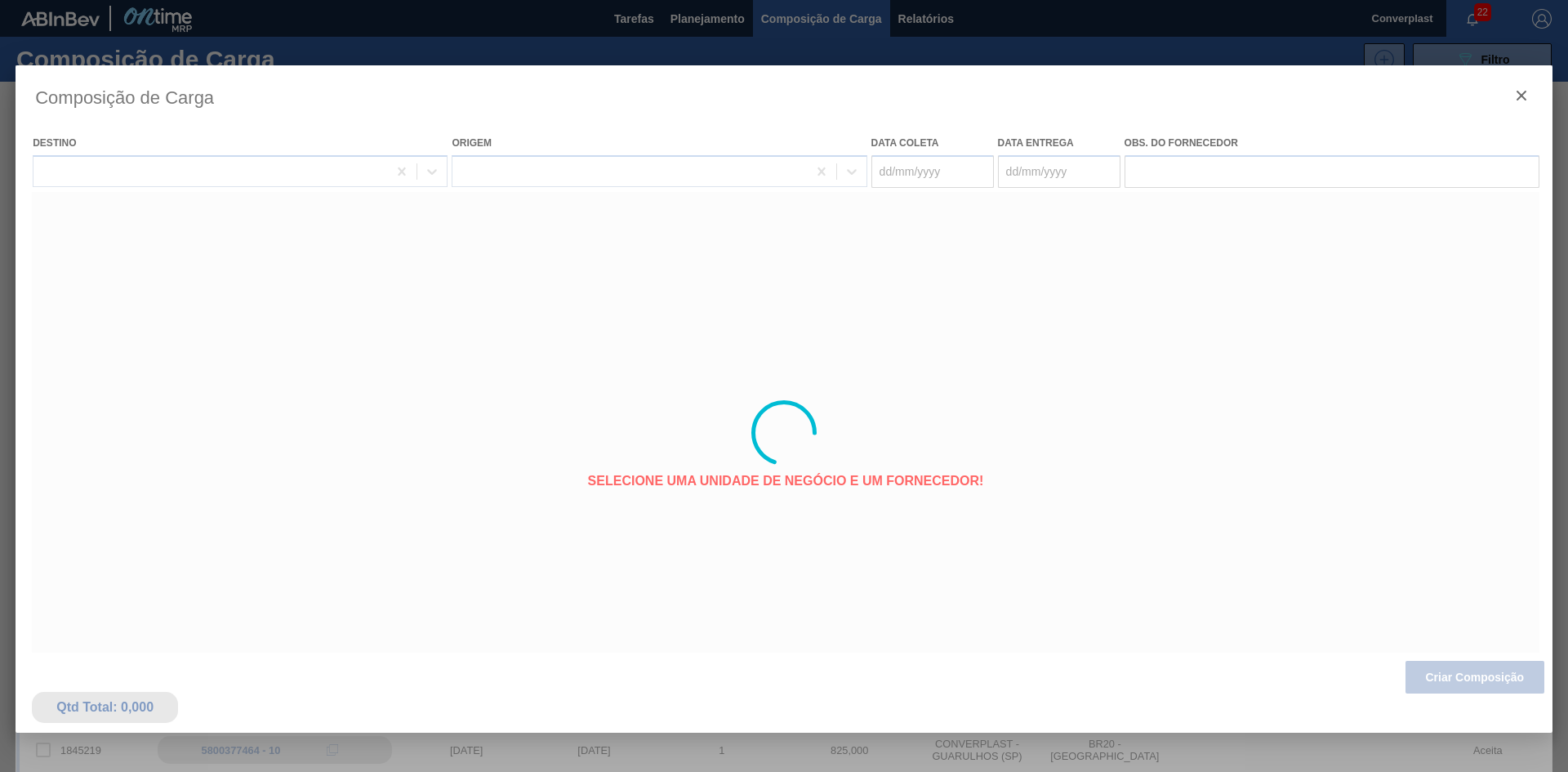
type coleta "[DATE]"
type entrega "[DATE]"
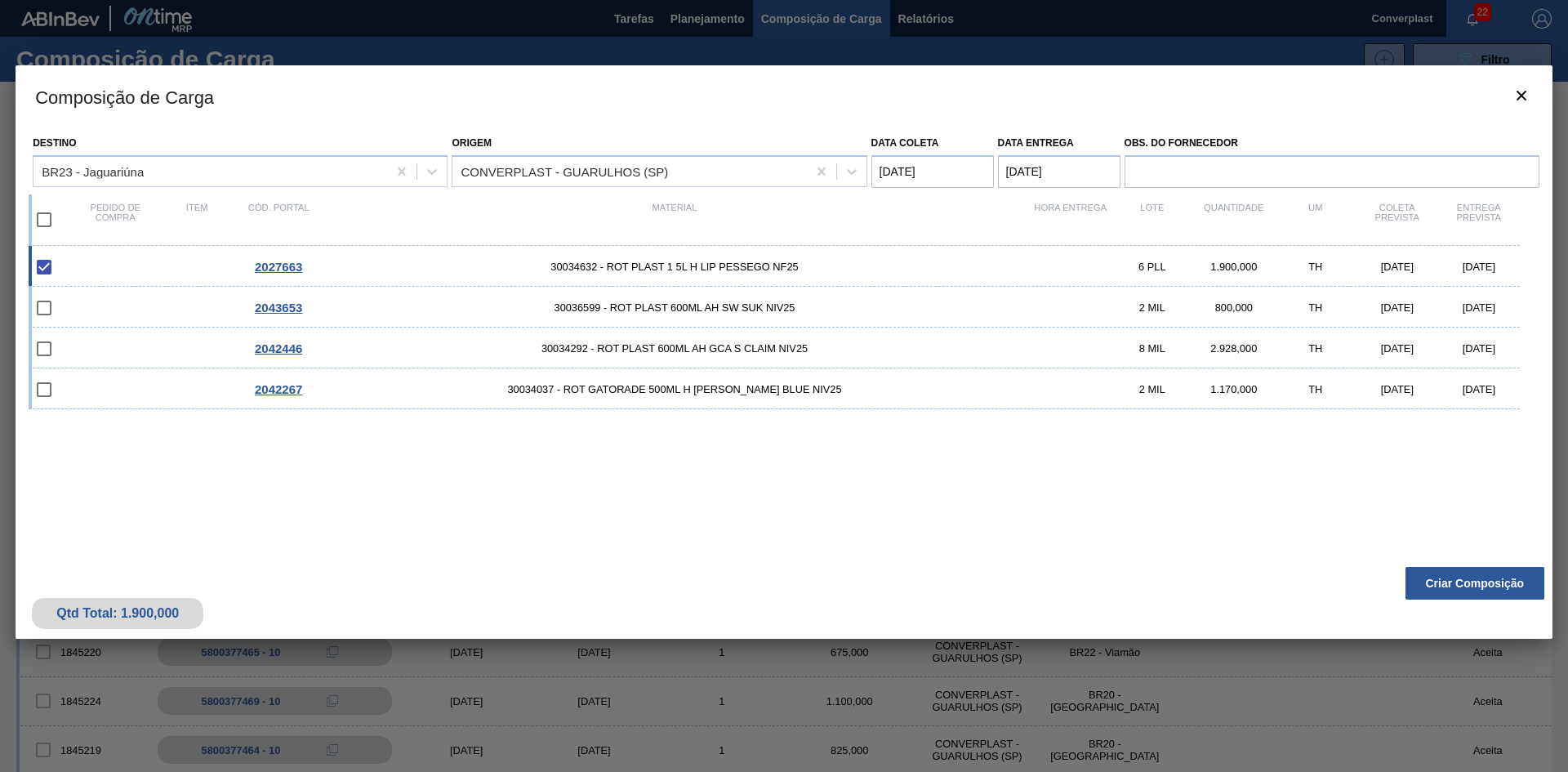
click at [1455, 578] on button "Criar Composição" at bounding box center [1474, 583] width 139 height 33
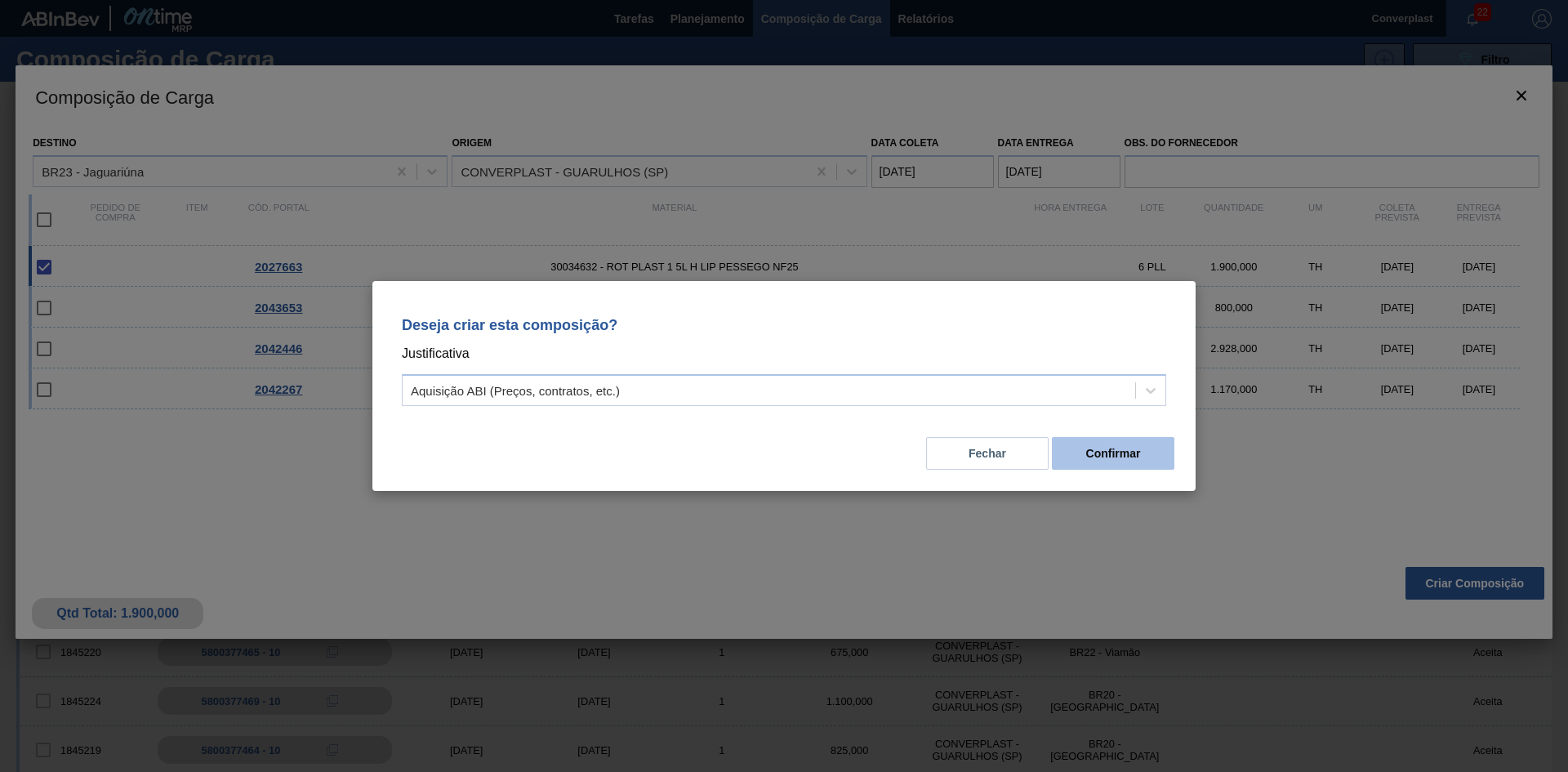
click at [1100, 458] on button "Confirmar" at bounding box center [1113, 453] width 123 height 33
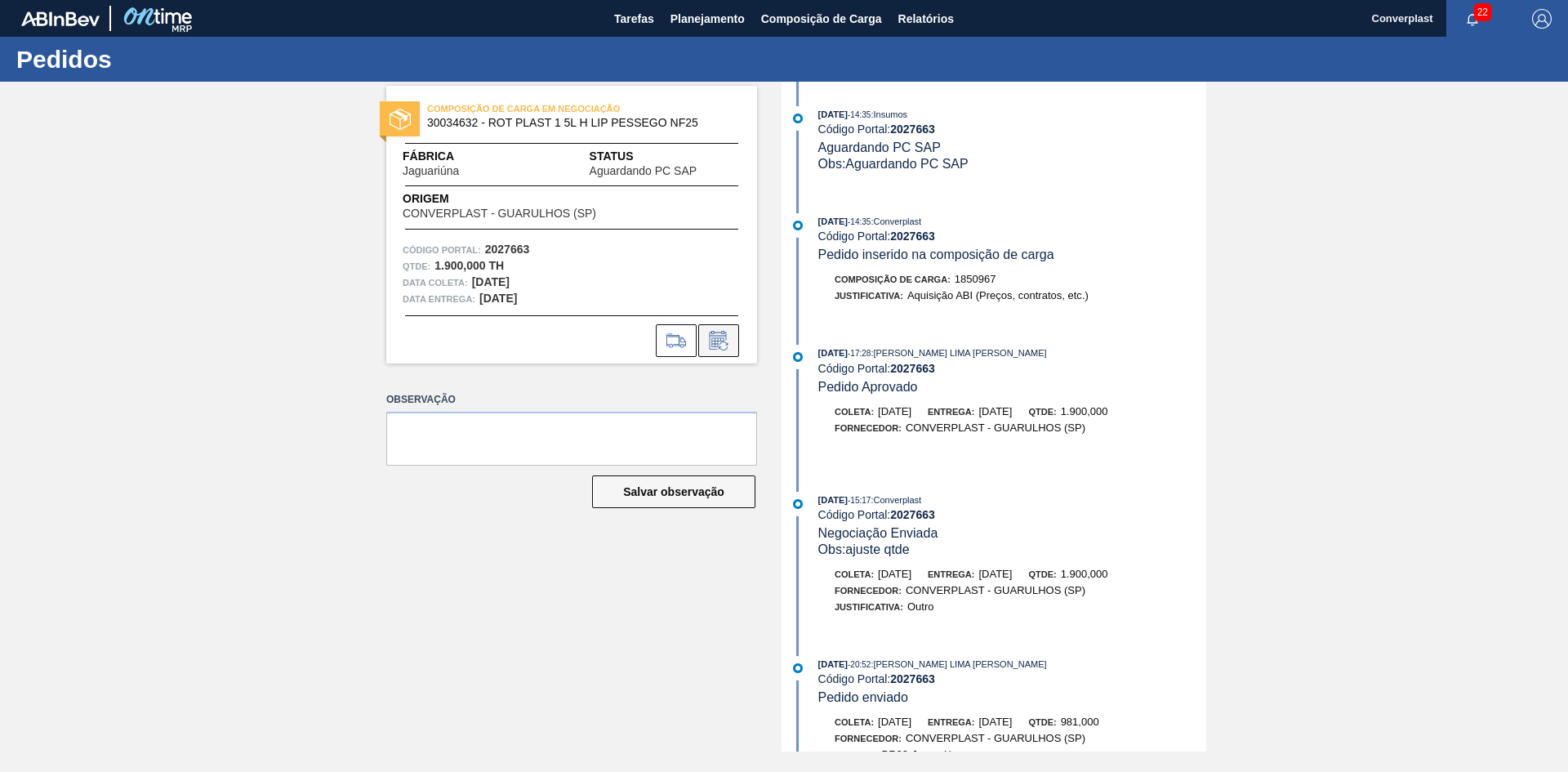
click at [713, 343] on icon at bounding box center [719, 340] width 27 height 19
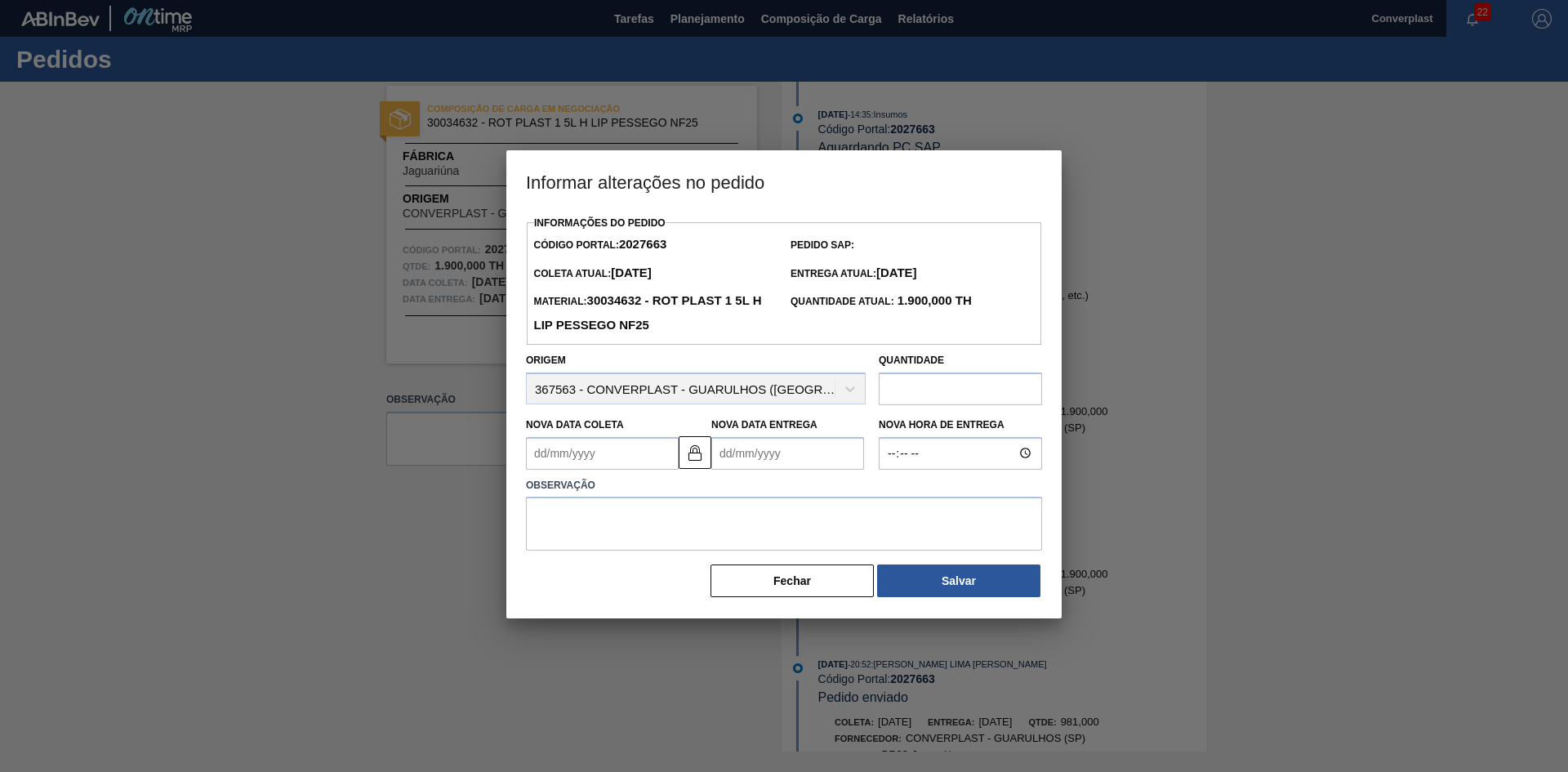
click at [630, 447] on Coleta2027663 "Nova Data Coleta" at bounding box center [602, 453] width 153 height 33
type Coleta2027663 "2"
type Entrega2027663 "[DATE]"
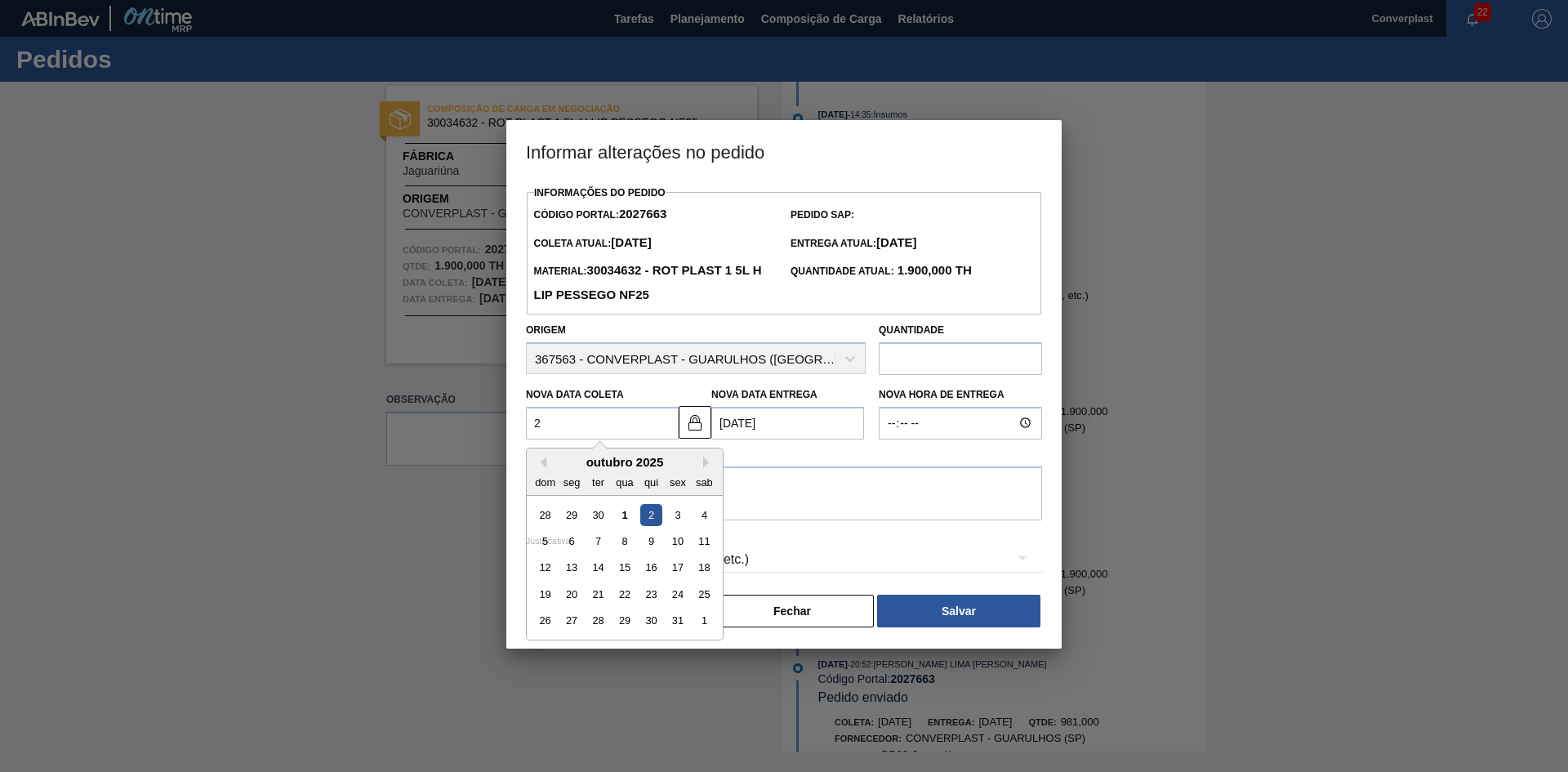
type Coleta2027663 "21"
type Entrega2027663 "[DATE]"
type Coleta2027663 "21/1"
type Entrega2027663 "[DATE]"
type Coleta2027663 "21/10"
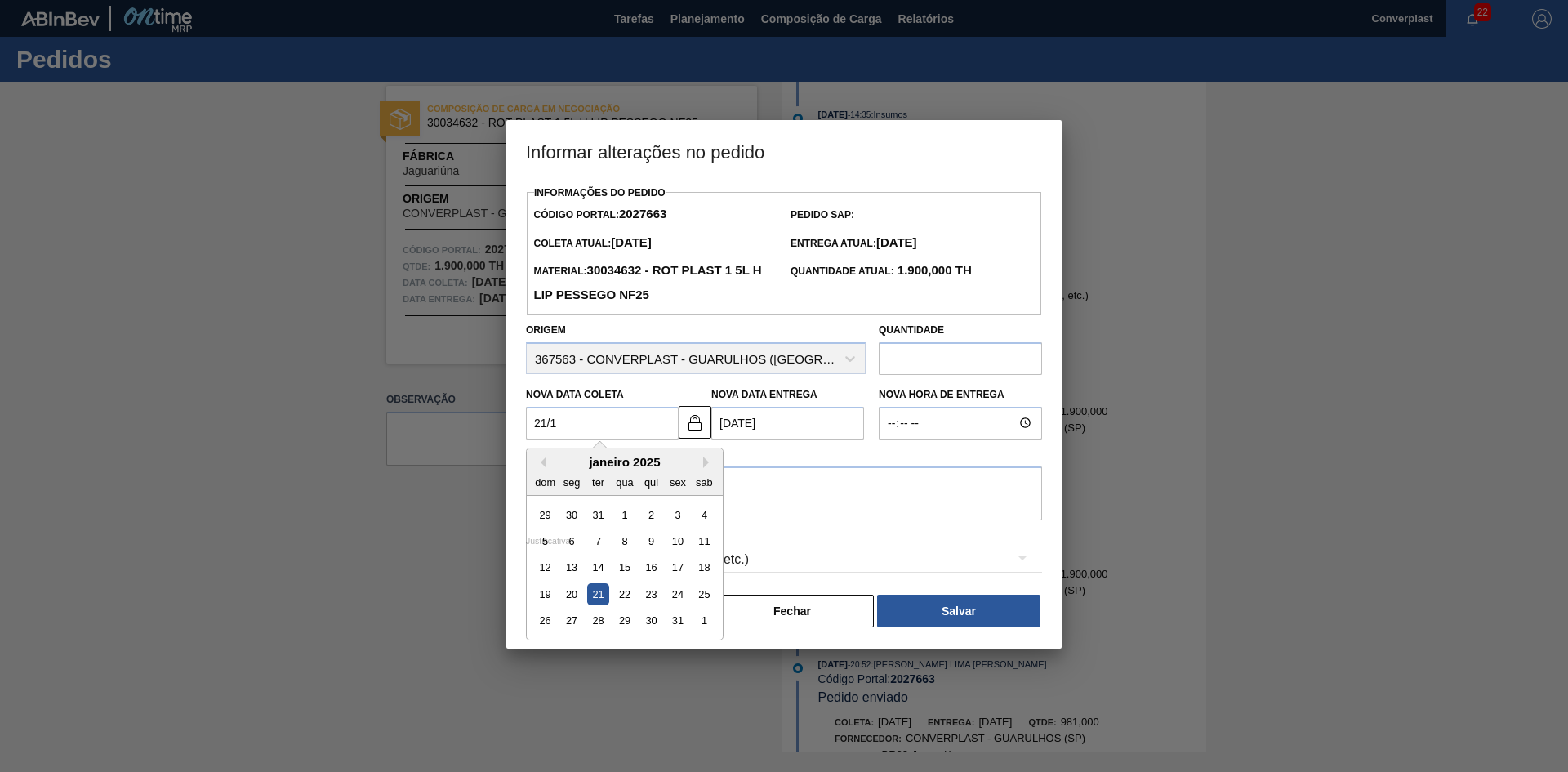
type Entrega2027663 "[DATE]"
click at [607, 605] on div "21" at bounding box center [598, 593] width 22 height 22
type Coleta2027663 "[DATE]"
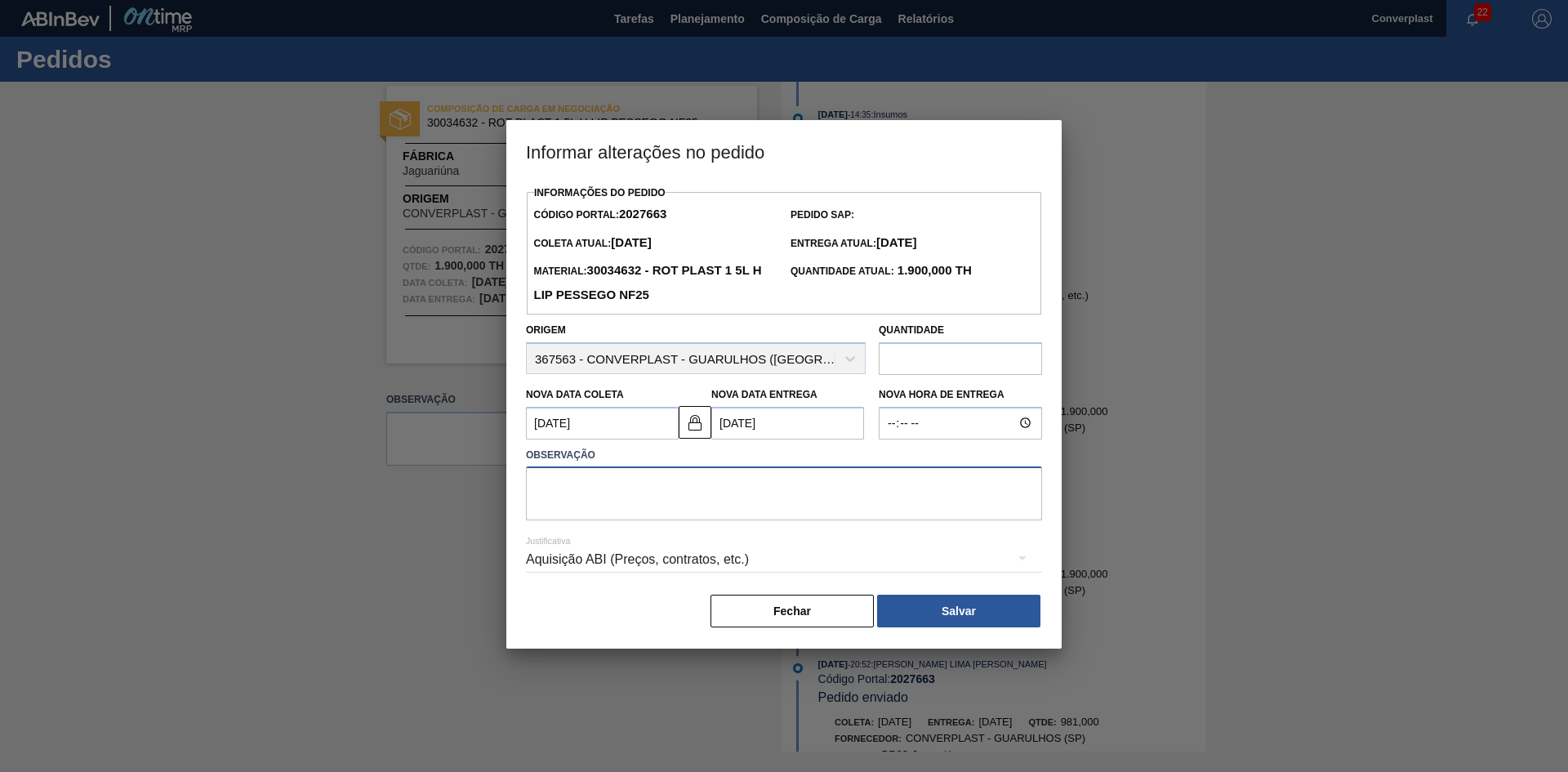
click at [718, 507] on textarea at bounding box center [784, 493] width 516 height 54
type textarea "ajuste data"
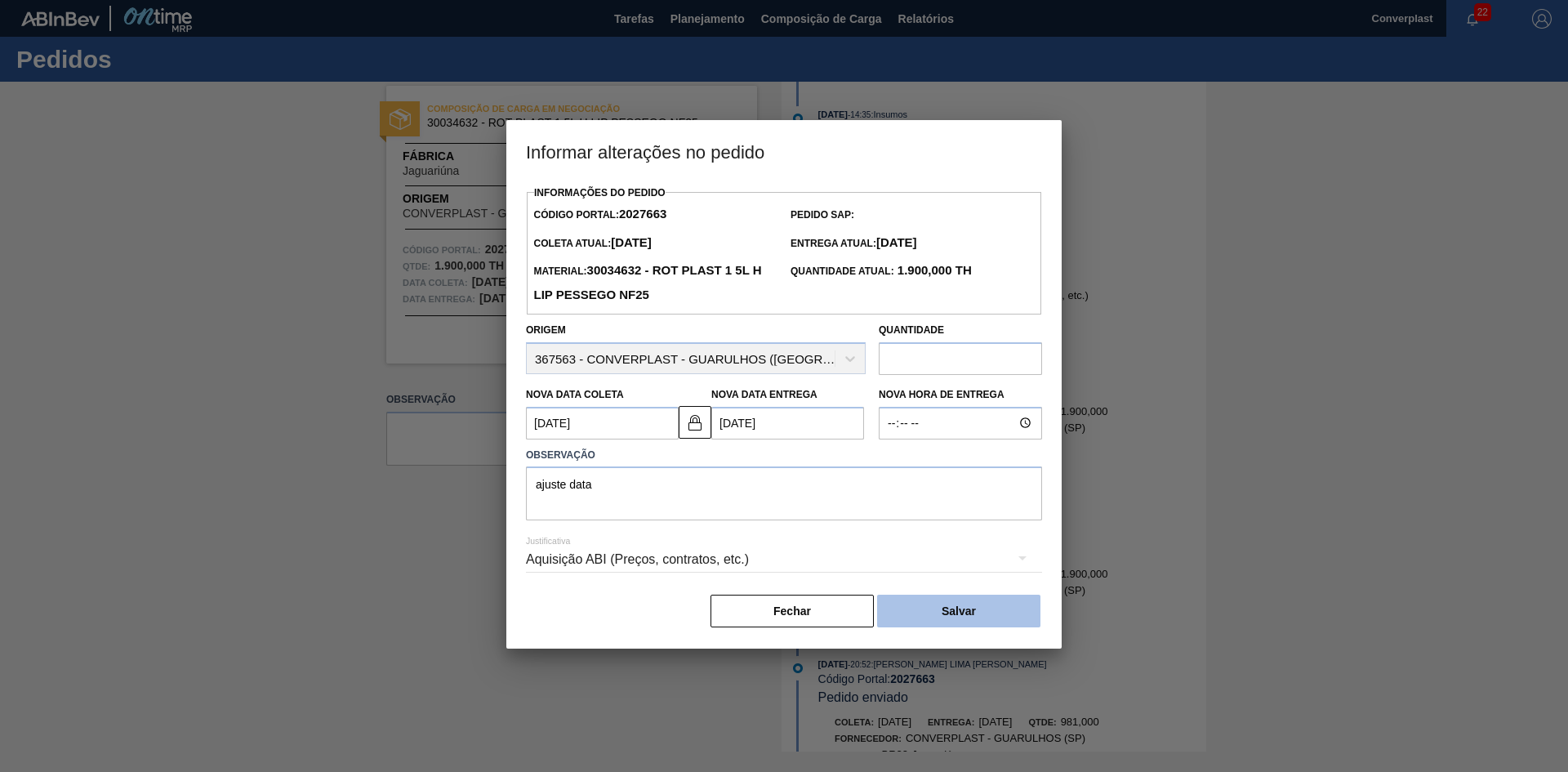
click at [993, 617] on button "Salvar" at bounding box center [959, 610] width 164 height 33
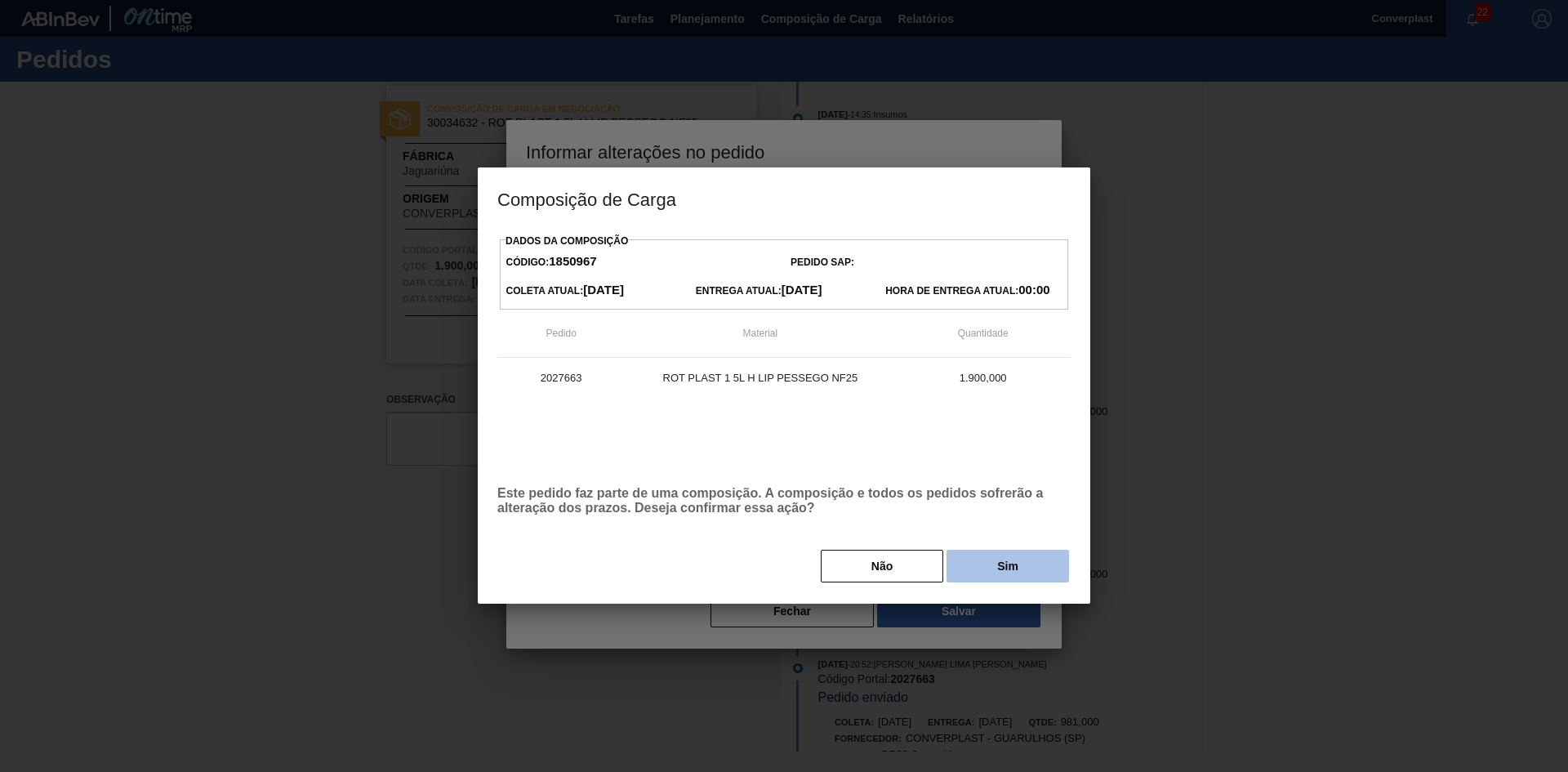
click at [1011, 570] on button "Sim" at bounding box center [1007, 565] width 123 height 33
